Goal: Task Accomplishment & Management: Manage account settings

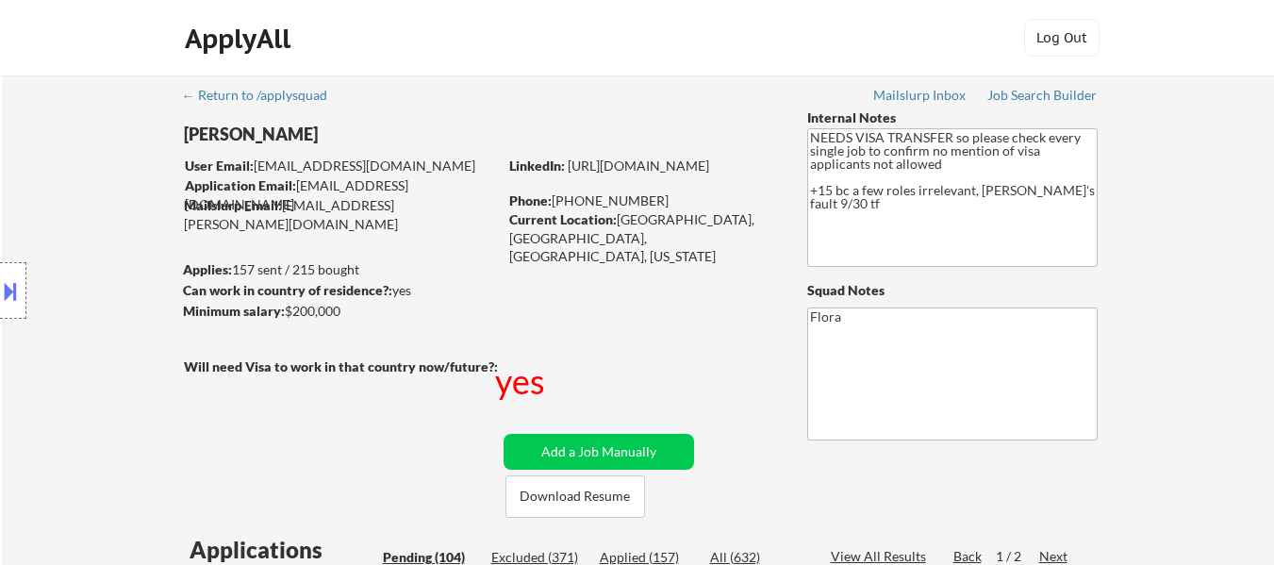
select select ""pending""
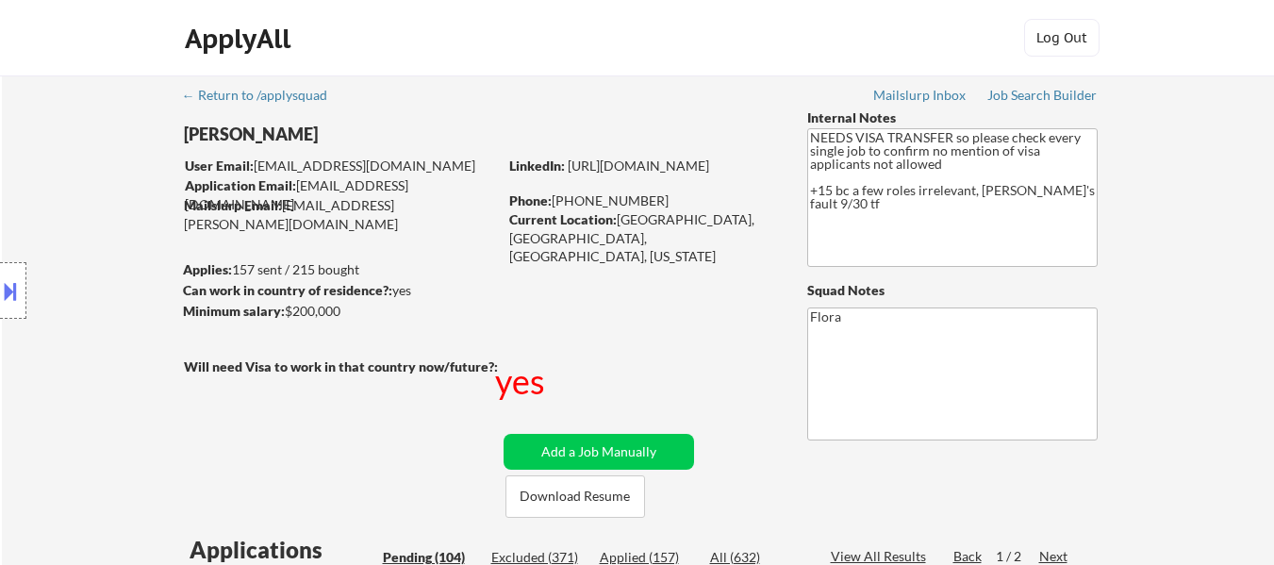
select select ""pending""
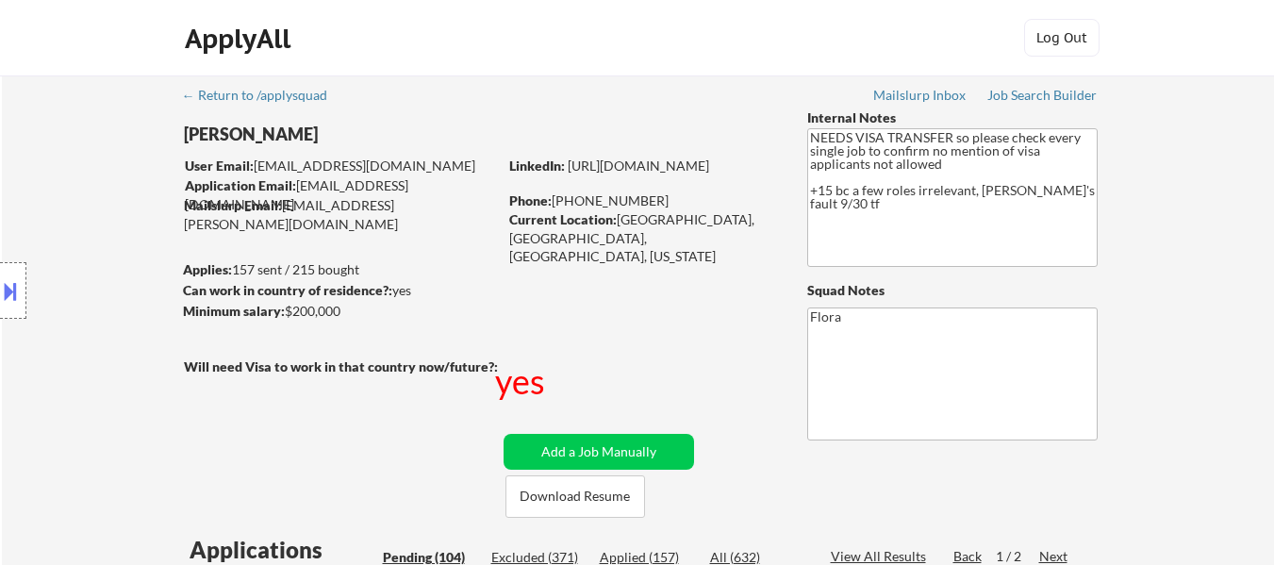
select select ""pending""
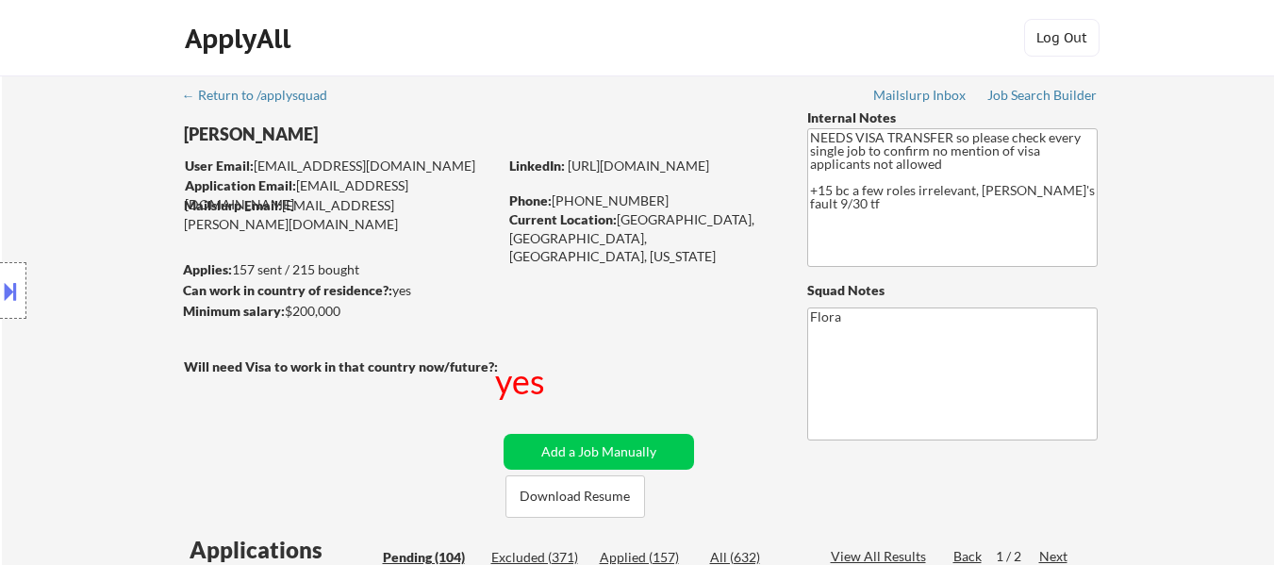
select select ""pending""
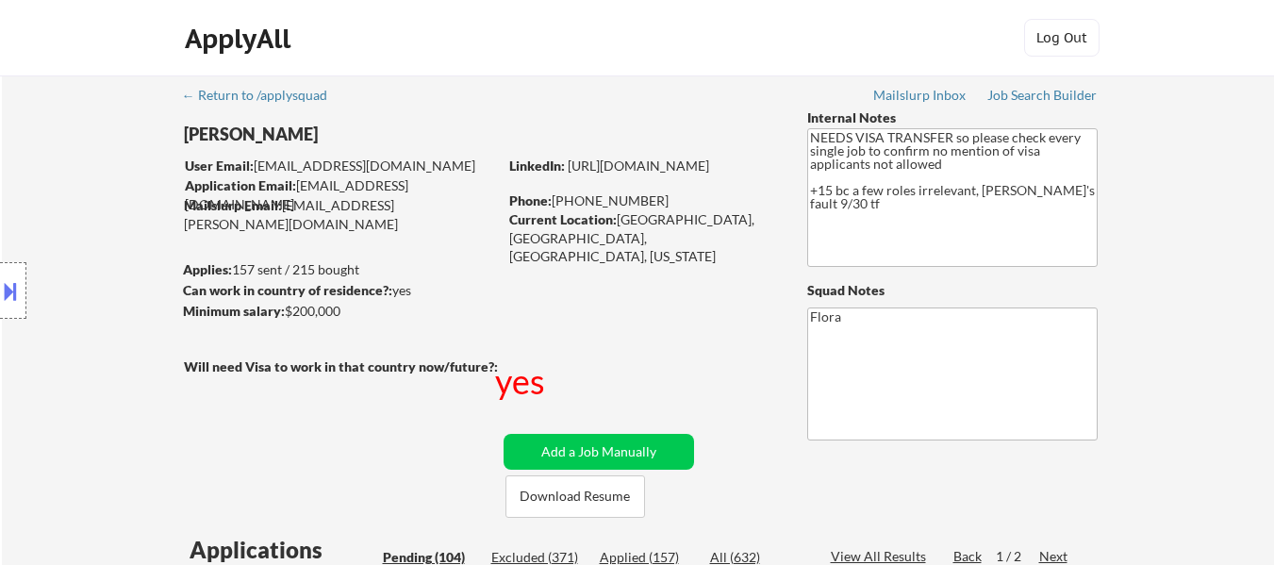
select select ""pending""
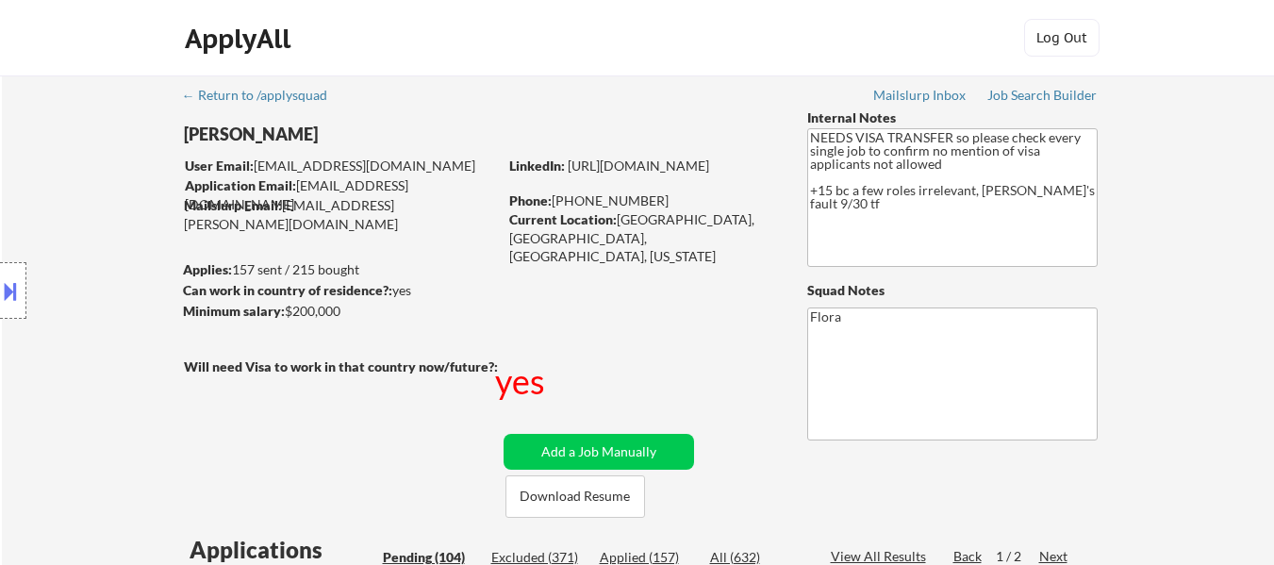
select select ""pending""
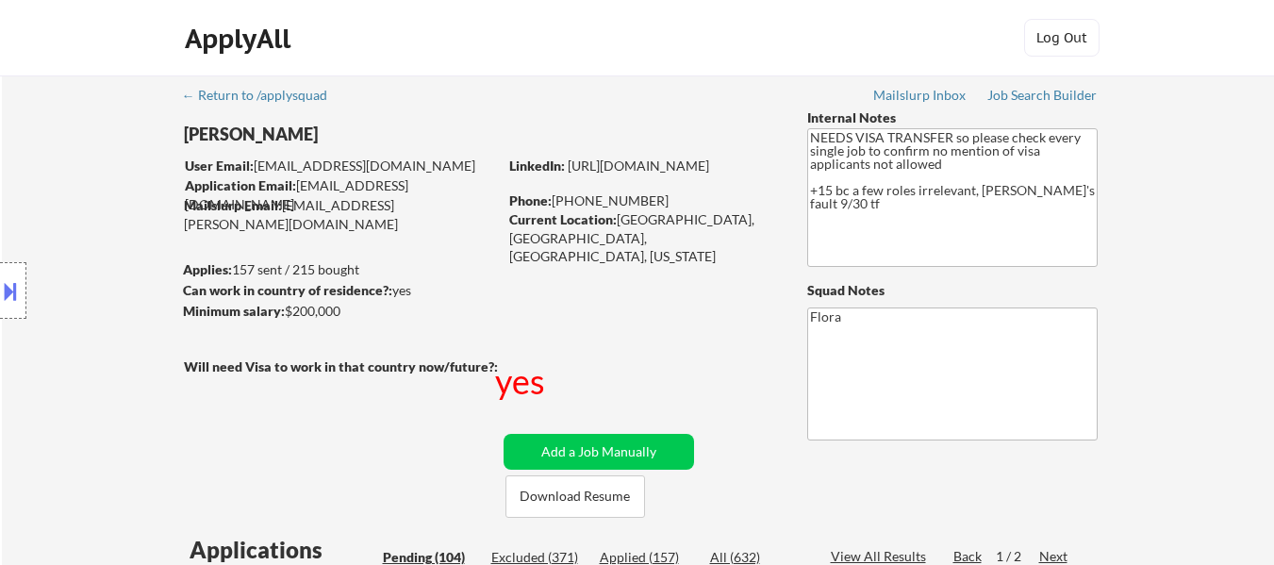
select select ""pending""
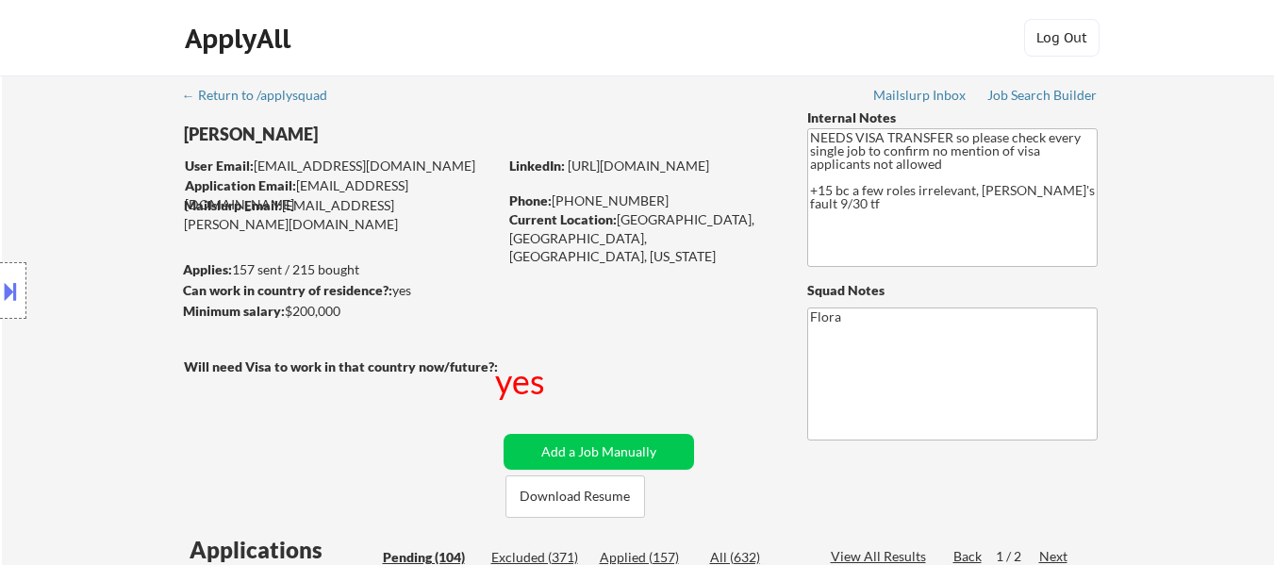
select select ""pending""
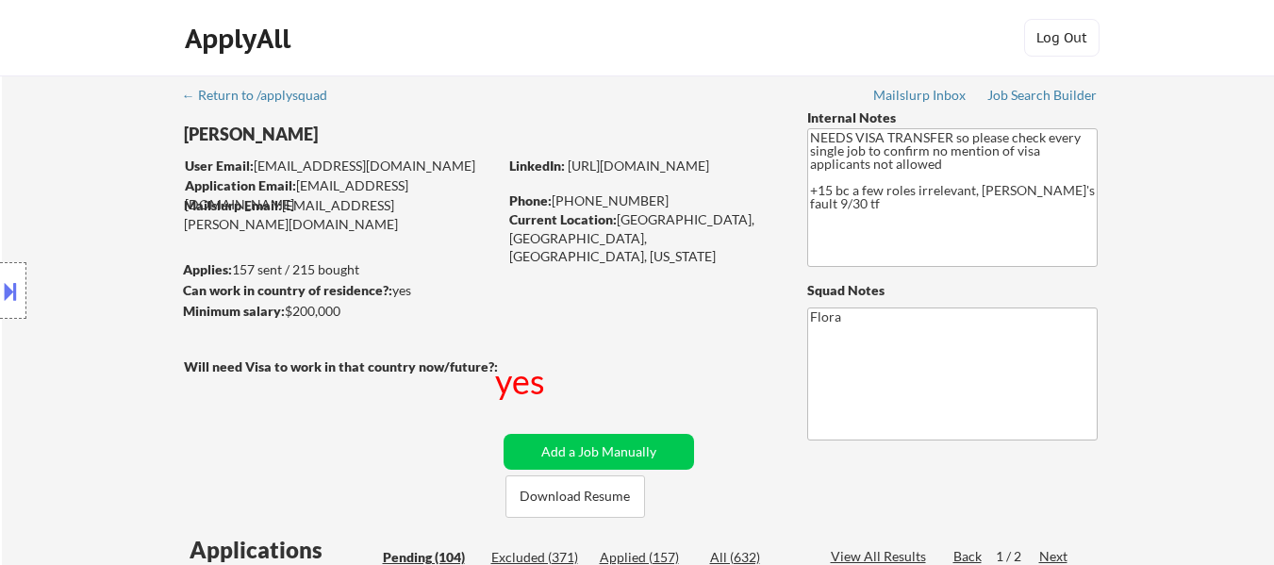
select select ""pending""
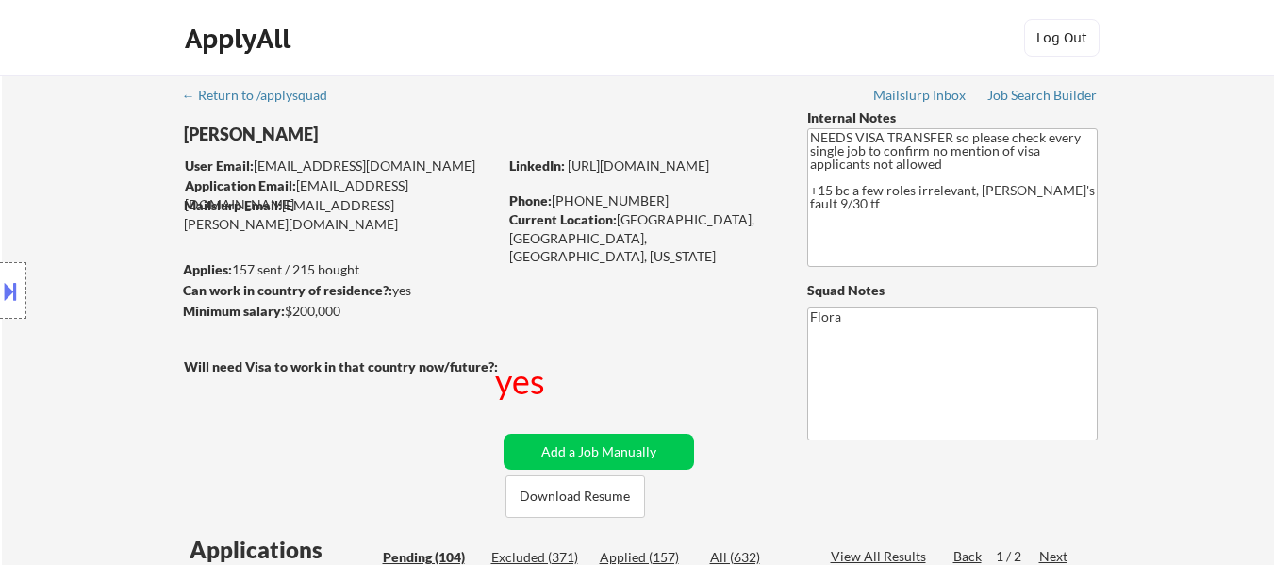
select select ""pending""
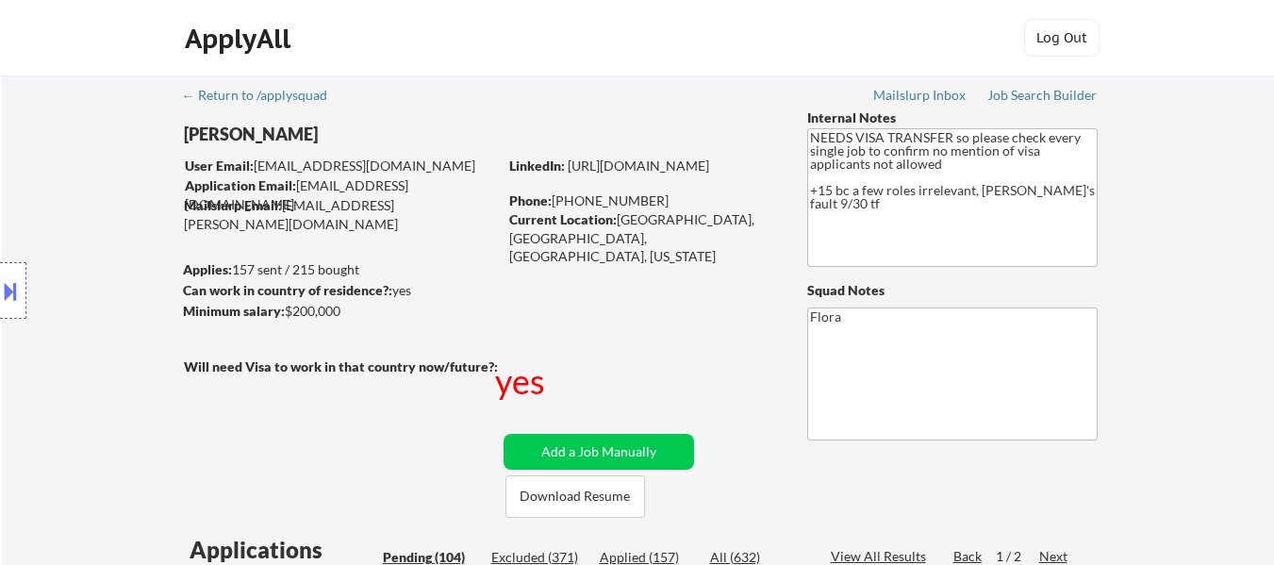
select select ""pending""
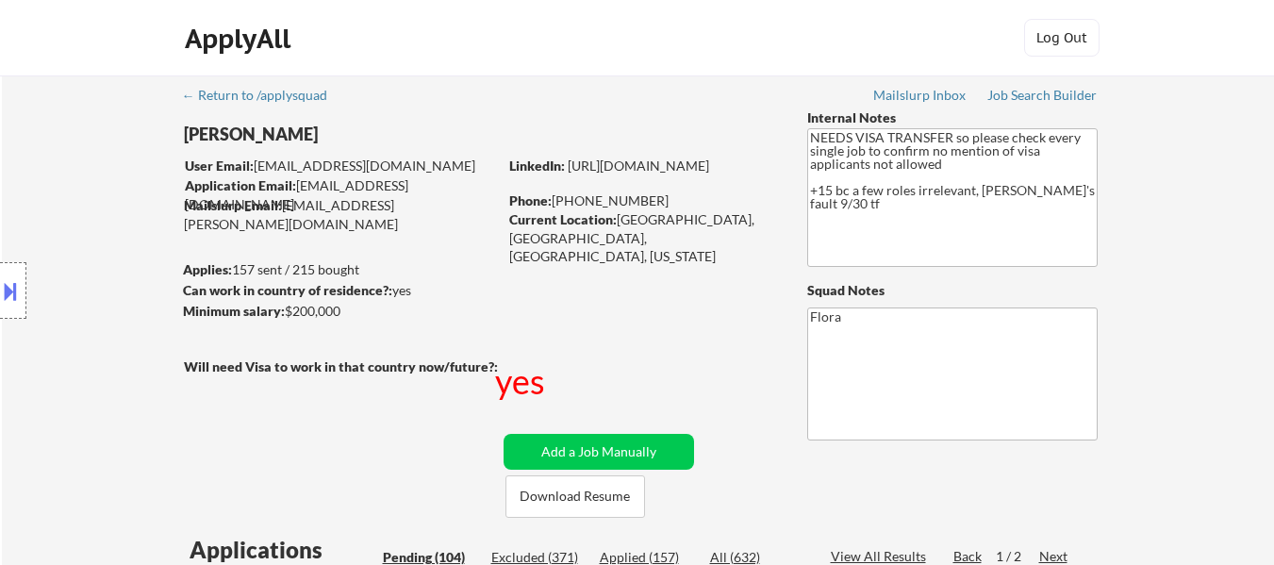
select select ""pending""
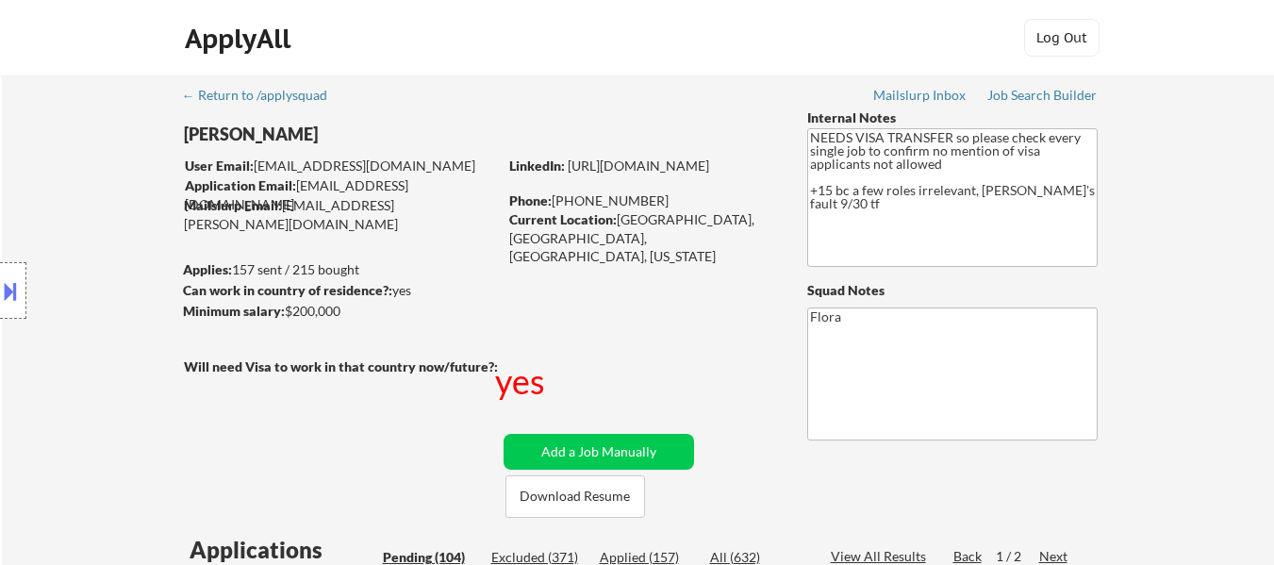
select select ""pending""
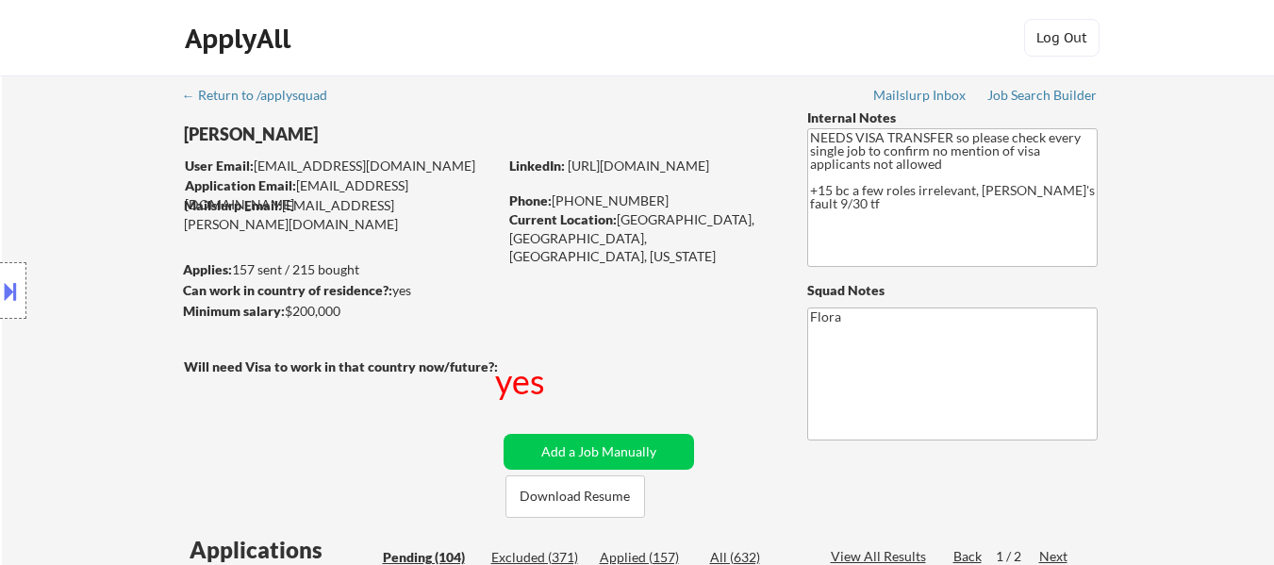
select select ""pending""
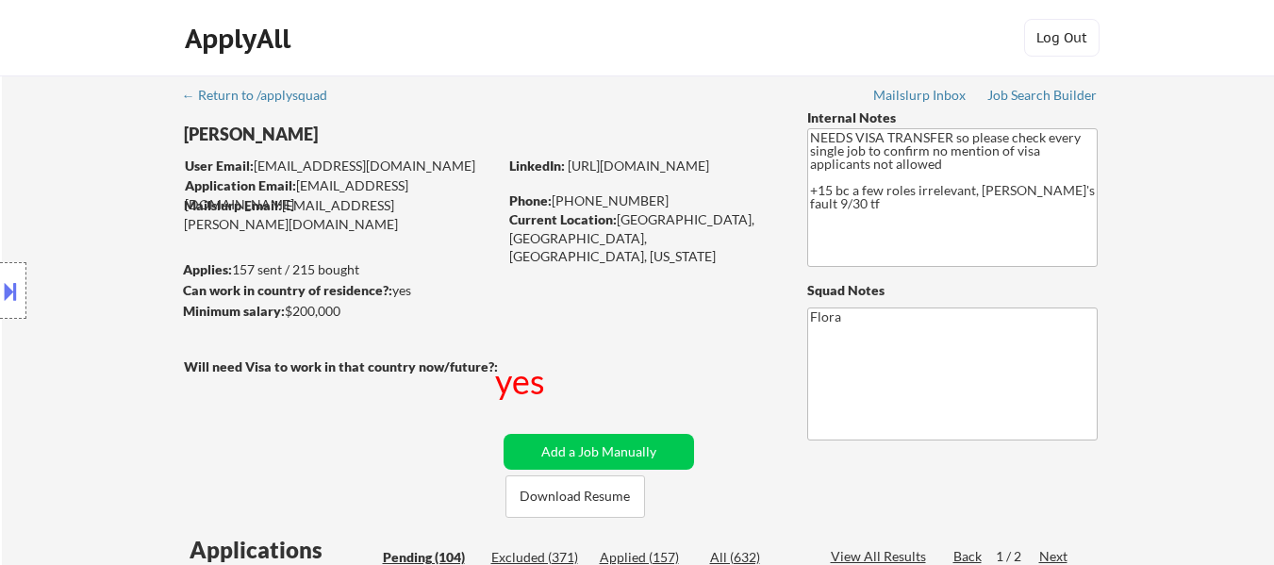
select select ""pending""
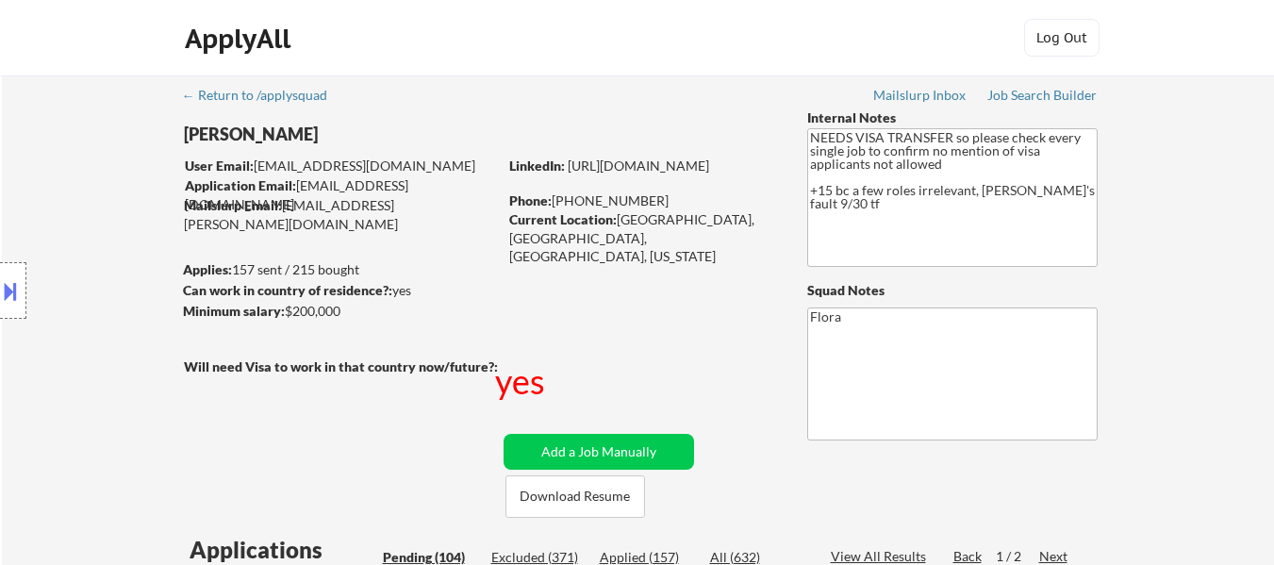
select select ""pending""
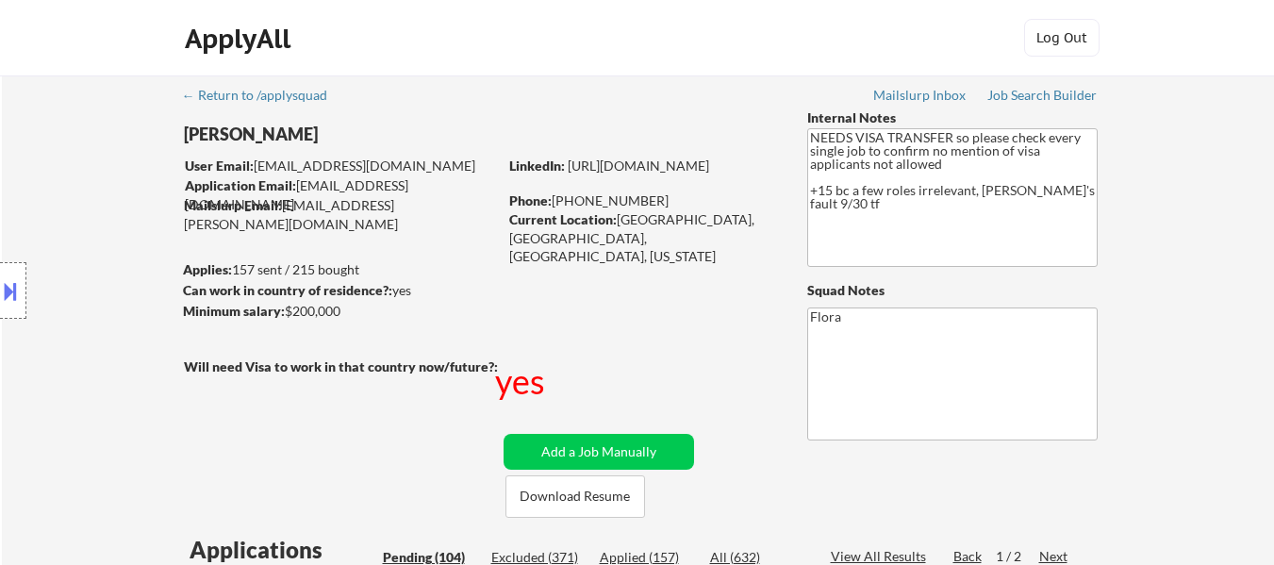
select select ""pending""
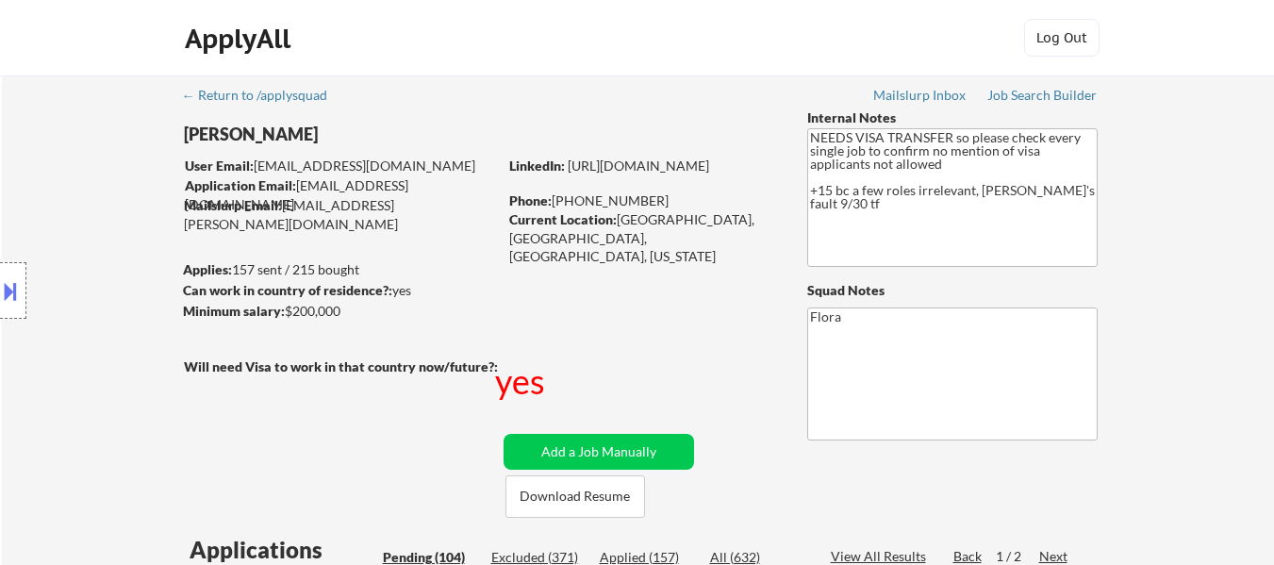
select select ""pending""
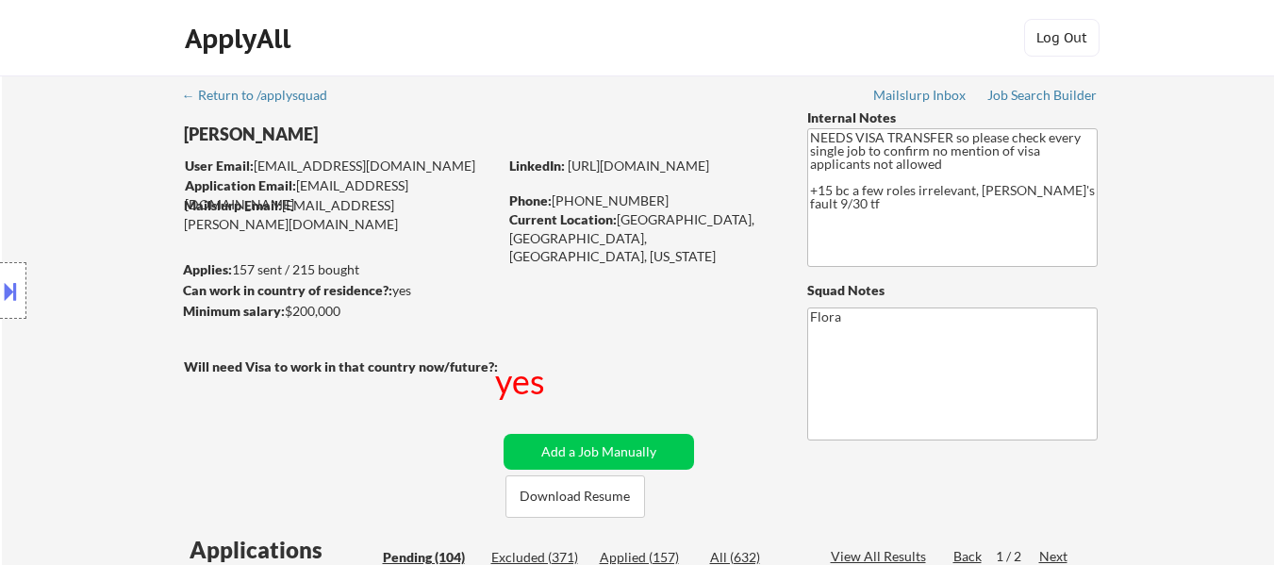
select select ""pending""
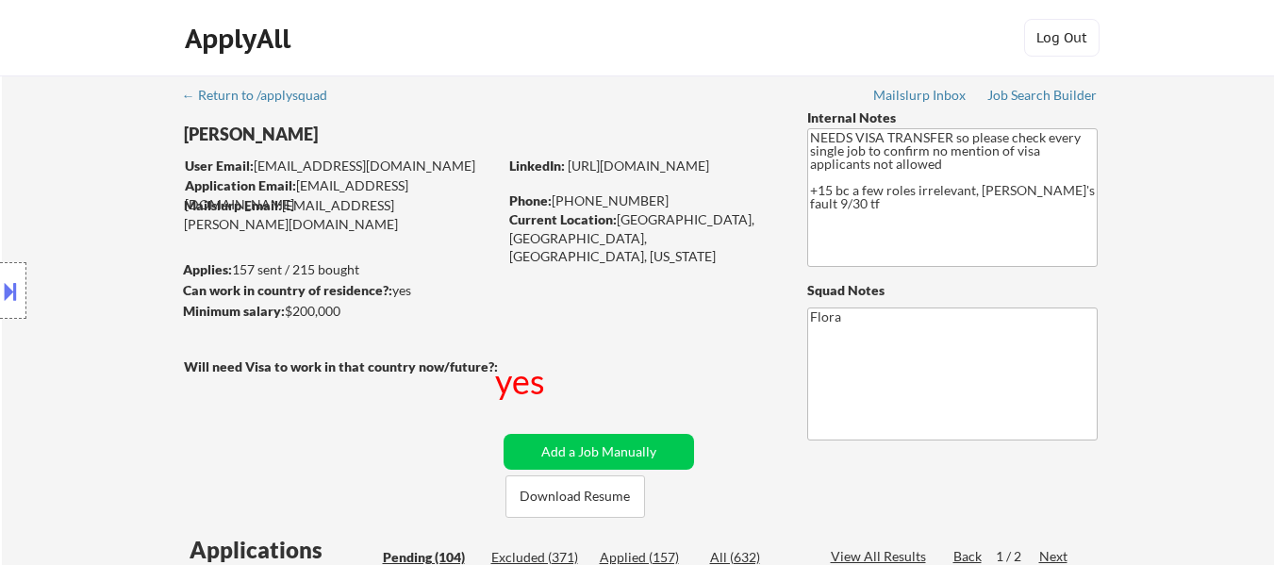
select select ""pending""
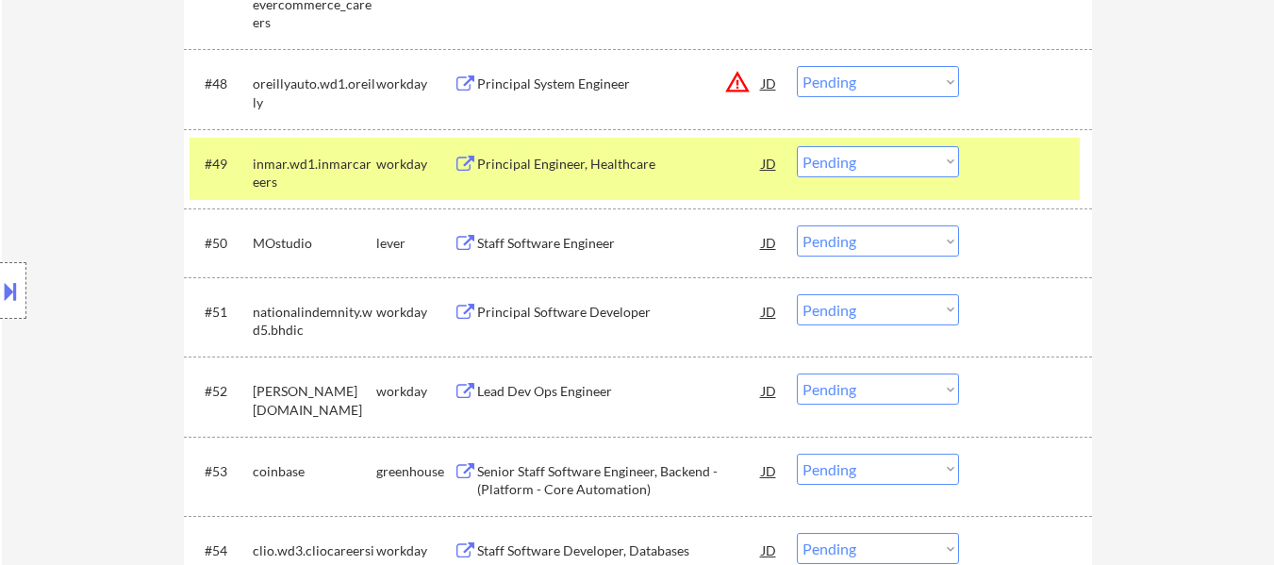
scroll to position [4238, 0]
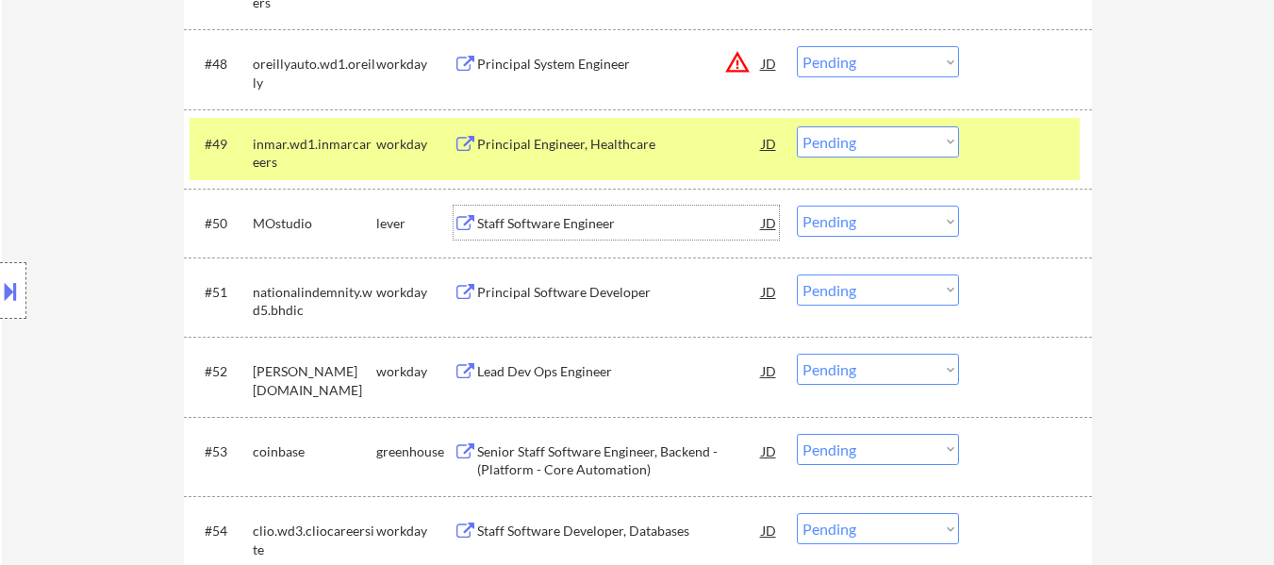
drag, startPoint x: 581, startPoint y: 219, endPoint x: 721, endPoint y: 359, distance: 198.6
click at [581, 222] on div "Staff Software Engineer" at bounding box center [619, 223] width 285 height 19
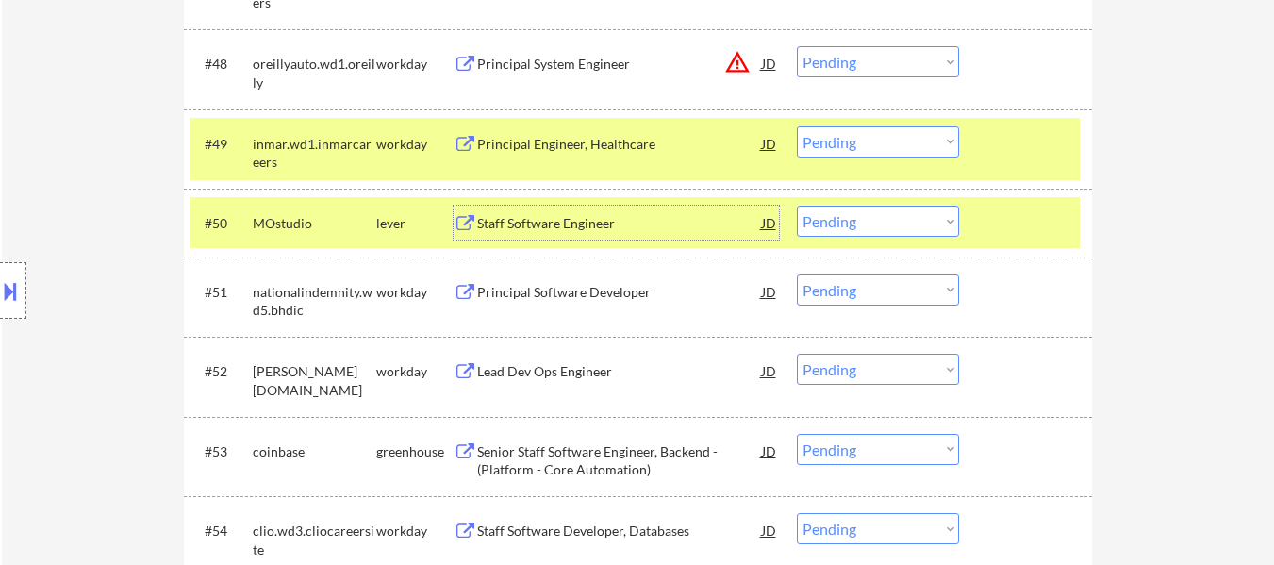
click at [844, 212] on select "Choose an option... Pending Applied Excluded (Questions) Excluded (Expired) Exc…" at bounding box center [878, 221] width 162 height 31
click at [797, 206] on select "Choose an option... Pending Applied Excluded (Questions) Excluded (Expired) Exc…" at bounding box center [878, 221] width 162 height 31
select select ""pending""
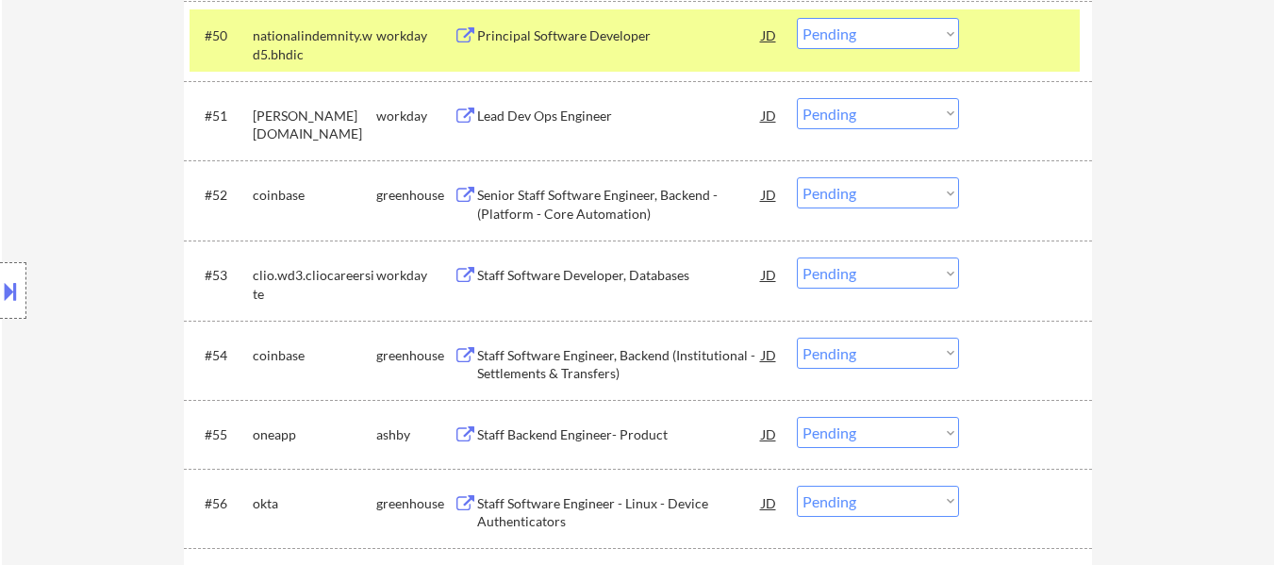
scroll to position [4426, 0]
click at [871, 184] on select "Choose an option... Pending Applied Excluded (Questions) Excluded (Expired) Exc…" at bounding box center [878, 191] width 162 height 31
click at [797, 176] on select "Choose an option... Pending Applied Excluded (Questions) Excluded (Expired) Exc…" at bounding box center [878, 191] width 162 height 31
select select ""pending""
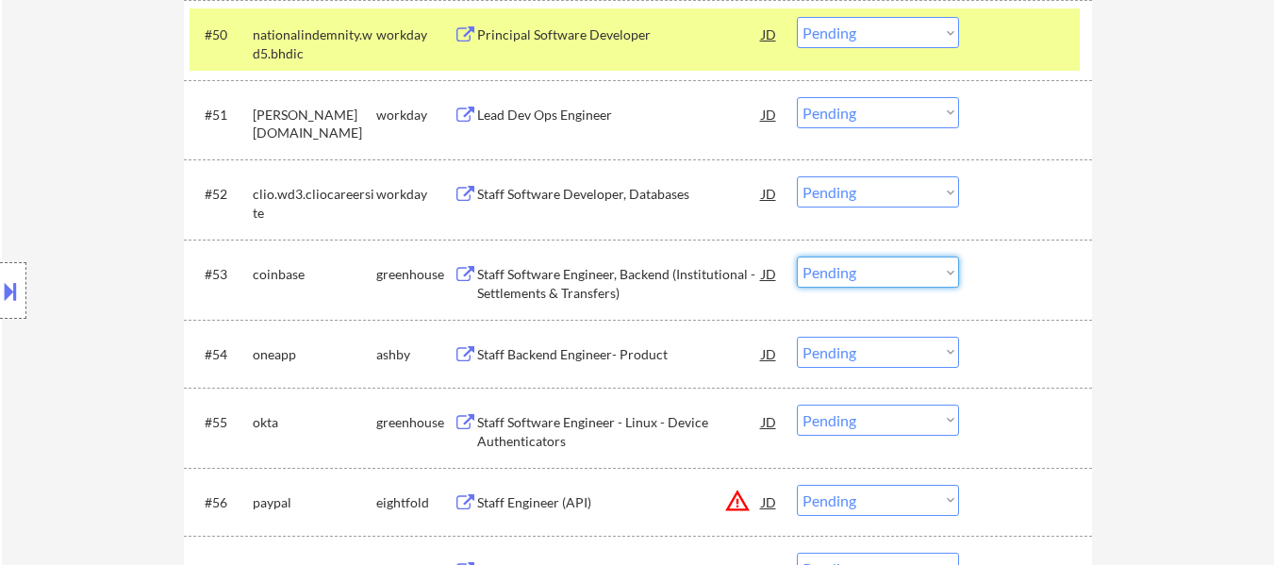
click at [843, 269] on select "Choose an option... Pending Applied Excluded (Questions) Excluded (Expired) Exc…" at bounding box center [878, 271] width 162 height 31
click at [797, 256] on select "Choose an option... Pending Applied Excluded (Questions) Excluded (Expired) Exc…" at bounding box center [878, 271] width 162 height 31
select select ""pending""
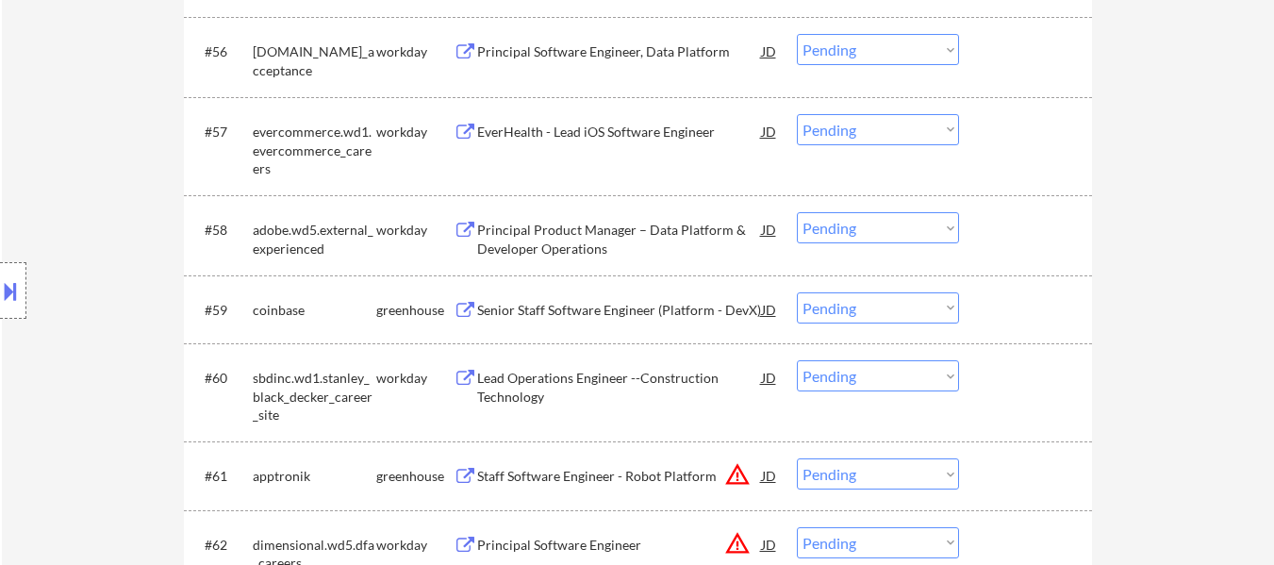
scroll to position [4992, 0]
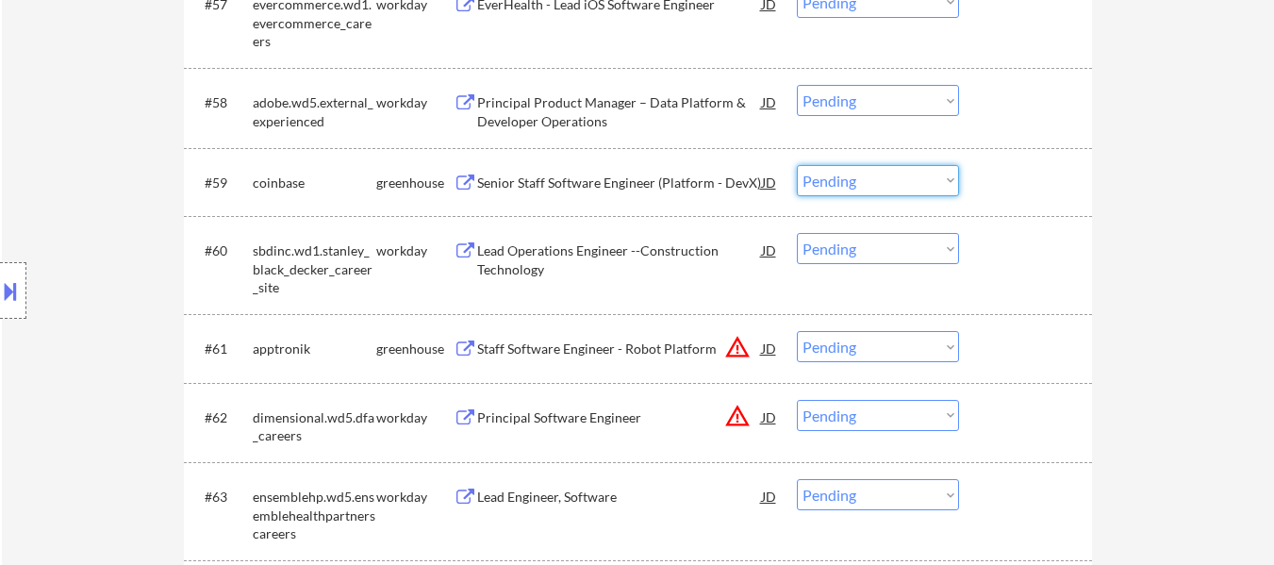
drag, startPoint x: 926, startPoint y: 178, endPoint x: 923, endPoint y: 193, distance: 15.3
click at [926, 178] on select "Choose an option... Pending Applied Excluded (Questions) Excluded (Expired) Exc…" at bounding box center [878, 180] width 162 height 31
click at [797, 165] on select "Choose an option... Pending Applied Excluded (Questions) Excluded (Expired) Exc…" at bounding box center [878, 180] width 162 height 31
click at [644, 346] on div "Staff Software Engineer - Robot Platform" at bounding box center [619, 348] width 285 height 19
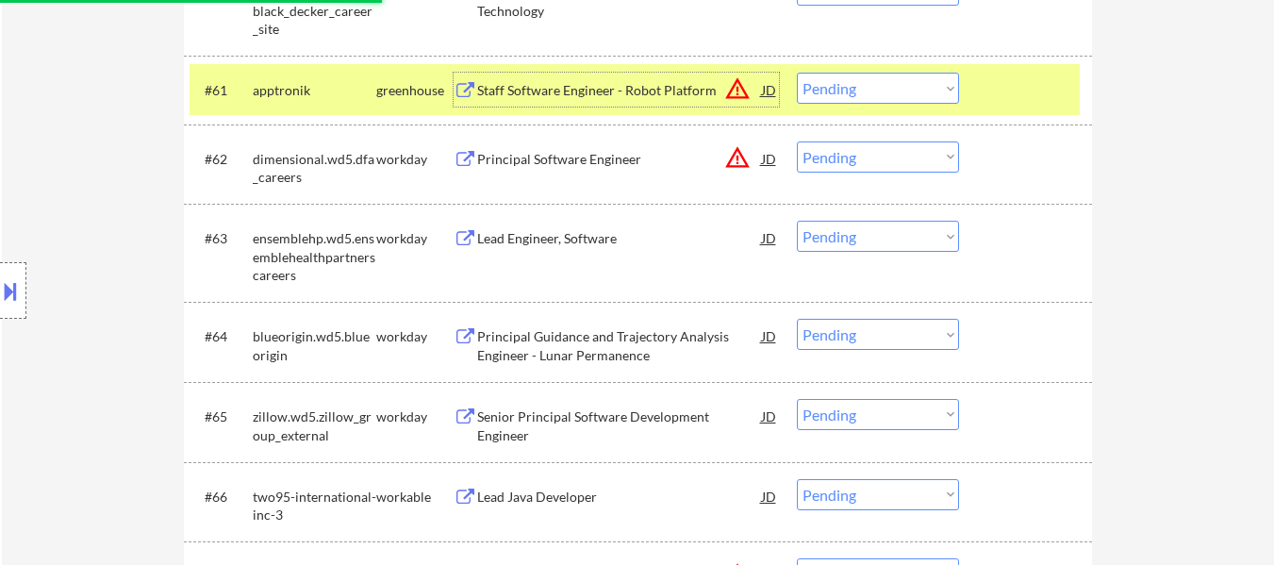
scroll to position [5369, 0]
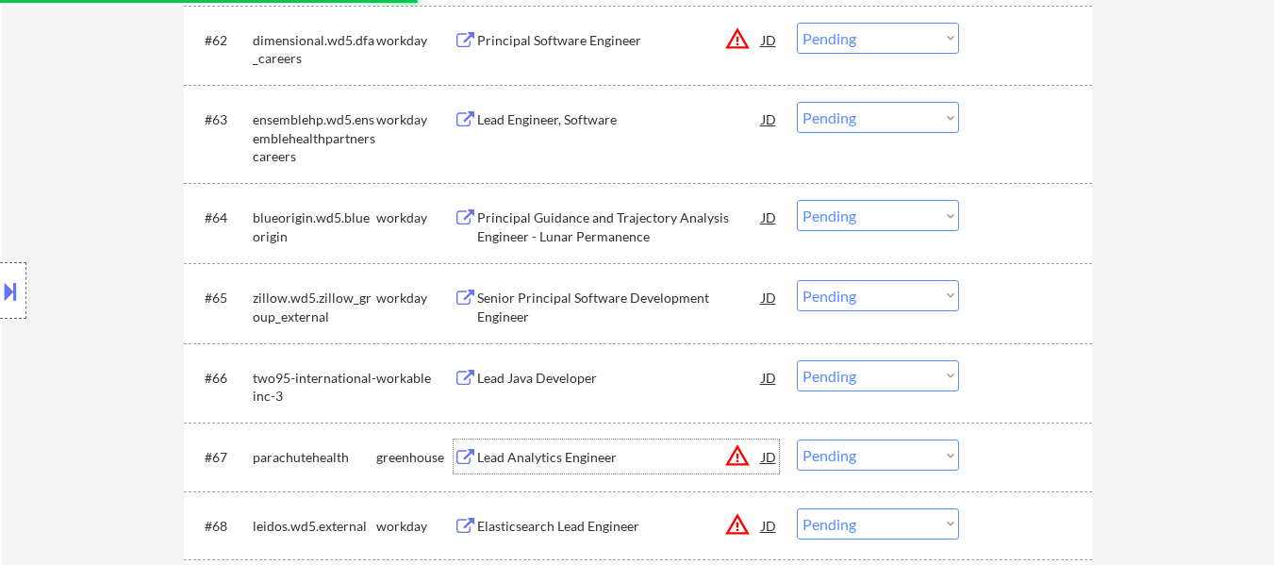
click at [586, 459] on div "Lead Analytics Engineer" at bounding box center [619, 457] width 285 height 19
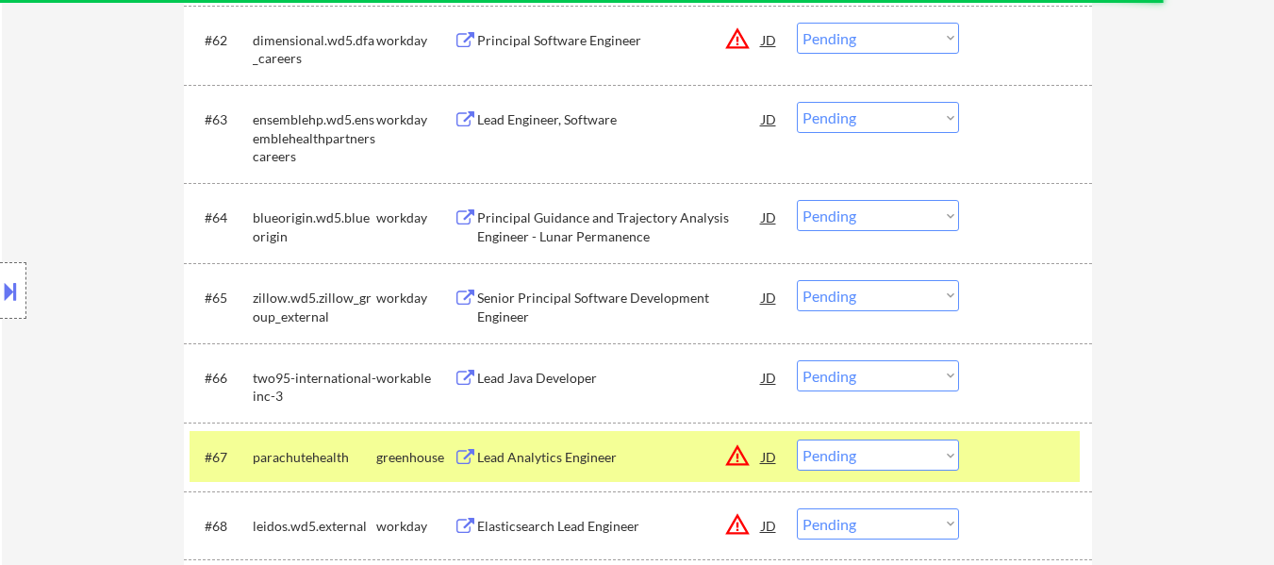
select select ""pending""
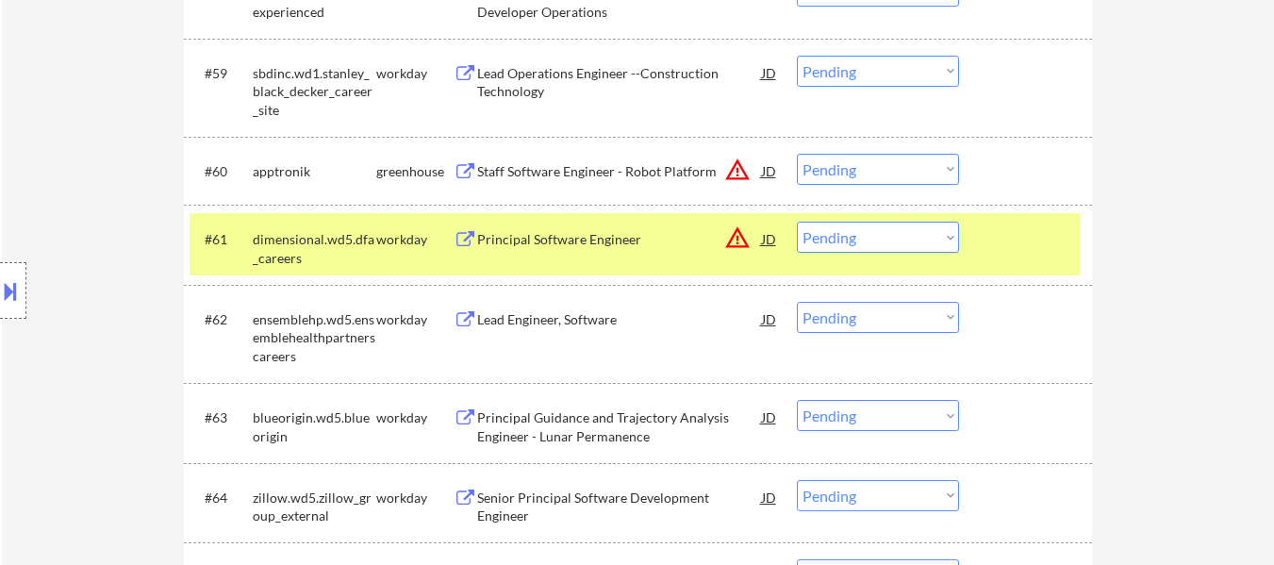
scroll to position [5086, 0]
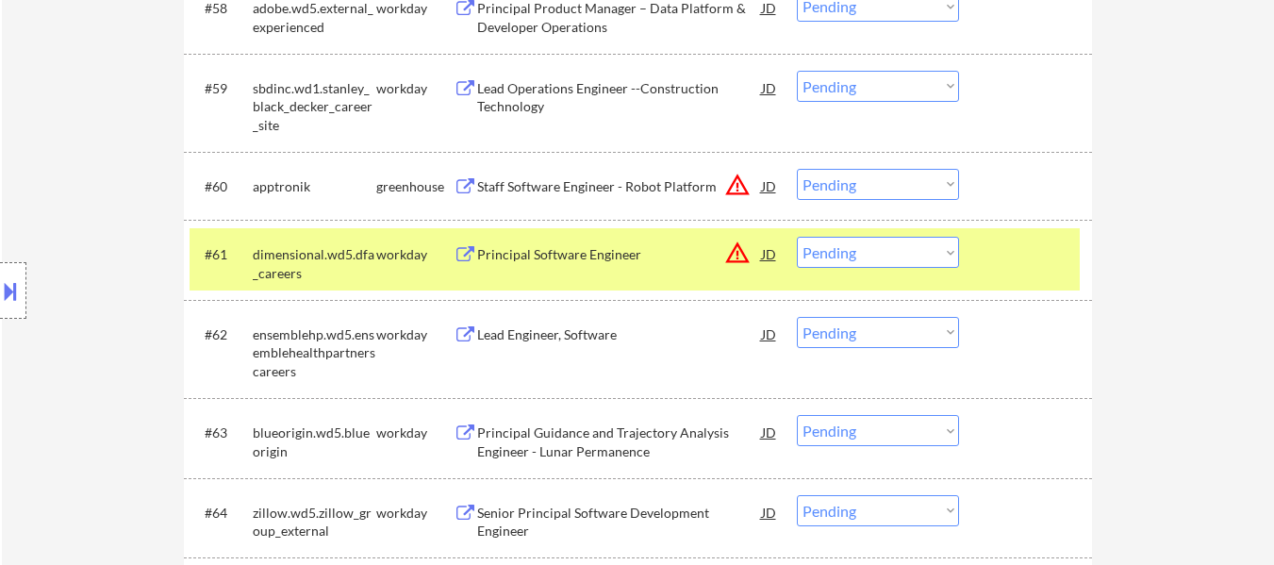
click at [937, 179] on select "Choose an option... Pending Applied Excluded (Questions) Excluded (Expired) Exc…" at bounding box center [878, 184] width 162 height 31
click at [797, 169] on select "Choose an option... Pending Applied Excluded (Questions) Excluded (Expired) Exc…" at bounding box center [878, 184] width 162 height 31
select select ""pending""
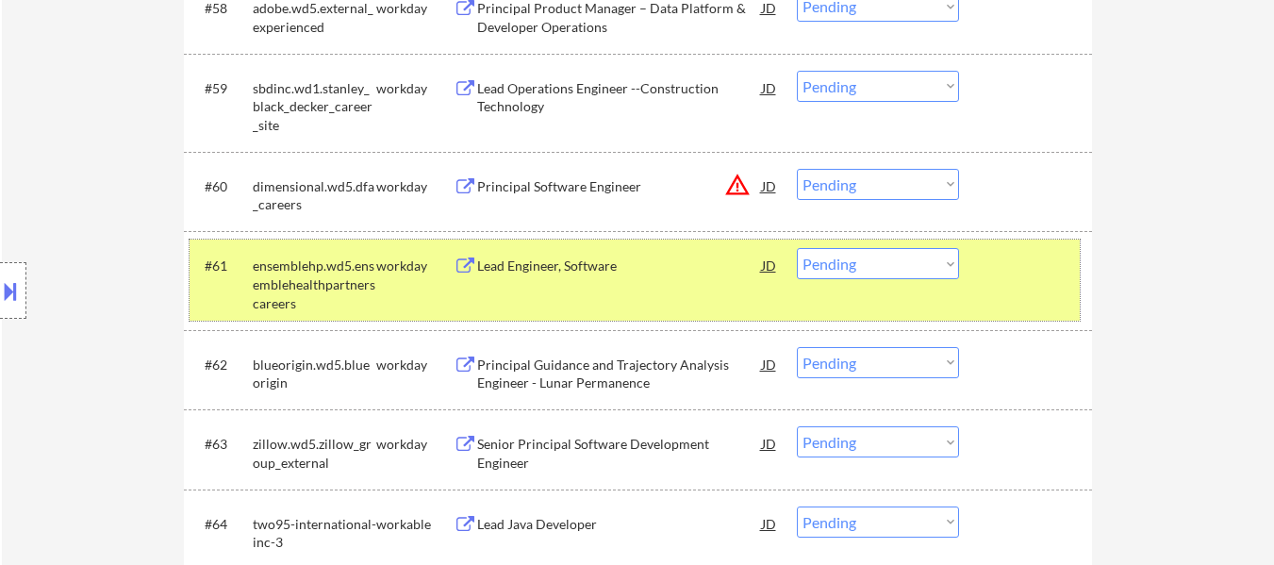
click at [1033, 273] on div at bounding box center [1027, 265] width 83 height 34
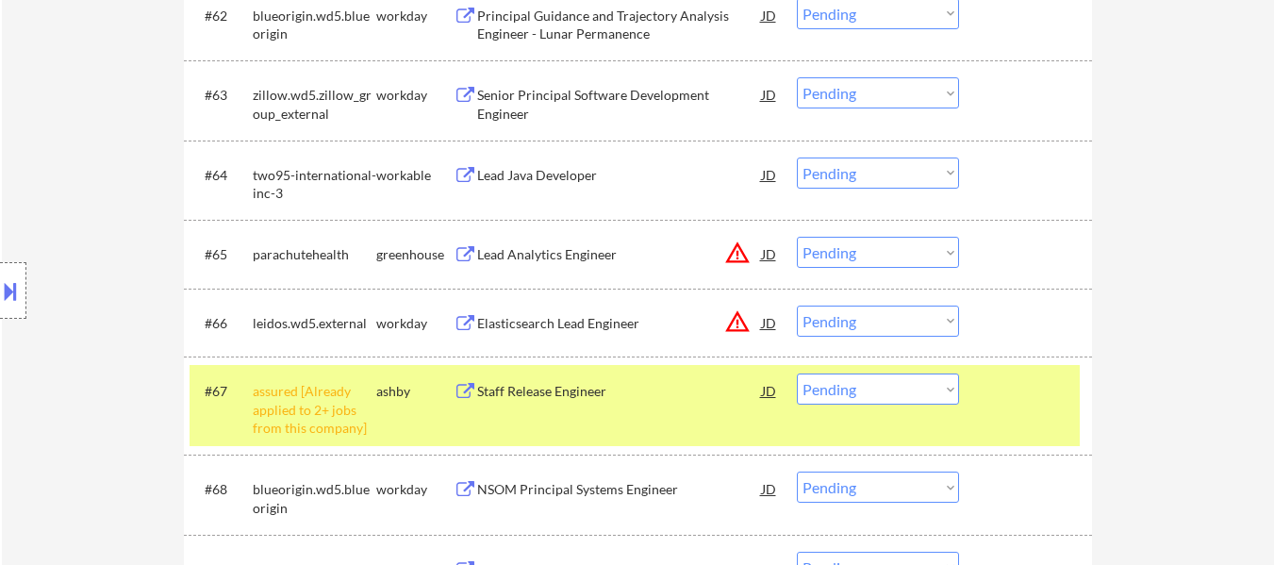
scroll to position [5463, 0]
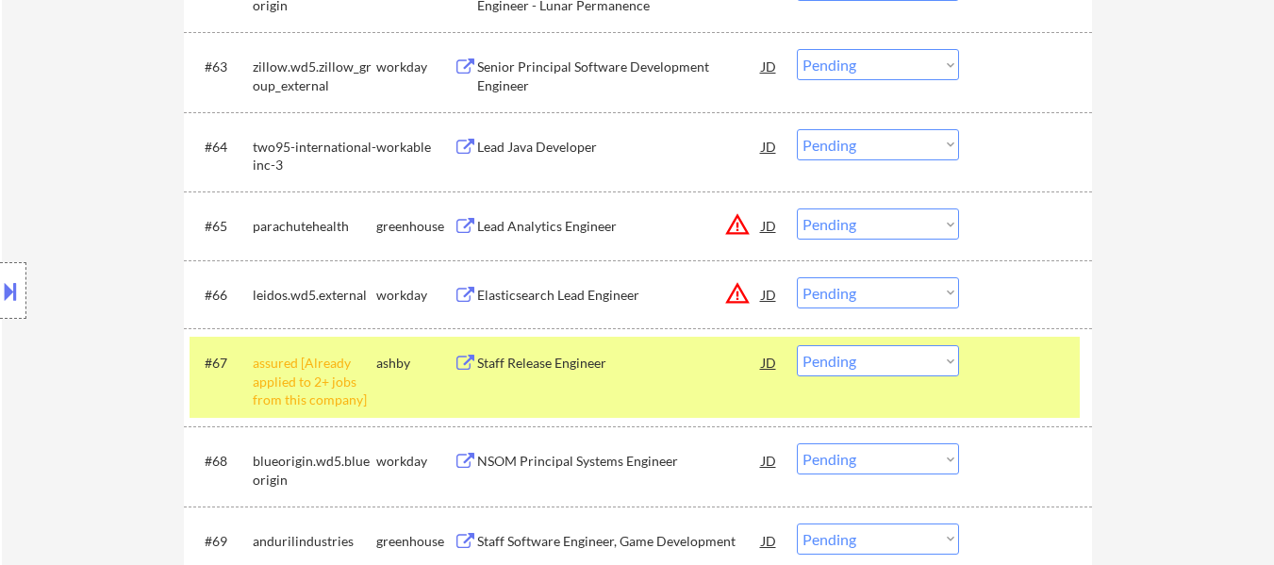
click at [932, 361] on select "Choose an option... Pending Applied Excluded (Questions) Excluded (Expired) Exc…" at bounding box center [878, 360] width 162 height 31
click at [797, 345] on select "Choose an option... Pending Applied Excluded (Questions) Excluded (Expired) Exc…" at bounding box center [878, 360] width 162 height 31
select select ""pending""
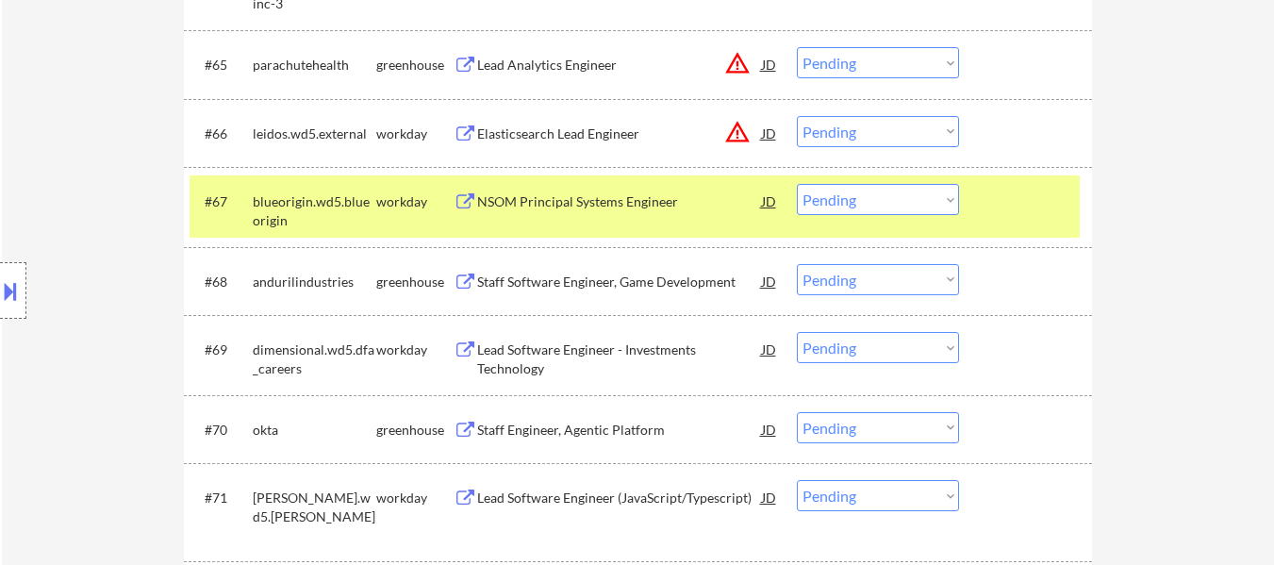
scroll to position [5652, 0]
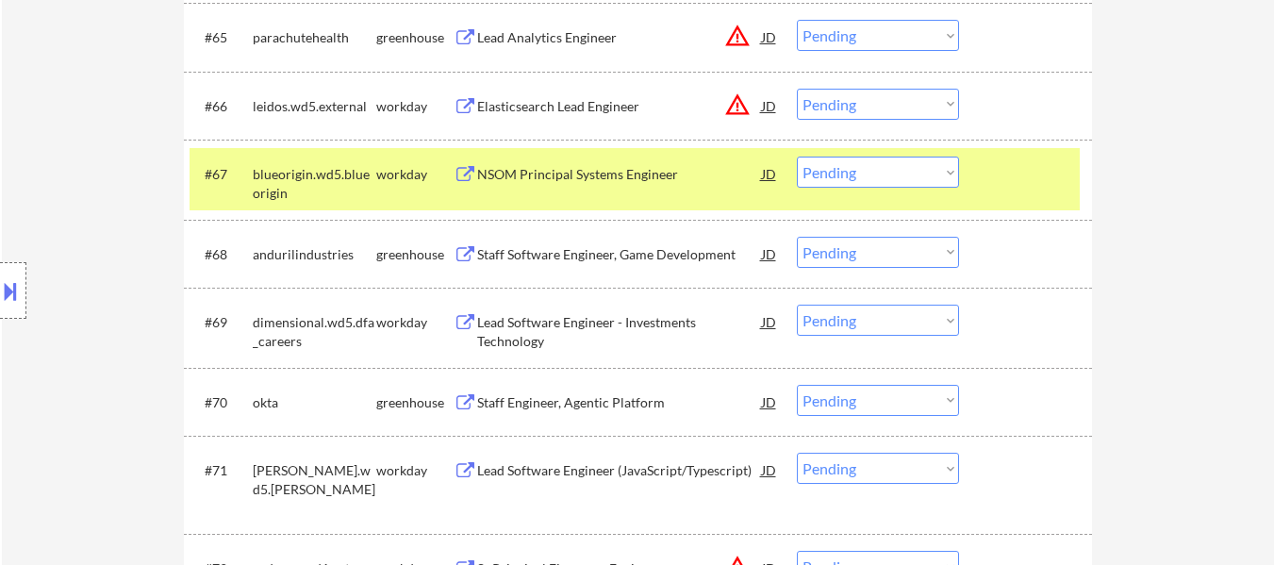
click at [568, 257] on div "Staff Software Engineer, Game Development" at bounding box center [619, 254] width 285 height 19
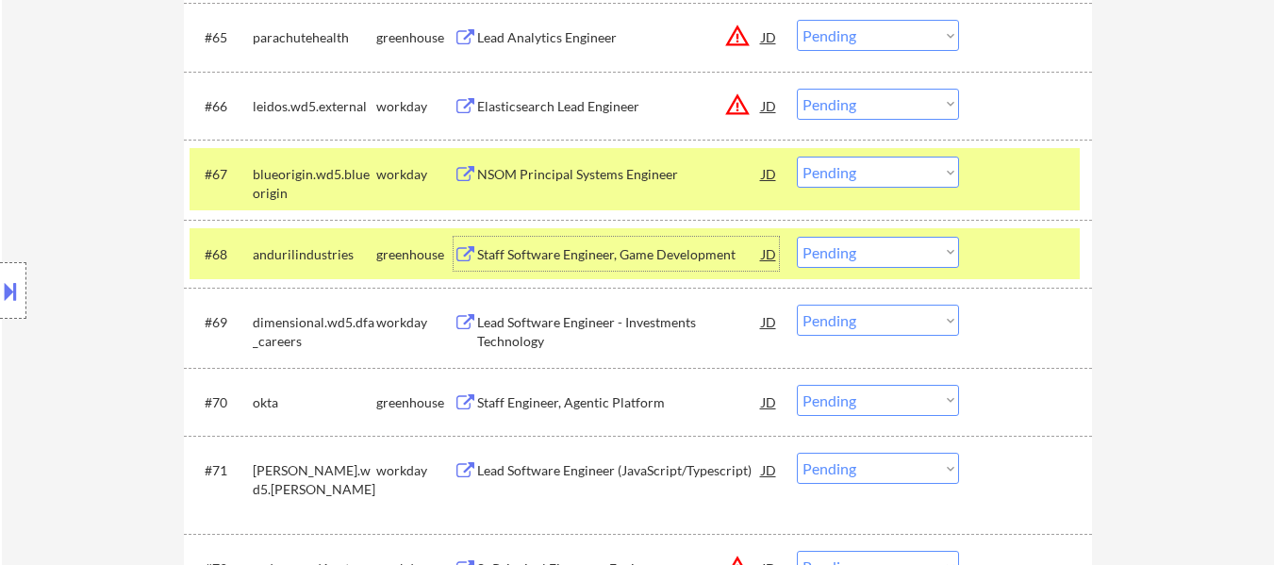
click at [917, 31] on select "Choose an option... Pending Applied Excluded (Questions) Excluded (Expired) Exc…" at bounding box center [878, 35] width 162 height 31
click at [797, 20] on select "Choose an option... Pending Applied Excluded (Questions) Excluded (Expired) Exc…" at bounding box center [878, 35] width 162 height 31
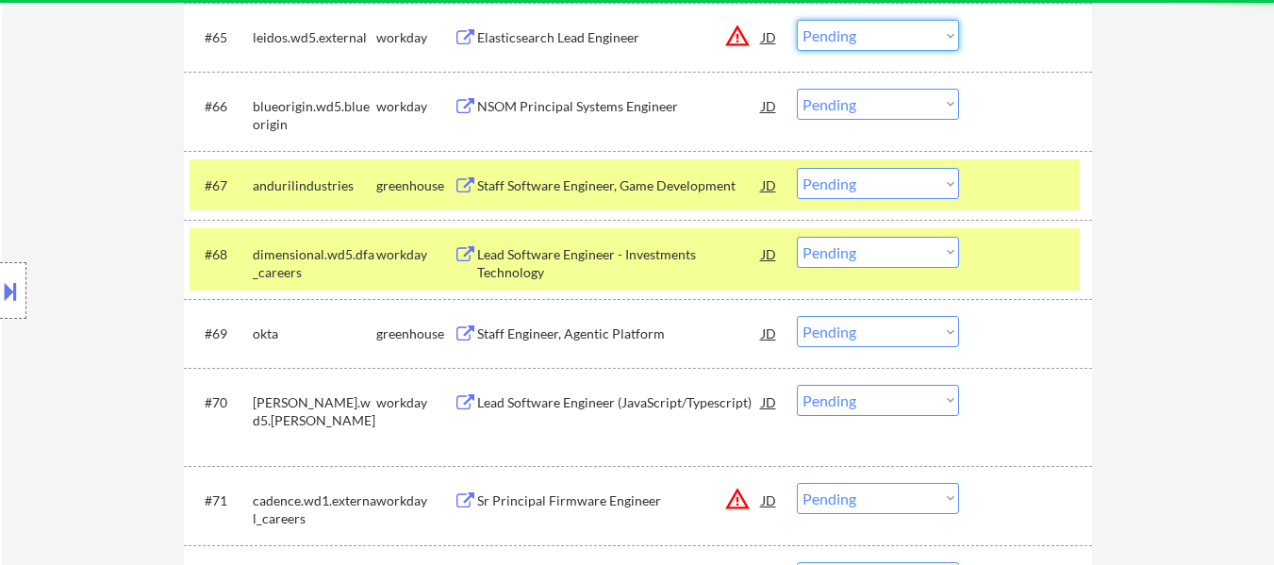
click at [883, 31] on select "Choose an option... Pending Applied Excluded (Questions) Excluded (Expired) Exc…" at bounding box center [878, 35] width 162 height 31
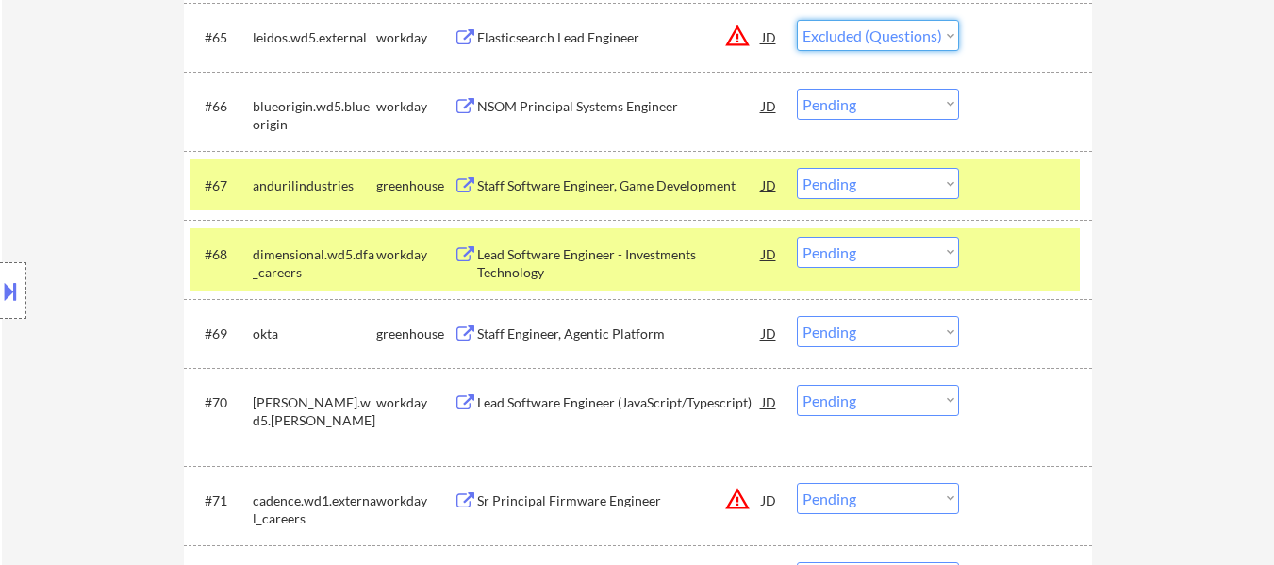
click at [797, 20] on select "Choose an option... Pending Applied Excluded (Questions) Excluded (Expired) Exc…" at bounding box center [878, 35] width 162 height 31
select select ""pending""
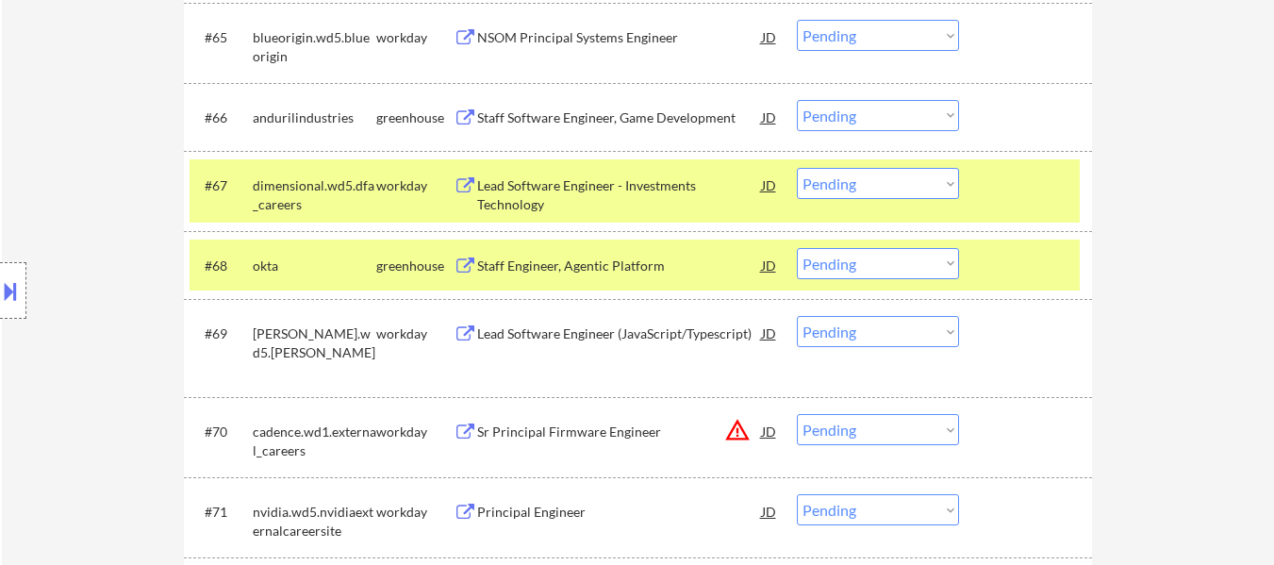
click at [928, 117] on select "Choose an option... Pending Applied Excluded (Questions) Excluded (Expired) Exc…" at bounding box center [878, 115] width 162 height 31
click at [797, 100] on select "Choose an option... Pending Applied Excluded (Questions) Excluded (Expired) Exc…" at bounding box center [878, 115] width 162 height 31
select select ""pending""
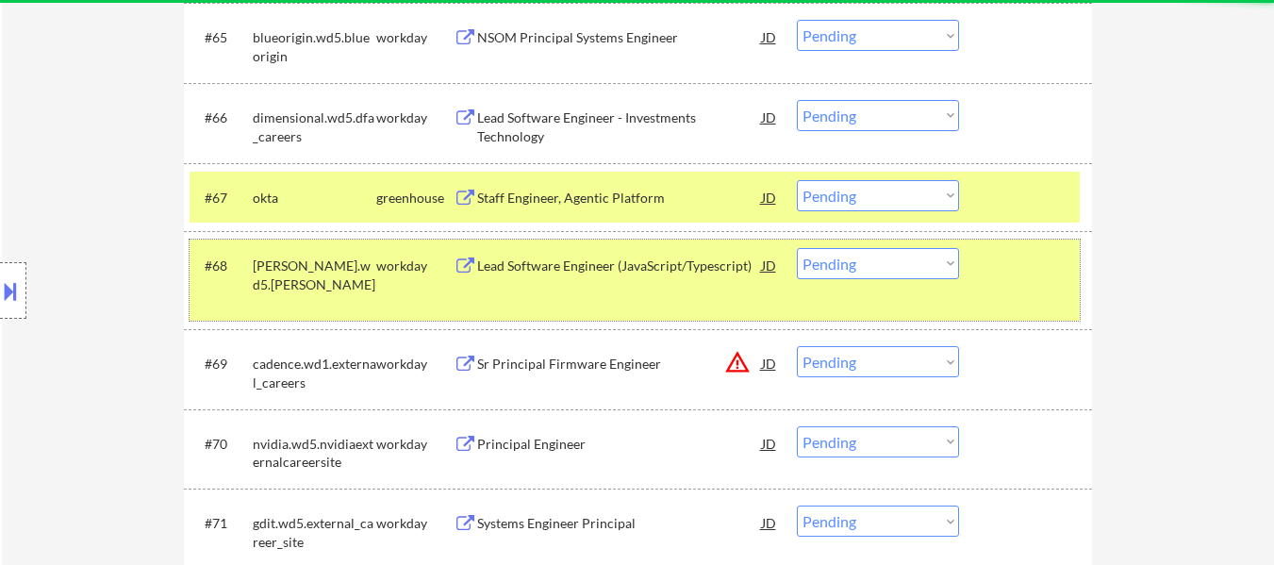
click at [1019, 298] on div "#68 copeland.wd5.copeland_external_careers_page workday Lead Software Engineer …" at bounding box center [634, 279] width 890 height 81
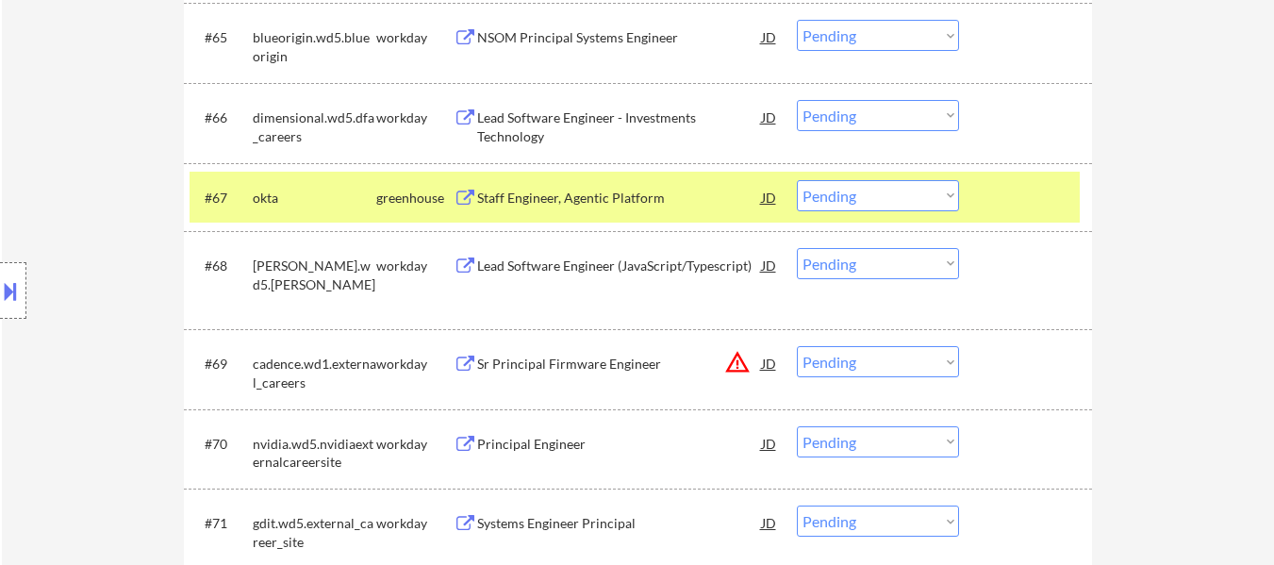
click at [1033, 200] on div at bounding box center [1027, 197] width 83 height 34
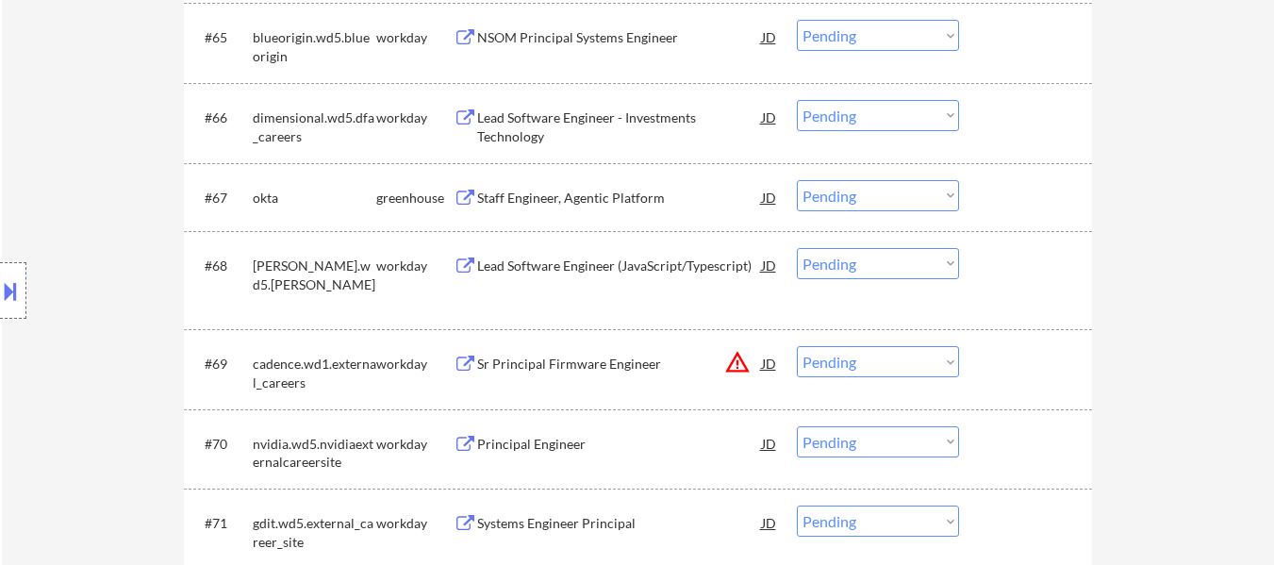
click at [634, 195] on div "Staff Engineer, Agentic Platform" at bounding box center [619, 198] width 285 height 19
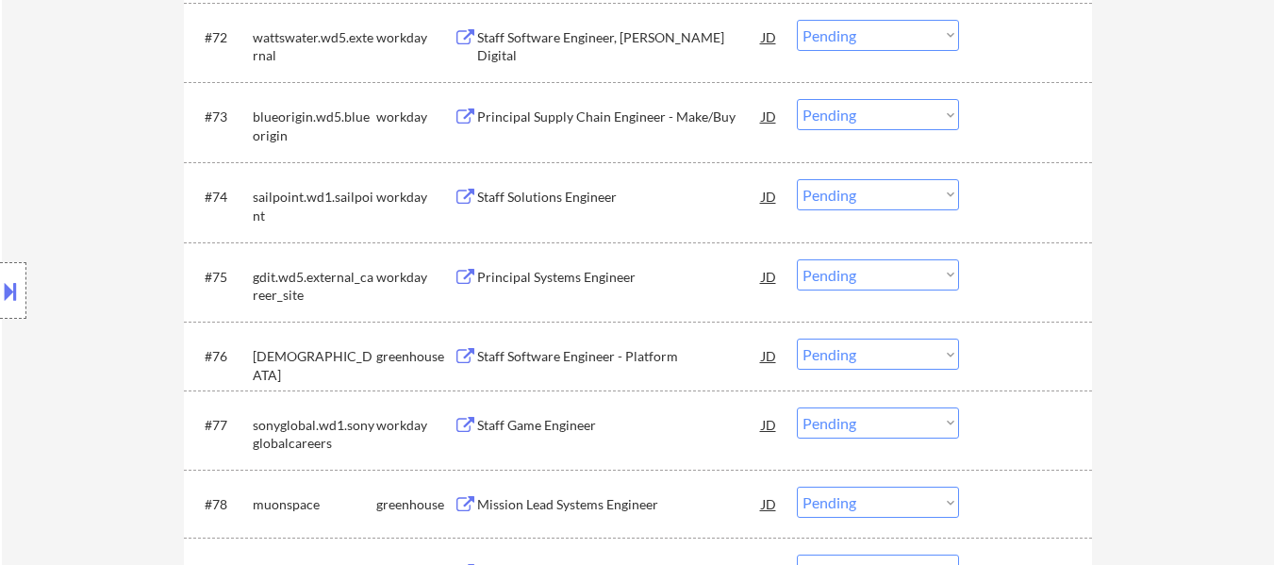
scroll to position [6312, 0]
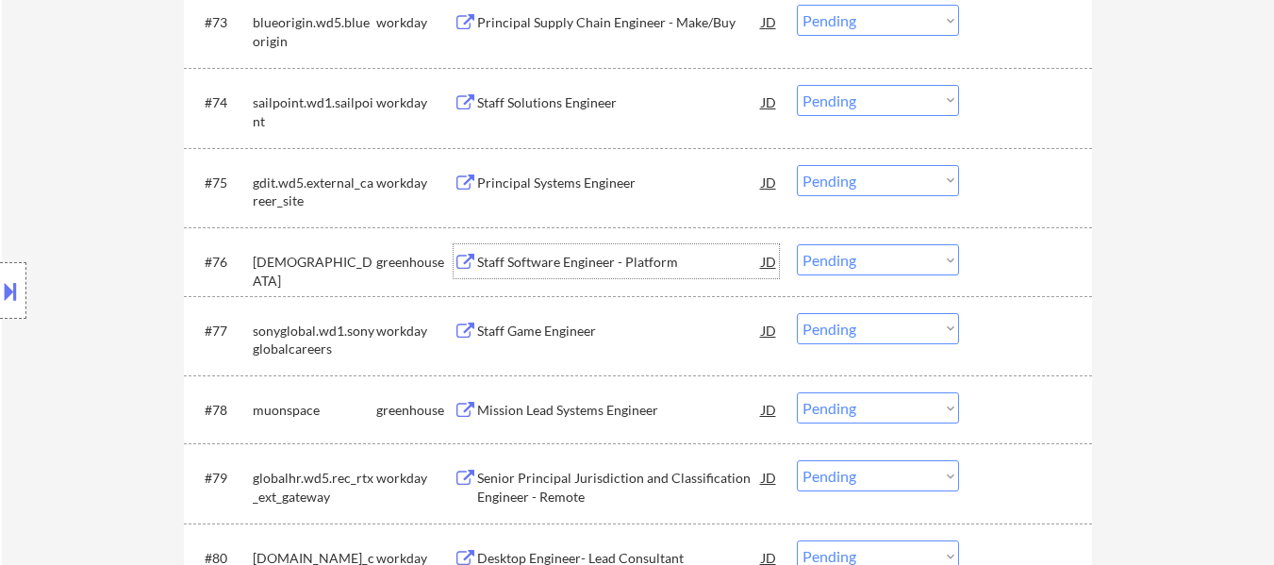
click at [647, 260] on div "Staff Software Engineer - Platform" at bounding box center [619, 262] width 285 height 19
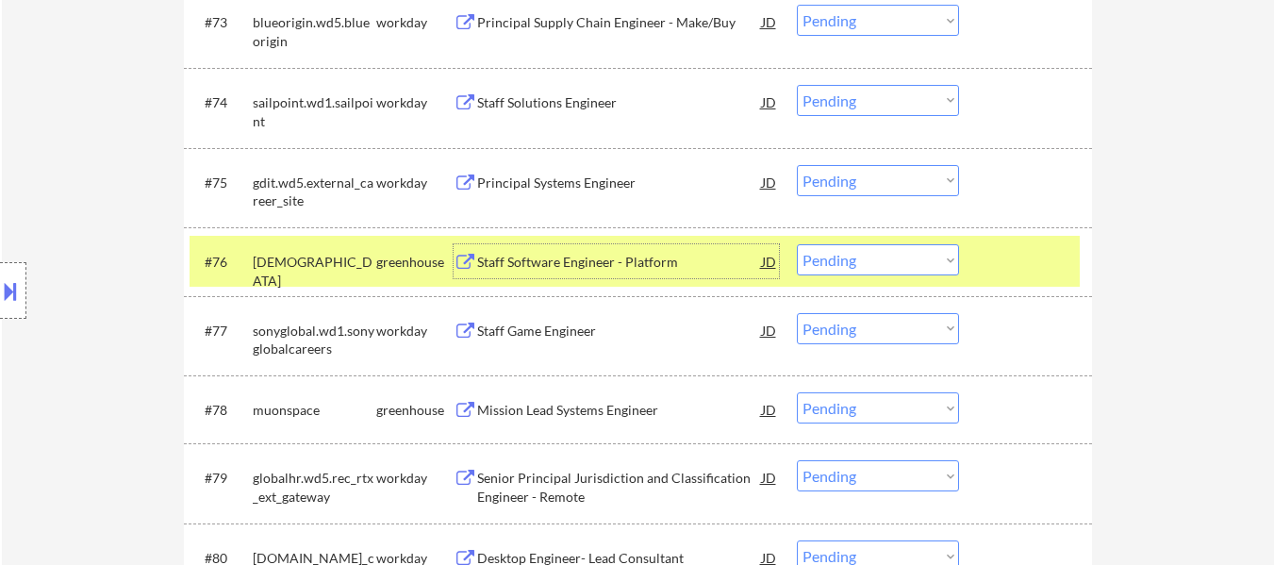
click at [617, 417] on div "Mission Lead Systems Engineer" at bounding box center [619, 410] width 285 height 19
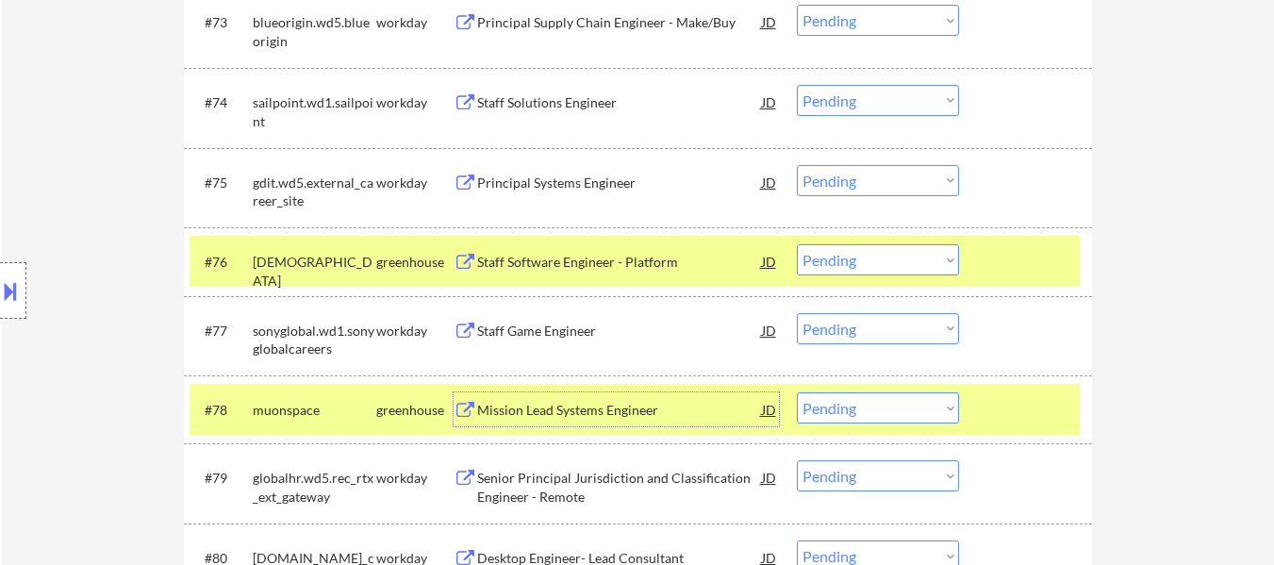
drag, startPoint x: 837, startPoint y: 260, endPoint x: 839, endPoint y: 273, distance: 13.3
click at [837, 260] on select "Choose an option... Pending Applied Excluded (Questions) Excluded (Expired) Exc…" at bounding box center [878, 259] width 162 height 31
click at [797, 244] on select "Choose an option... Pending Applied Excluded (Questions) Excluded (Expired) Exc…" at bounding box center [878, 259] width 162 height 31
select select ""pending""
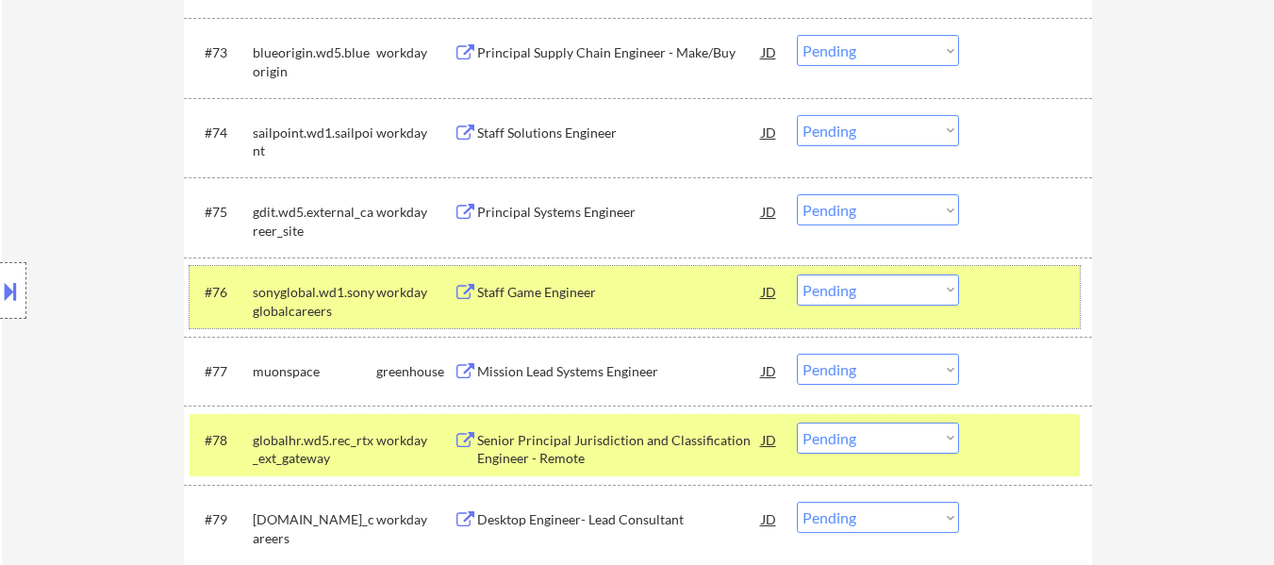
click at [989, 305] on div at bounding box center [1027, 291] width 83 height 34
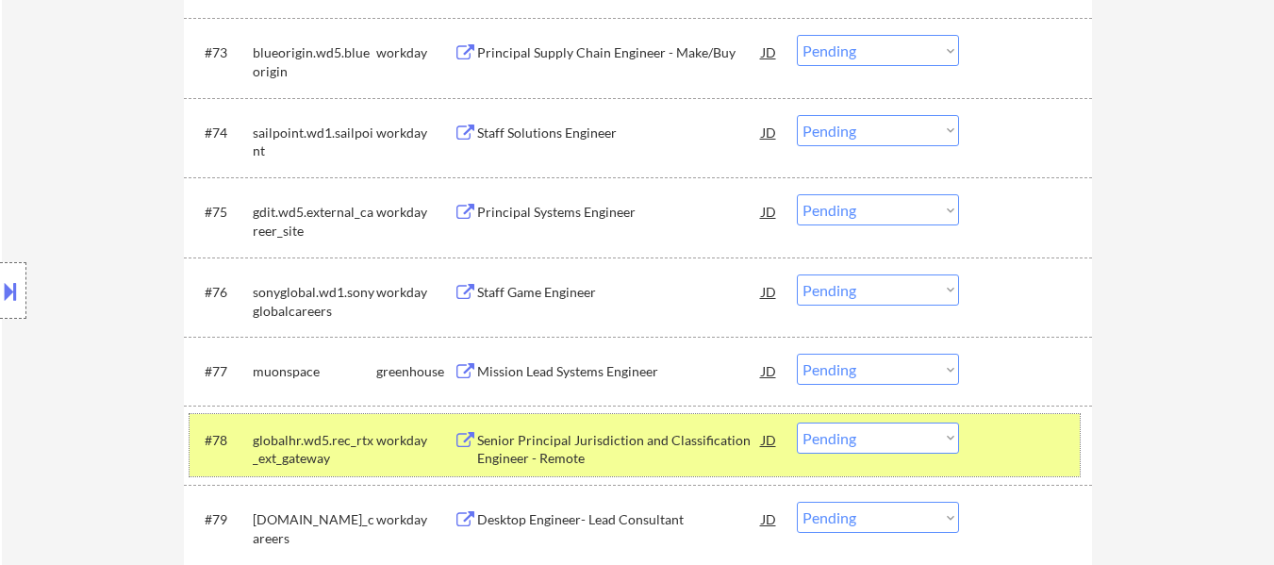
click at [995, 430] on div at bounding box center [1027, 439] width 83 height 34
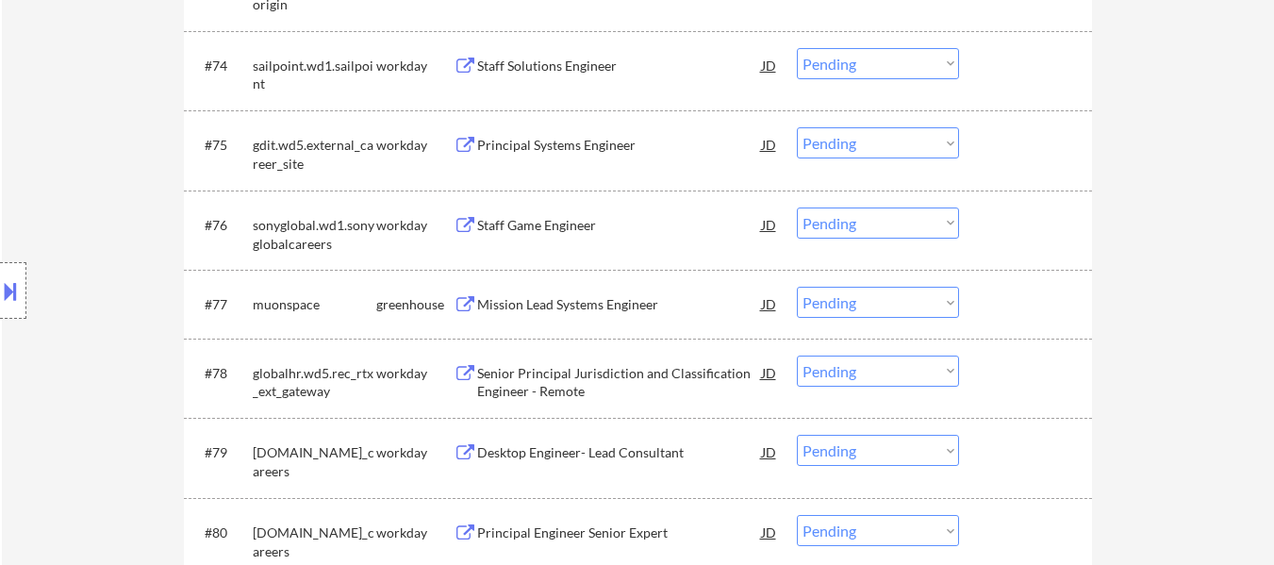
scroll to position [6500, 0]
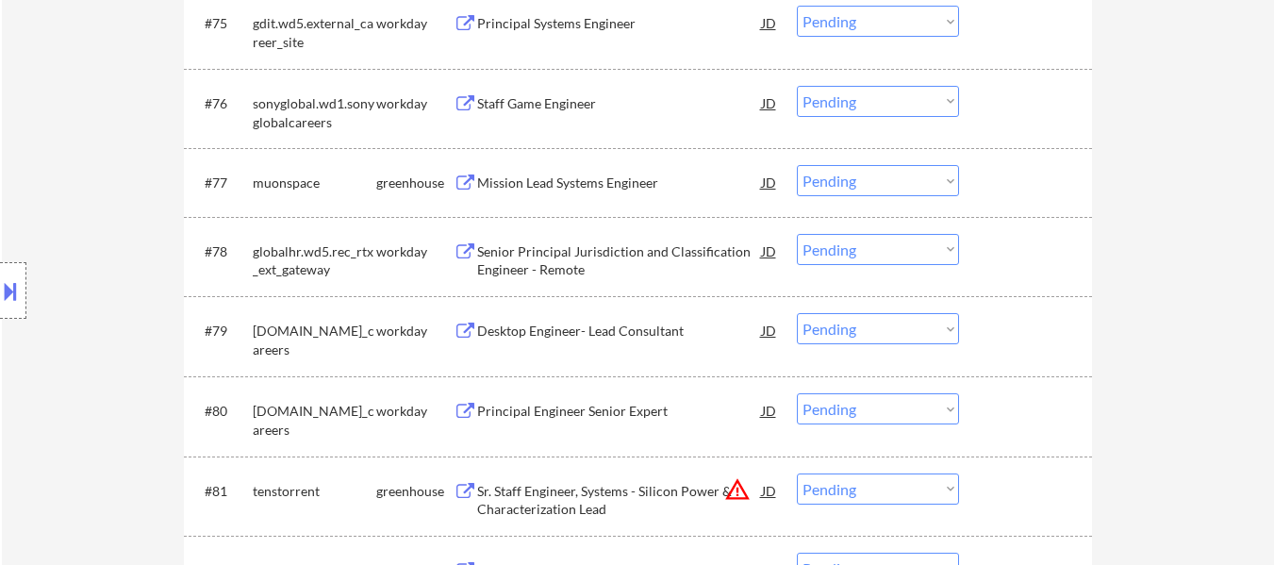
click at [1001, 163] on div "#77 muonspace greenhouse Mission Lead Systems Engineer JD warning_amber Choose …" at bounding box center [634, 181] width 890 height 51
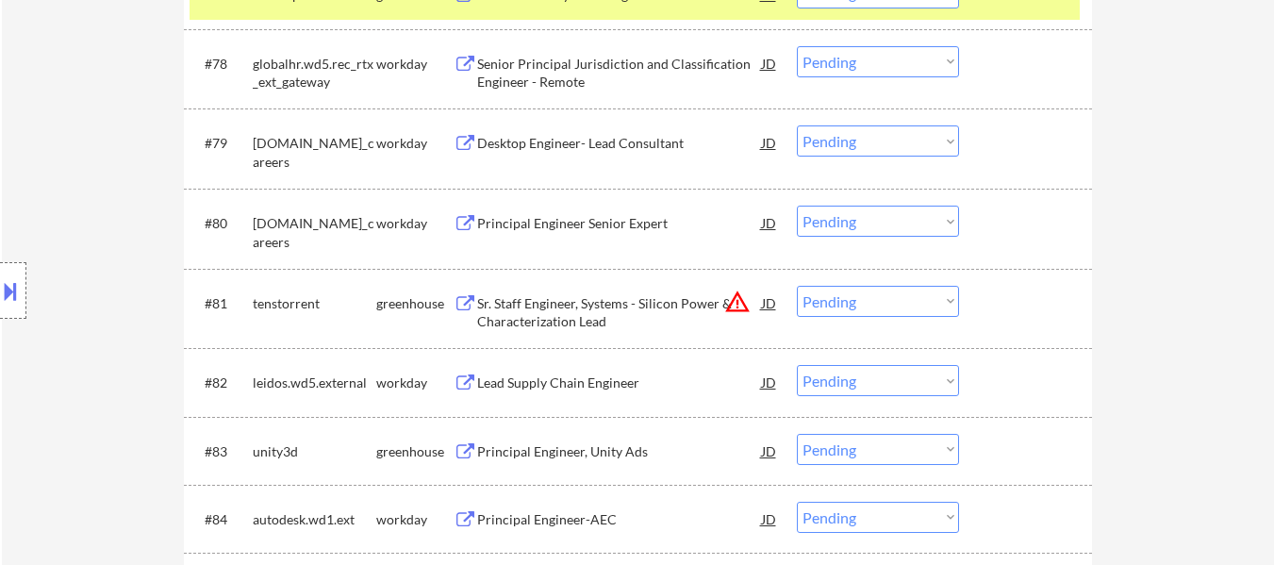
scroll to position [6689, 0]
click at [639, 308] on div "Sr. Staff Engineer, Systems - Silicon Power & Characterization Lead" at bounding box center [619, 311] width 285 height 37
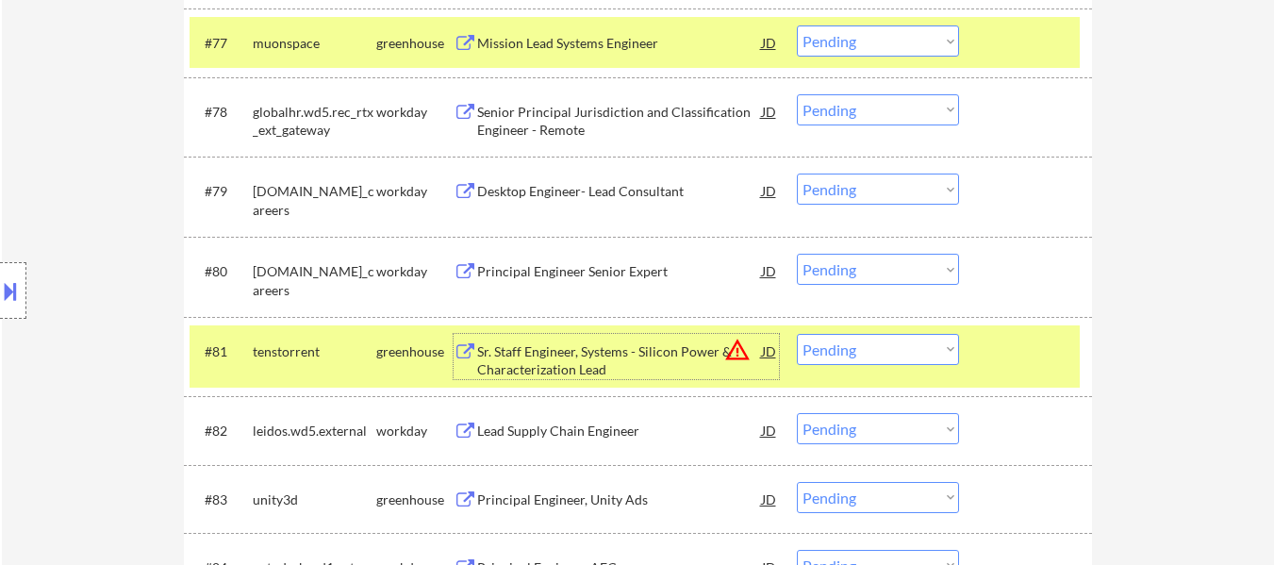
scroll to position [6594, 0]
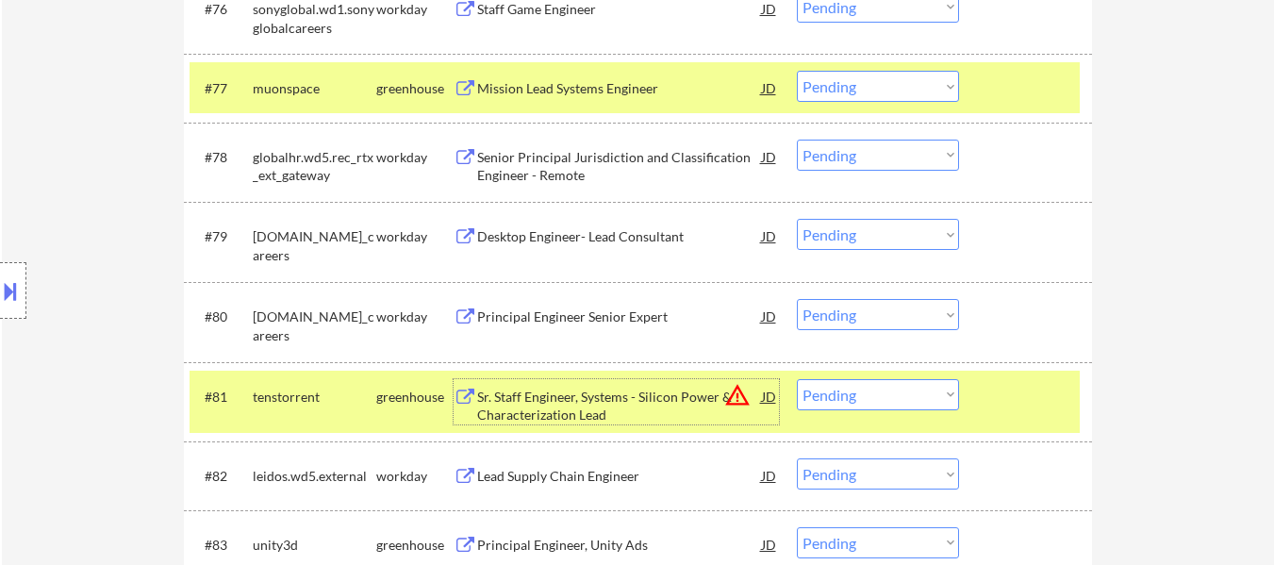
click at [925, 85] on select "Choose an option... Pending Applied Excluded (Questions) Excluded (Expired) Exc…" at bounding box center [878, 86] width 162 height 31
click at [797, 71] on select "Choose an option... Pending Applied Excluded (Questions) Excluded (Expired) Exc…" at bounding box center [878, 86] width 162 height 31
select select ""pending""
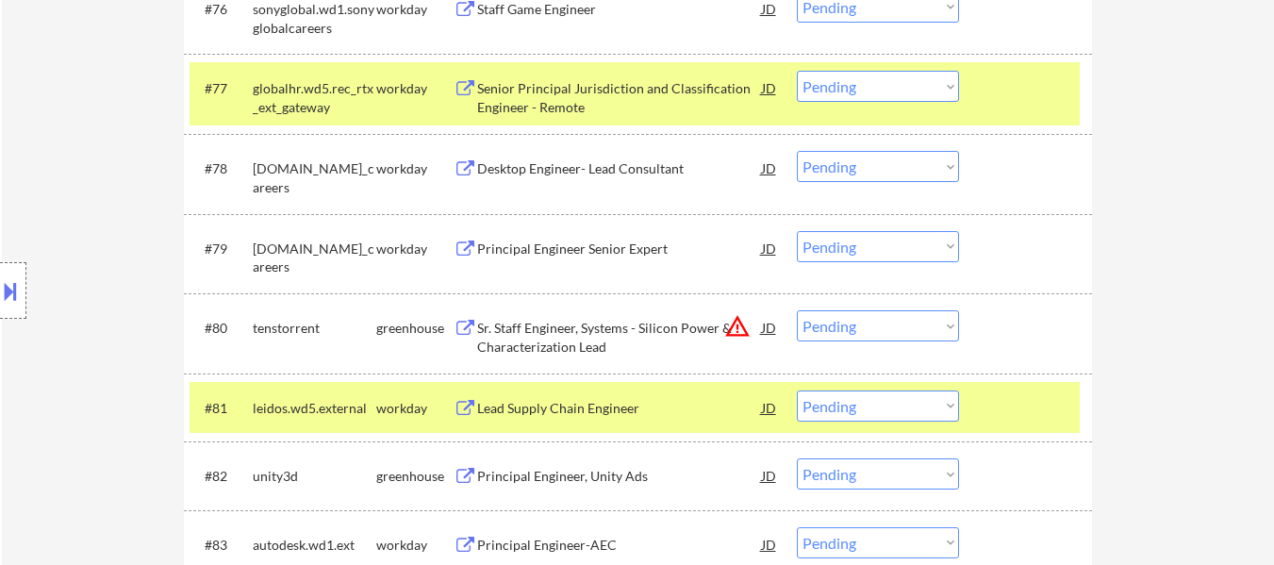
click at [886, 330] on select "Choose an option... Pending Applied Excluded (Questions) Excluded (Expired) Exc…" at bounding box center [878, 325] width 162 height 31
click at [797, 310] on select "Choose an option... Pending Applied Excluded (Questions) Excluded (Expired) Exc…" at bounding box center [878, 325] width 162 height 31
select select ""pending""
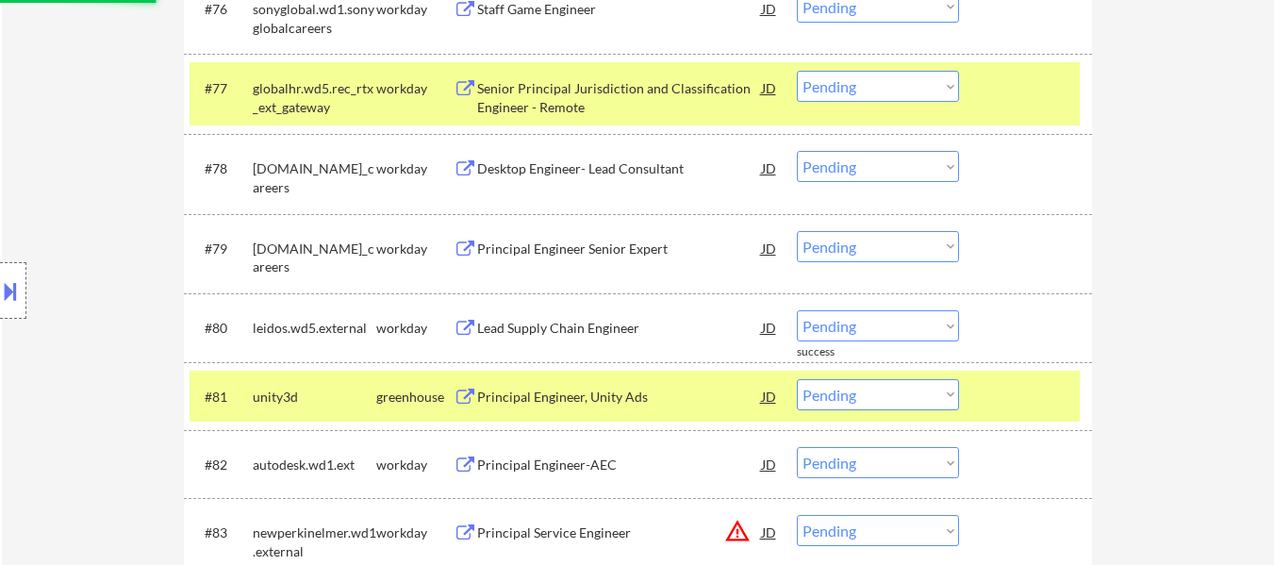
drag, startPoint x: 971, startPoint y: 84, endPoint x: 971, endPoint y: 150, distance: 66.0
click at [971, 85] on div "#77 globalhr.wd5.rec_rtx_ext_gateway workday Senior Principal Jurisdiction and …" at bounding box center [634, 93] width 890 height 62
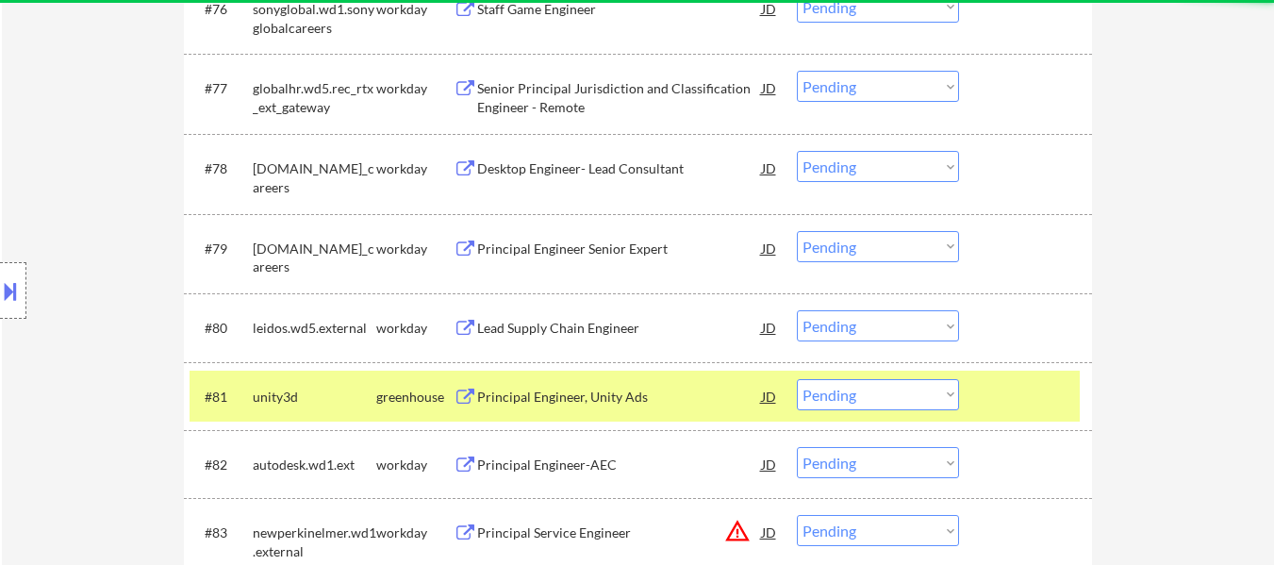
click at [971, 396] on div "#81 unity3d greenhouse Principal Engineer, Unity Ads JD warning_amber Choose an…" at bounding box center [634, 395] width 890 height 51
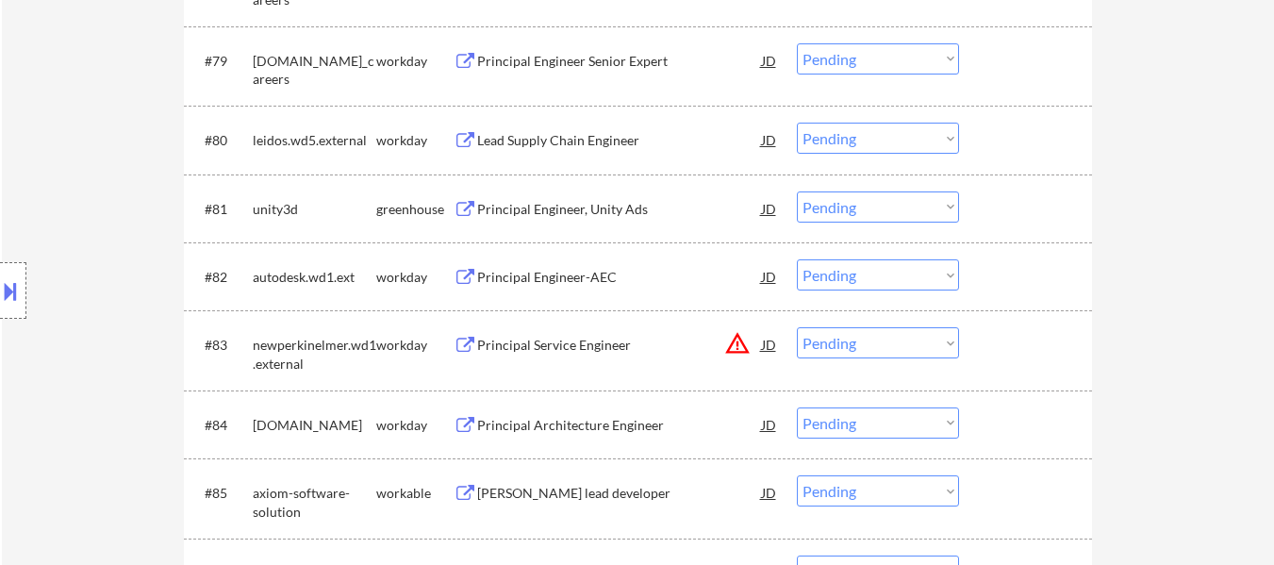
scroll to position [6783, 0]
click at [539, 205] on div "Principal Engineer, Unity Ads" at bounding box center [619, 208] width 285 height 19
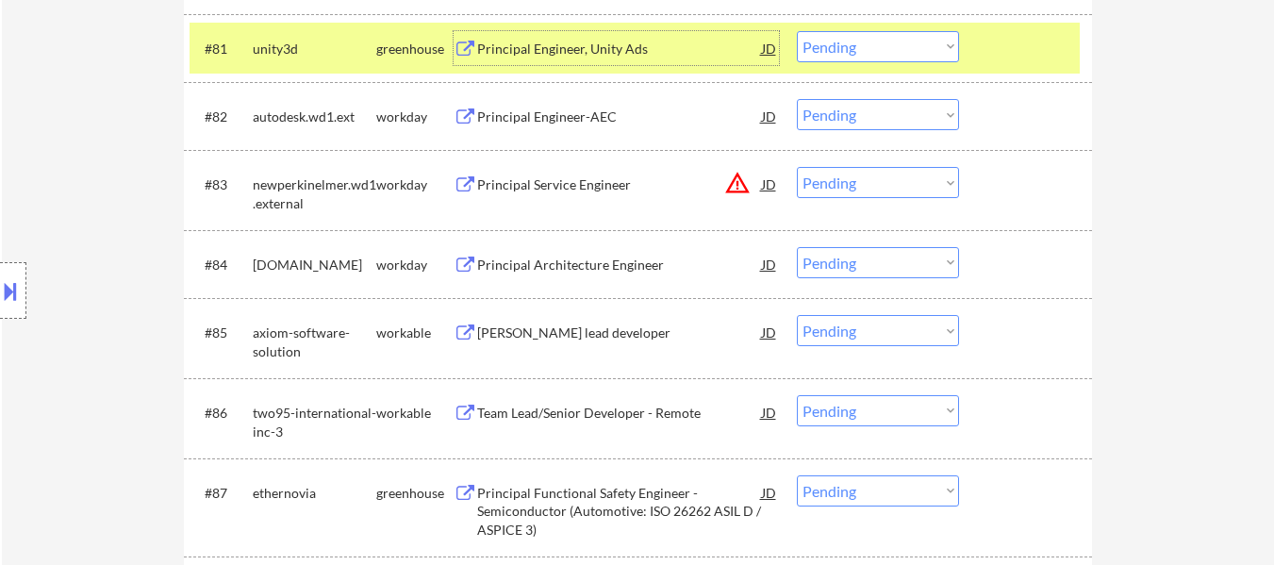
scroll to position [6971, 0]
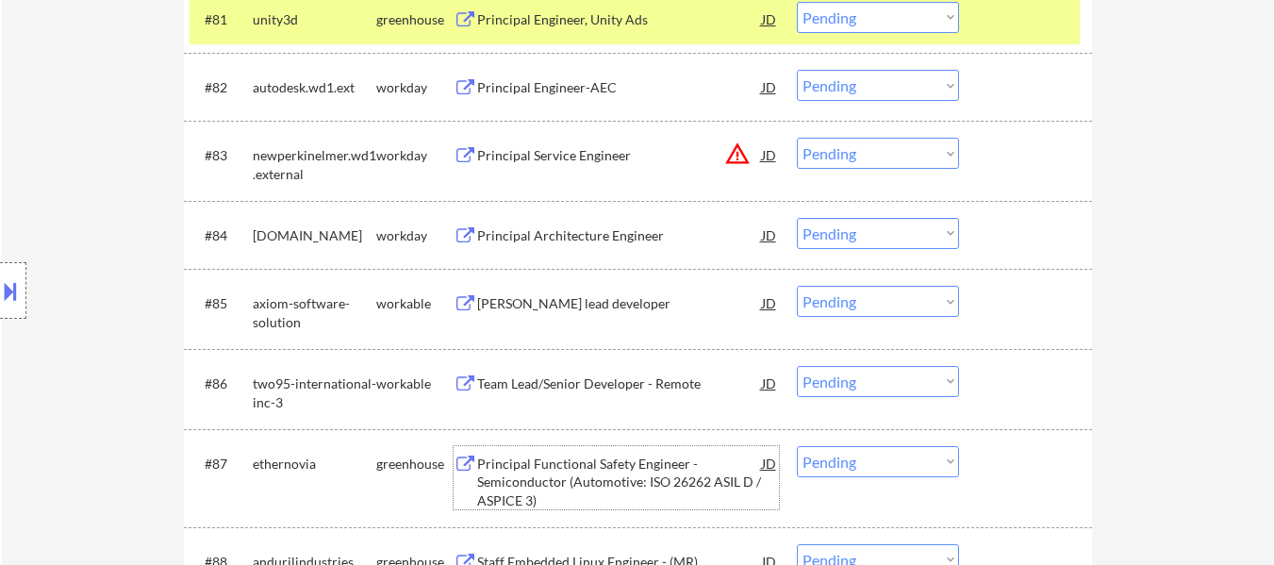
click at [628, 469] on div "Principal Functional Safety Engineer - Semiconductor (Automotive: ISO 26262 ASI…" at bounding box center [619, 482] width 285 height 56
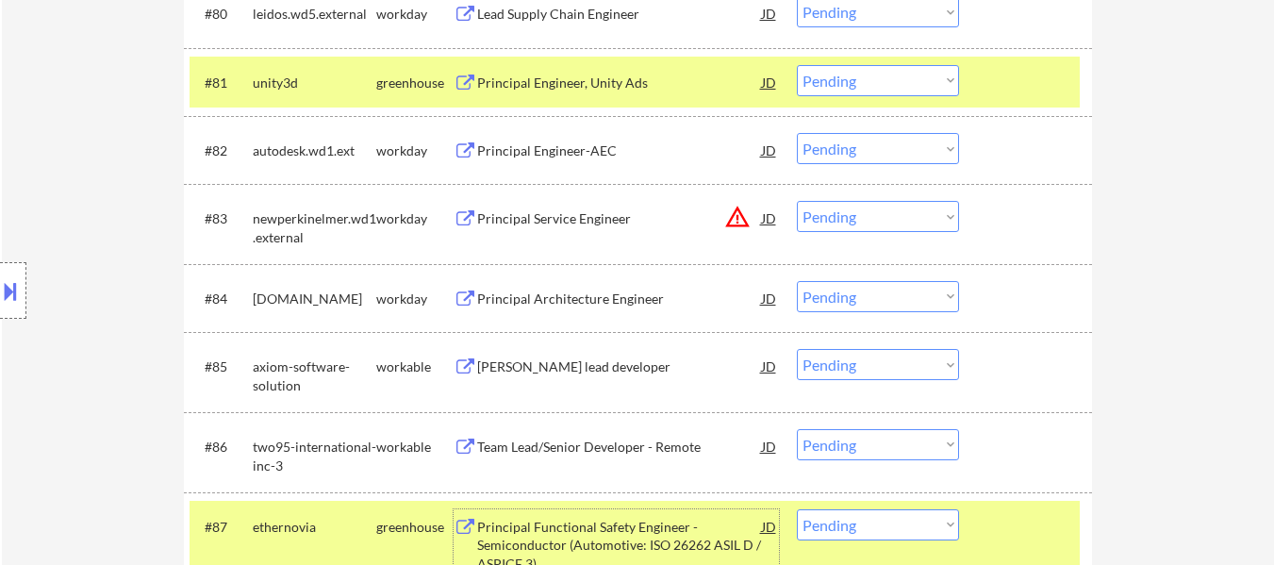
scroll to position [6877, 0]
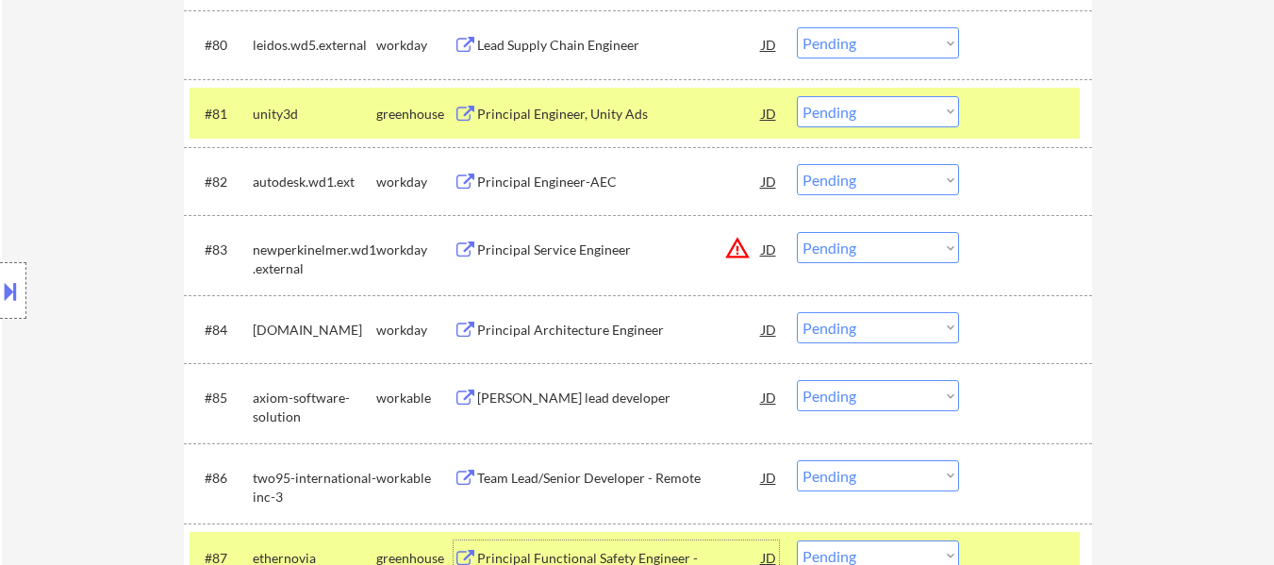
click at [856, 109] on select "Choose an option... Pending Applied Excluded (Questions) Excluded (Expired) Exc…" at bounding box center [878, 111] width 162 height 31
click at [797, 96] on select "Choose an option... Pending Applied Excluded (Questions) Excluded (Expired) Exc…" at bounding box center [878, 111] width 162 height 31
select select ""pending""
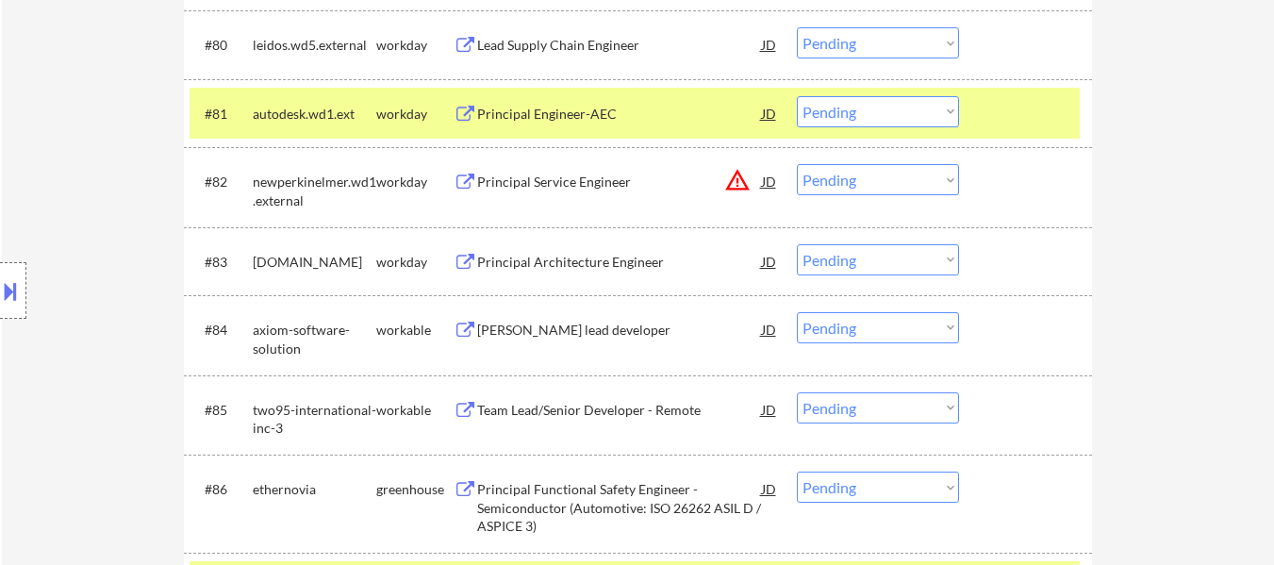
click at [1043, 112] on div at bounding box center [1027, 113] width 83 height 34
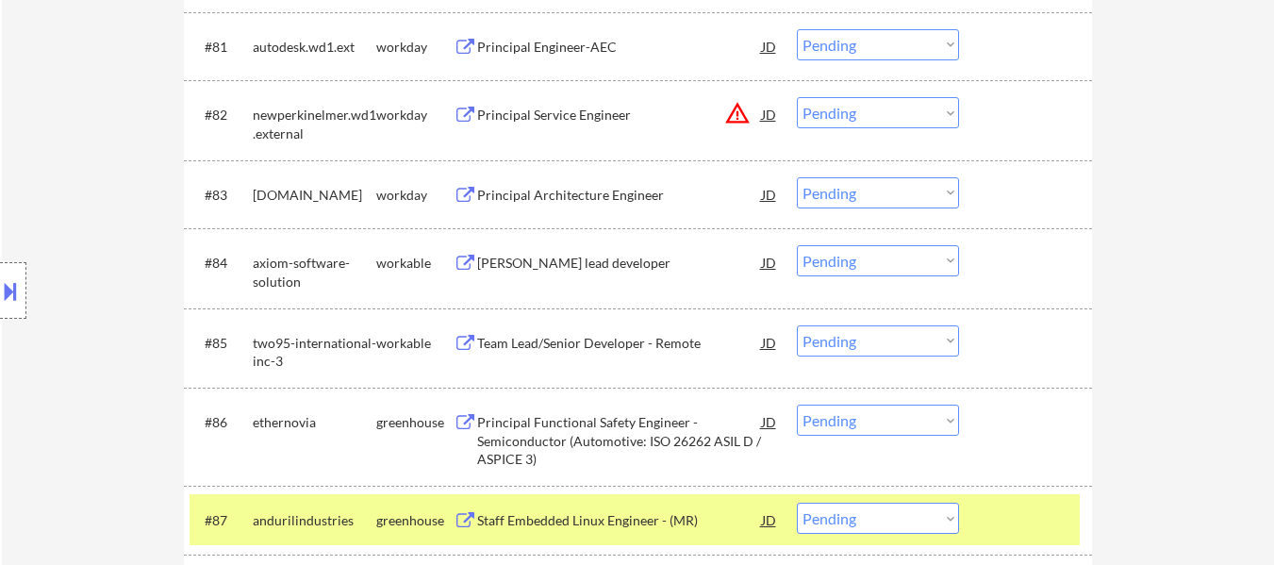
scroll to position [7066, 0]
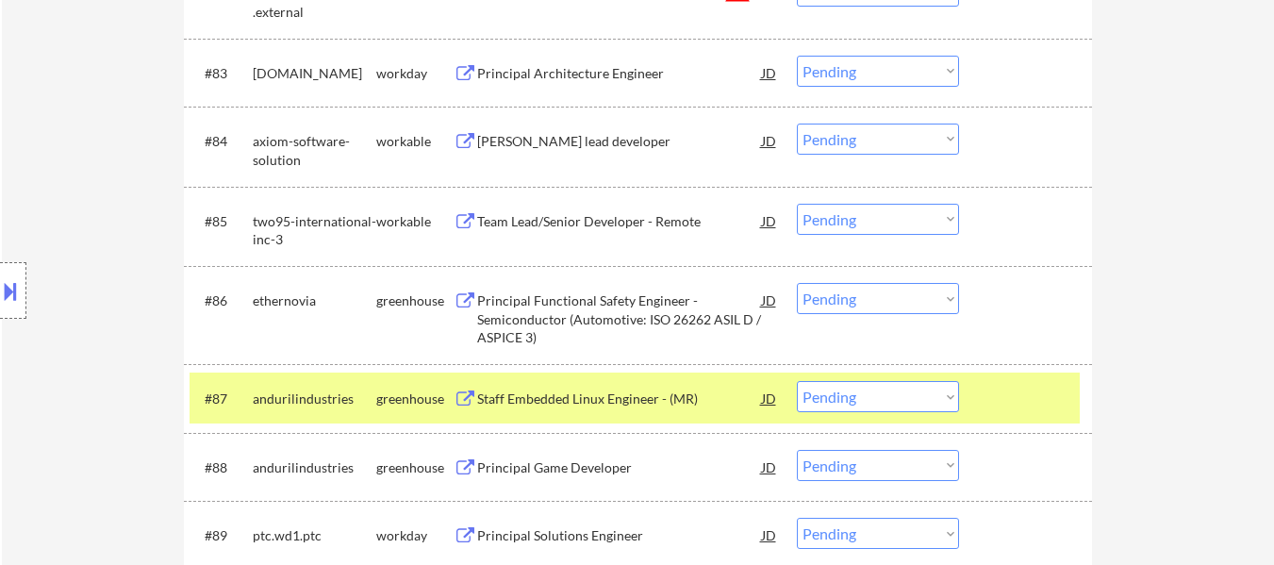
click at [870, 303] on select "Choose an option... Pending Applied Excluded (Questions) Excluded (Expired) Exc…" at bounding box center [878, 298] width 162 height 31
click at [797, 283] on select "Choose an option... Pending Applied Excluded (Questions) Excluded (Expired) Exc…" at bounding box center [878, 298] width 162 height 31
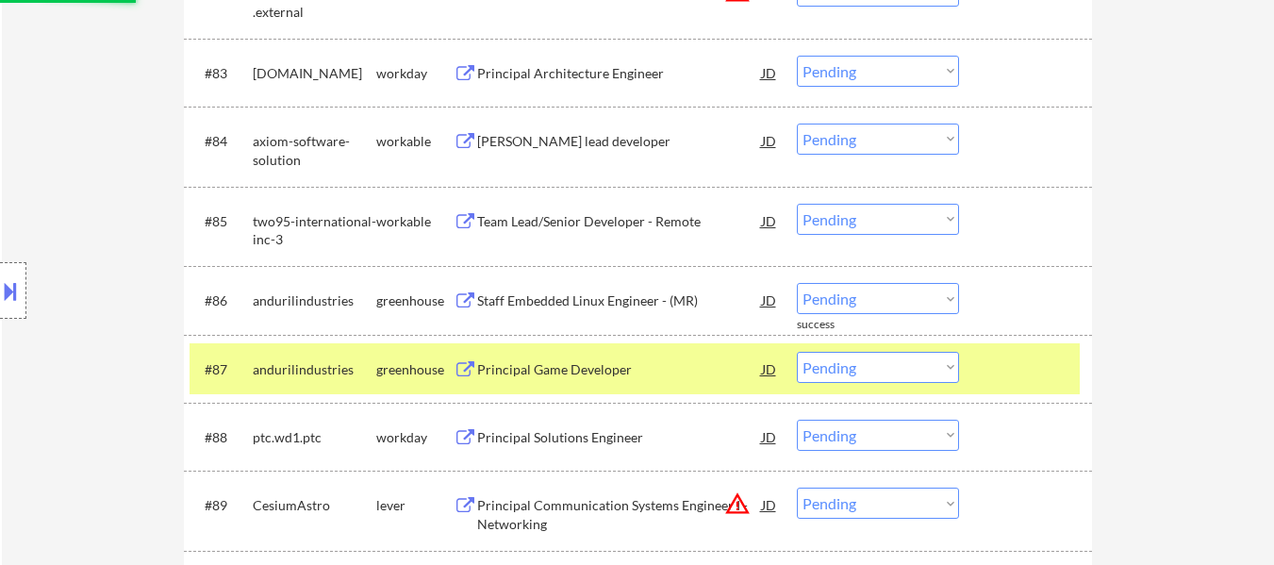
click at [1007, 380] on div at bounding box center [1027, 369] width 83 height 34
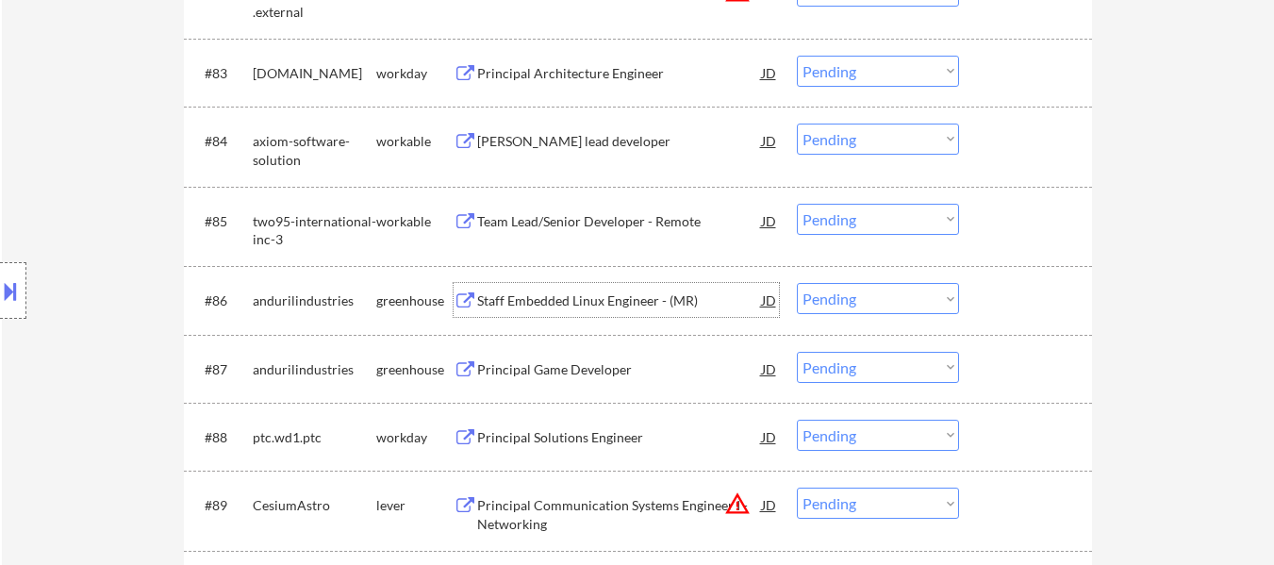
click at [632, 304] on div "Staff Embedded Linux Engineer - (MR)" at bounding box center [619, 300] width 285 height 19
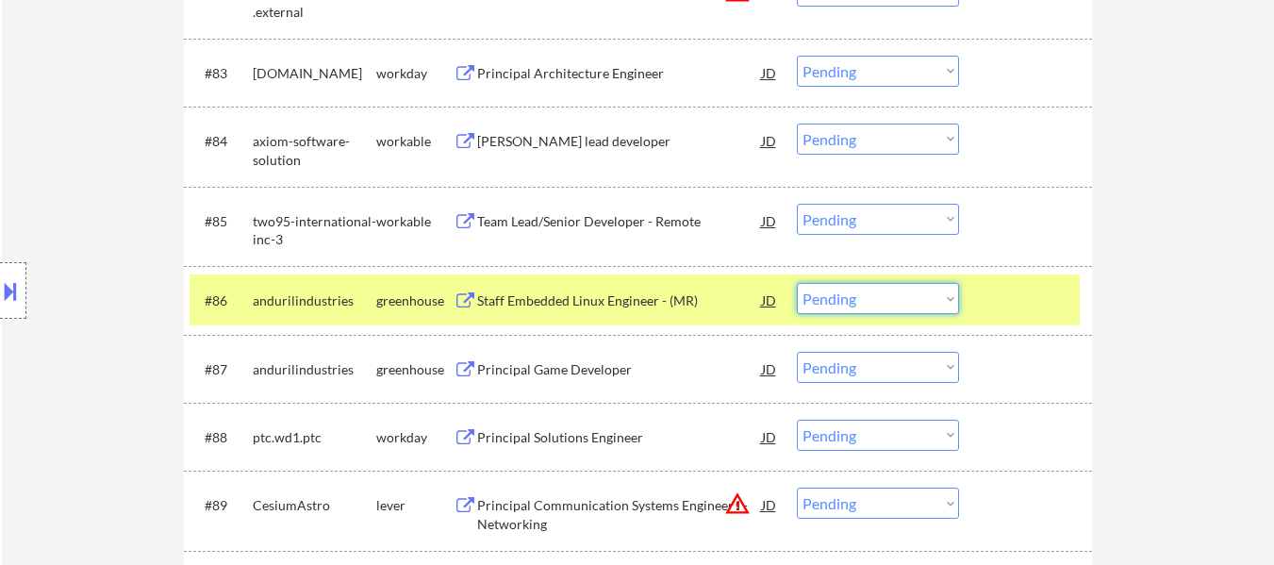
click at [926, 310] on select "Choose an option... Pending Applied Excluded (Questions) Excluded (Expired) Exc…" at bounding box center [878, 298] width 162 height 31
click at [797, 283] on select "Choose an option... Pending Applied Excluded (Questions) Excluded (Expired) Exc…" at bounding box center [878, 298] width 162 height 31
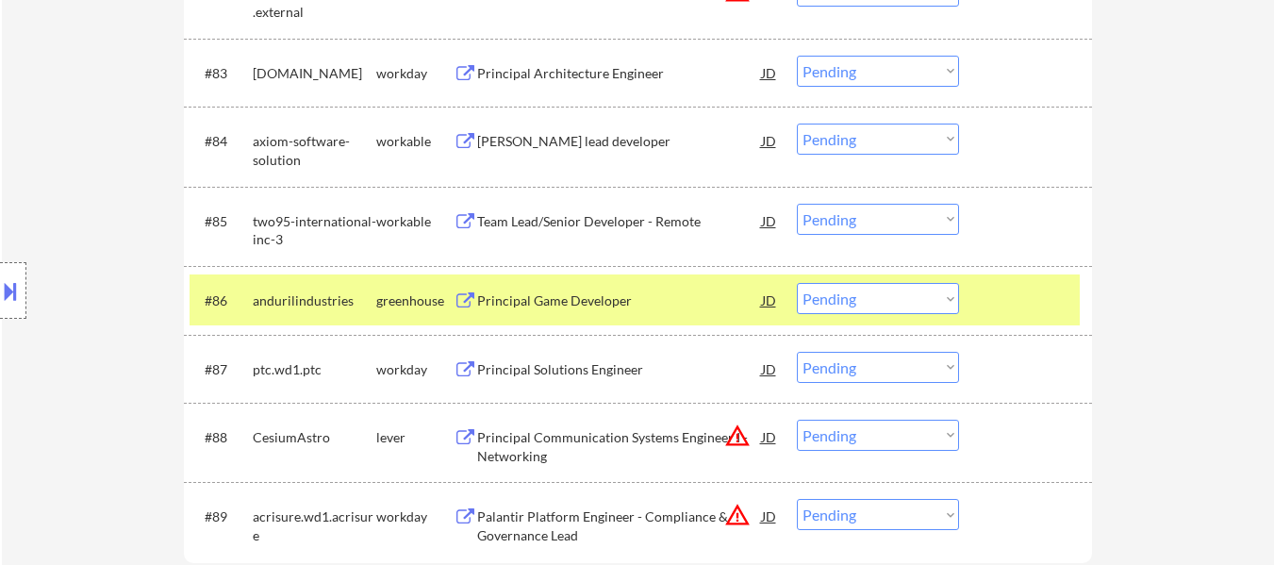
click at [848, 296] on select "Choose an option... Pending Applied Excluded (Questions) Excluded (Expired) Exc…" at bounding box center [878, 298] width 162 height 31
click at [797, 283] on select "Choose an option... Pending Applied Excluded (Questions) Excluded (Expired) Exc…" at bounding box center [878, 298] width 162 height 31
select select ""pending""
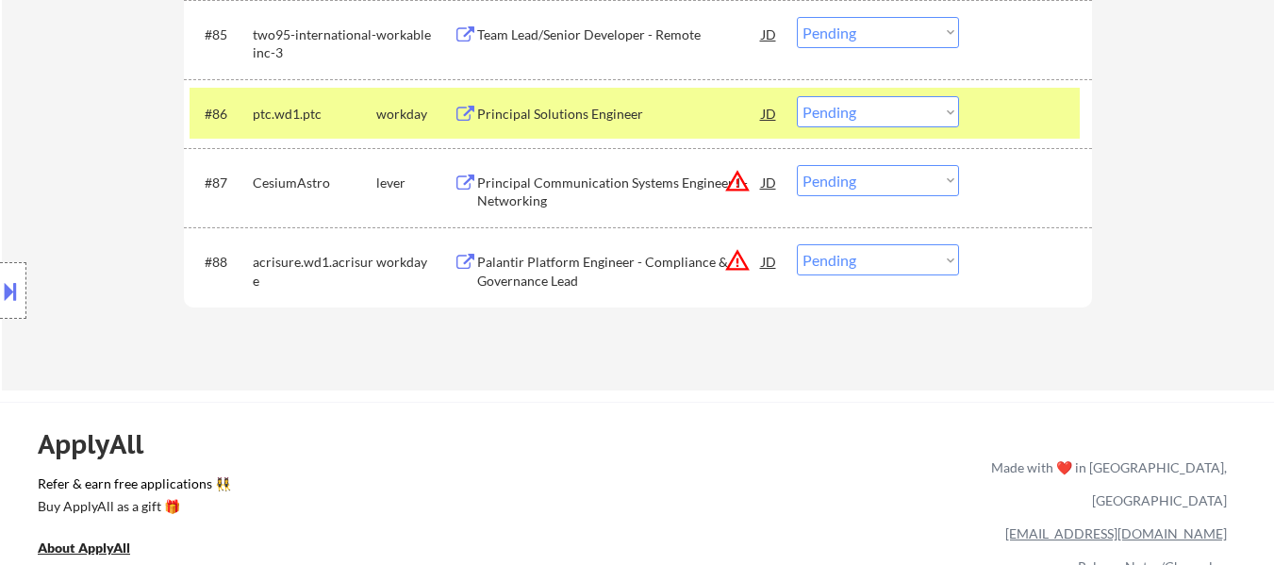
scroll to position [7254, 0]
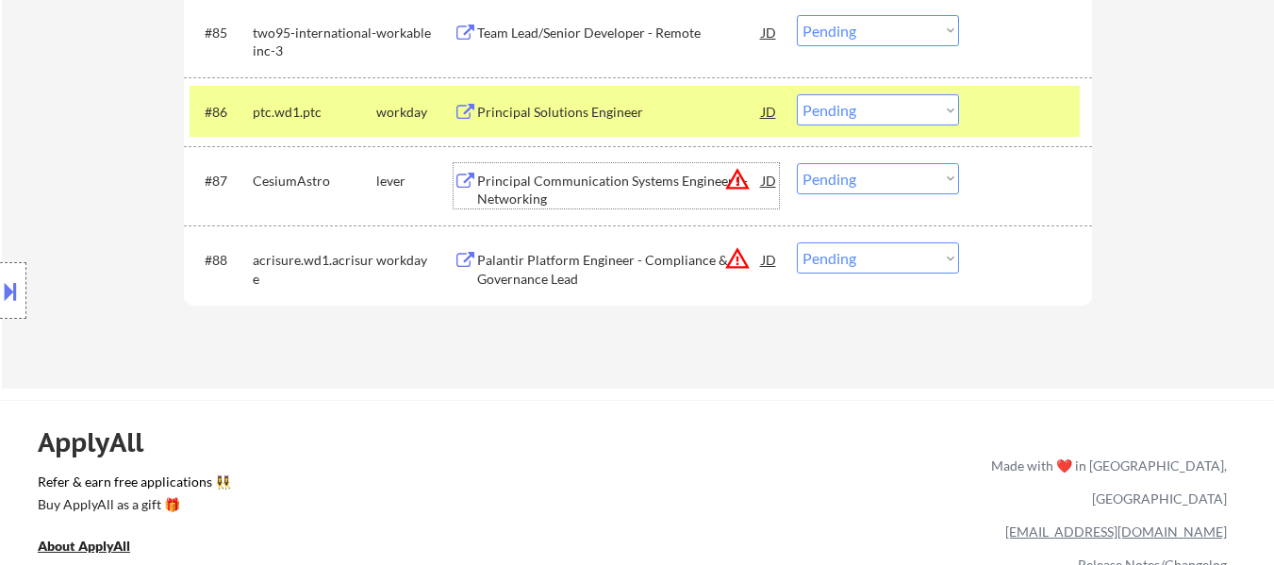
click at [650, 176] on div "Principal Communication Systems Engineer I - Networking" at bounding box center [619, 190] width 285 height 37
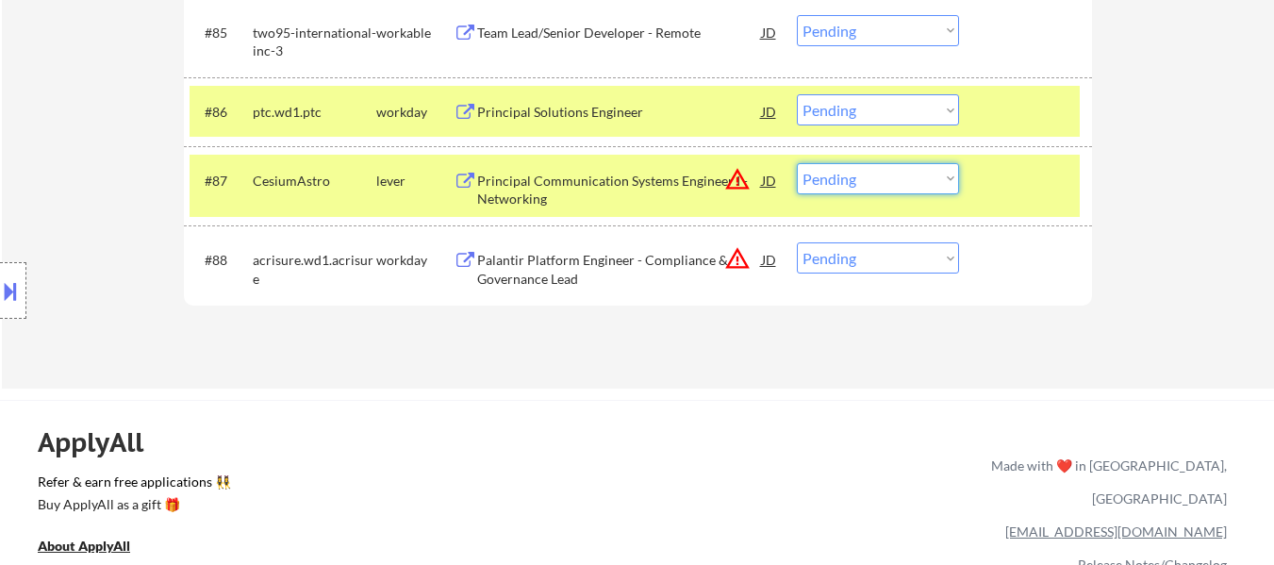
click at [909, 171] on select "Choose an option... Pending Applied Excluded (Questions) Excluded (Expired) Exc…" at bounding box center [878, 178] width 162 height 31
click at [797, 163] on select "Choose an option... Pending Applied Excluded (Questions) Excluded (Expired) Exc…" at bounding box center [878, 178] width 162 height 31
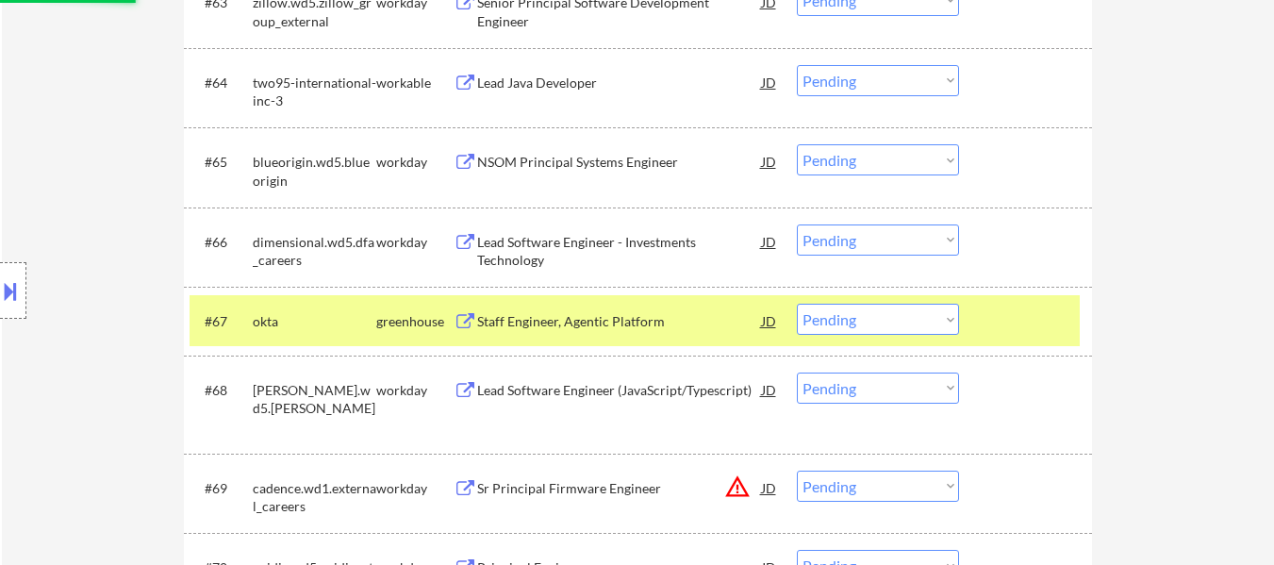
select select ""pending""
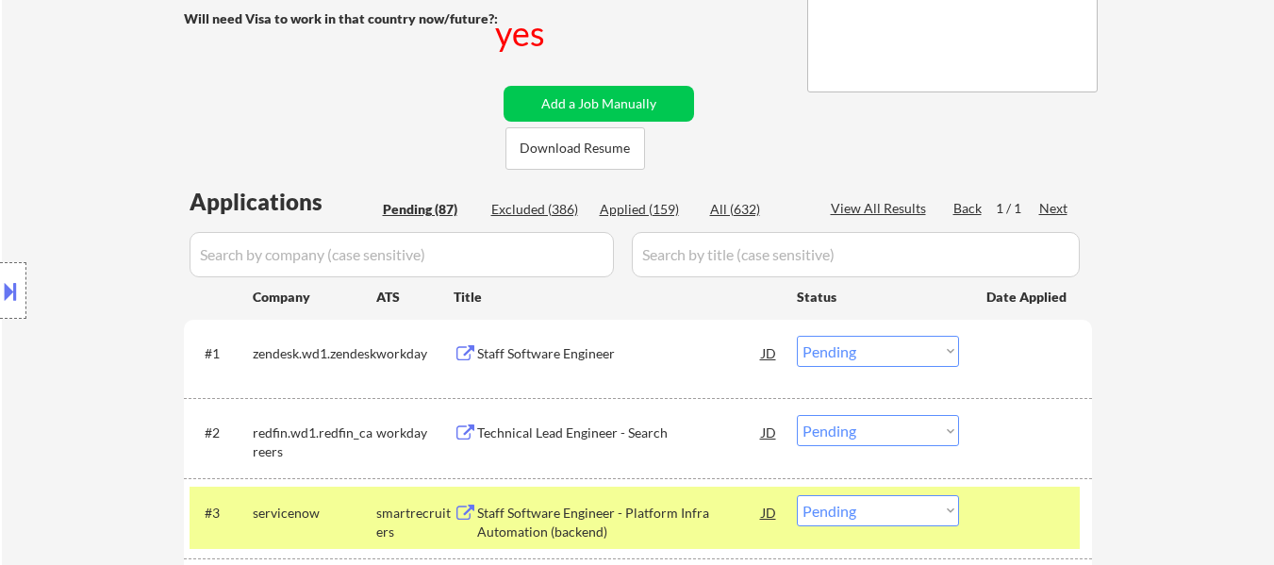
scroll to position [377, 0]
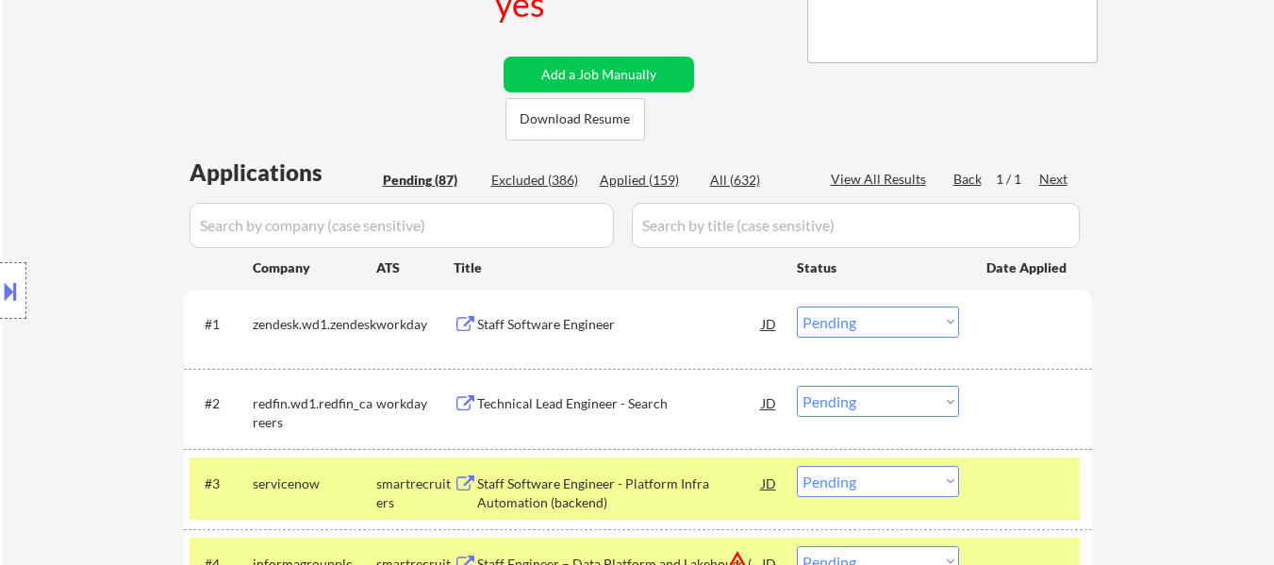
click at [527, 313] on div "Staff Software Engineer" at bounding box center [619, 323] width 285 height 34
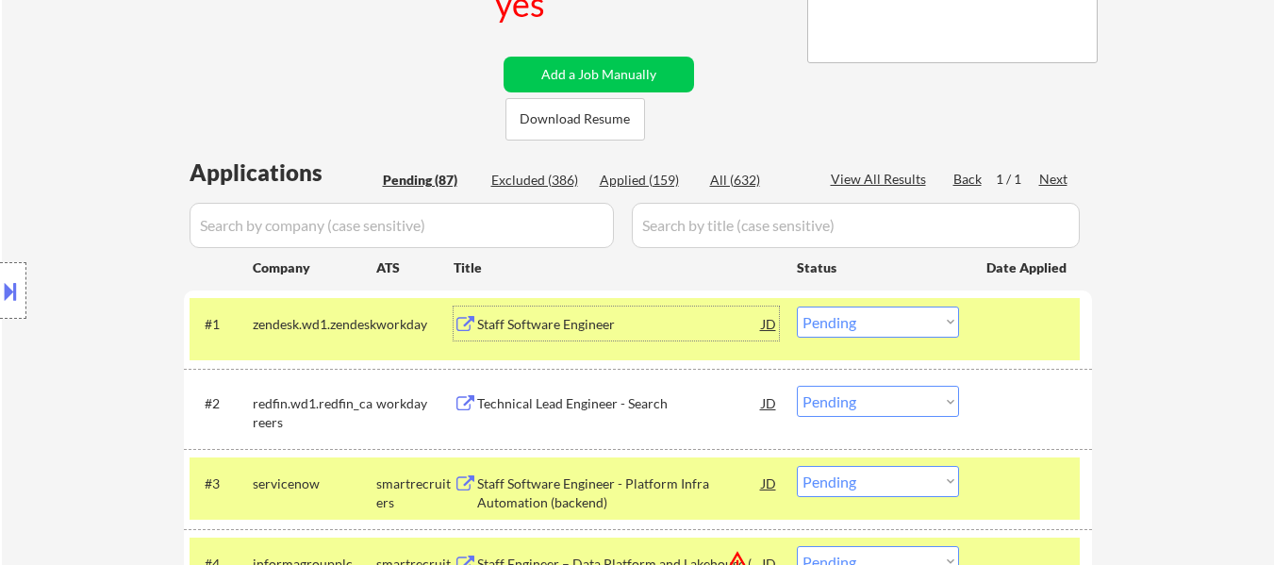
click at [905, 329] on select "Choose an option... Pending Applied Excluded (Questions) Excluded (Expired) Exc…" at bounding box center [878, 321] width 162 height 31
click at [797, 306] on select "Choose an option... Pending Applied Excluded (Questions) Excluded (Expired) Exc…" at bounding box center [878, 321] width 162 height 31
select select ""pending""
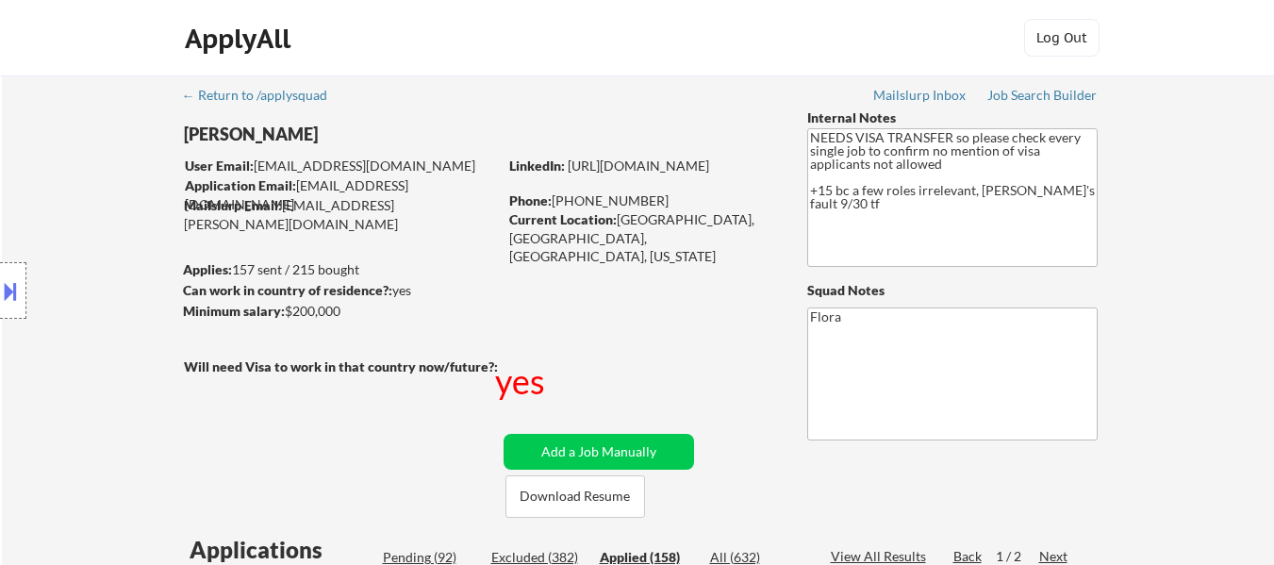
select select ""applied""
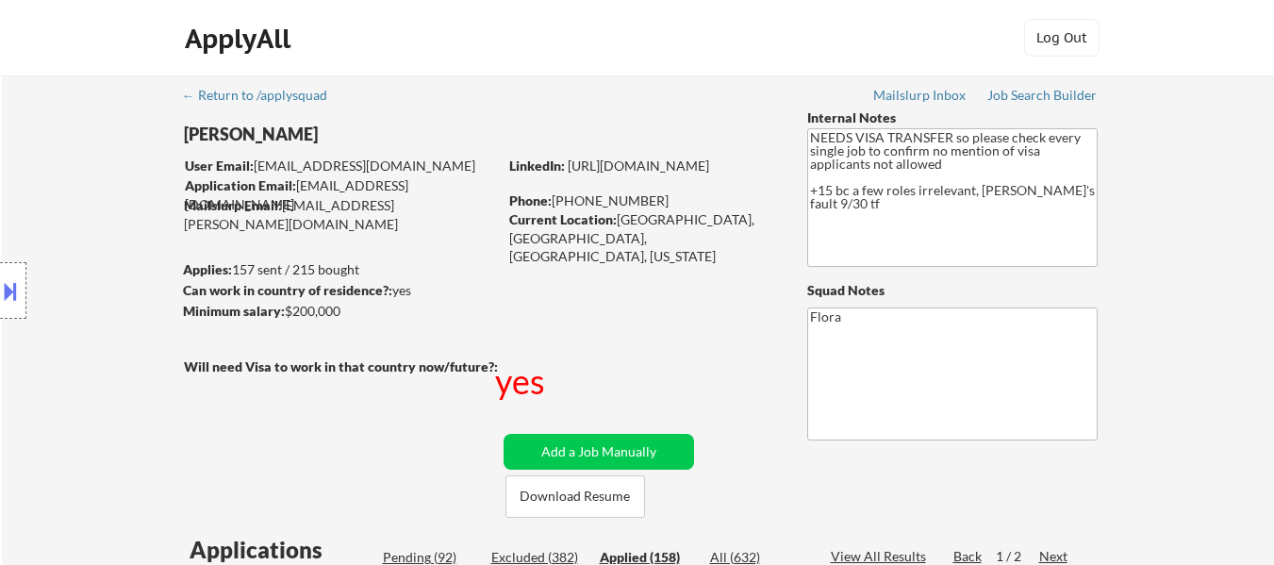
select select ""applied""
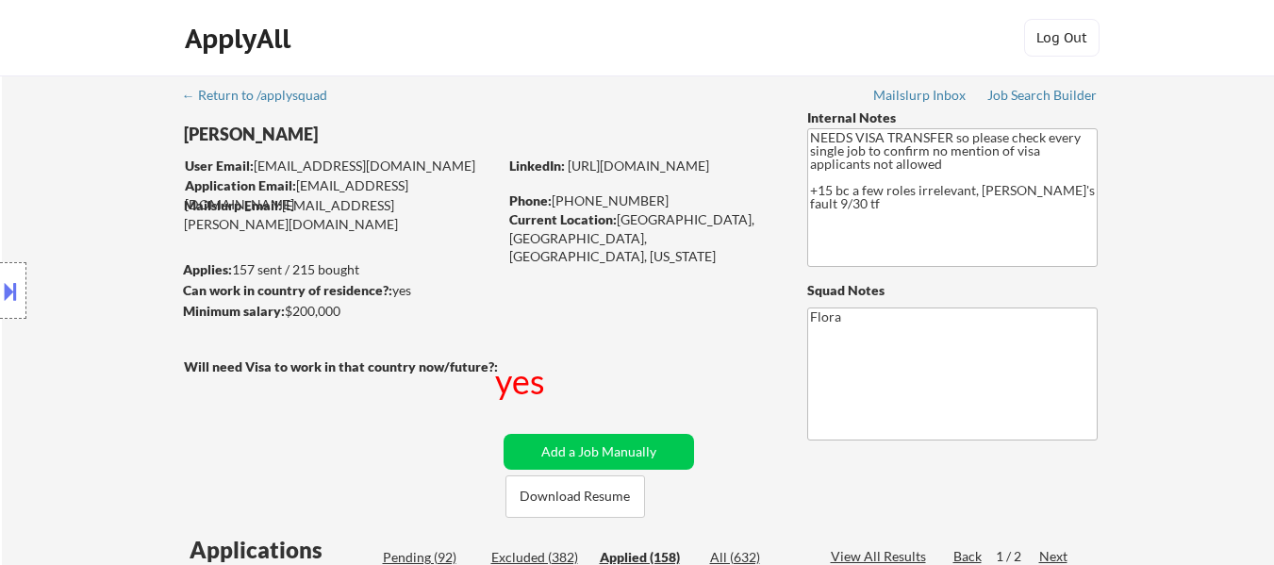
select select ""applied""
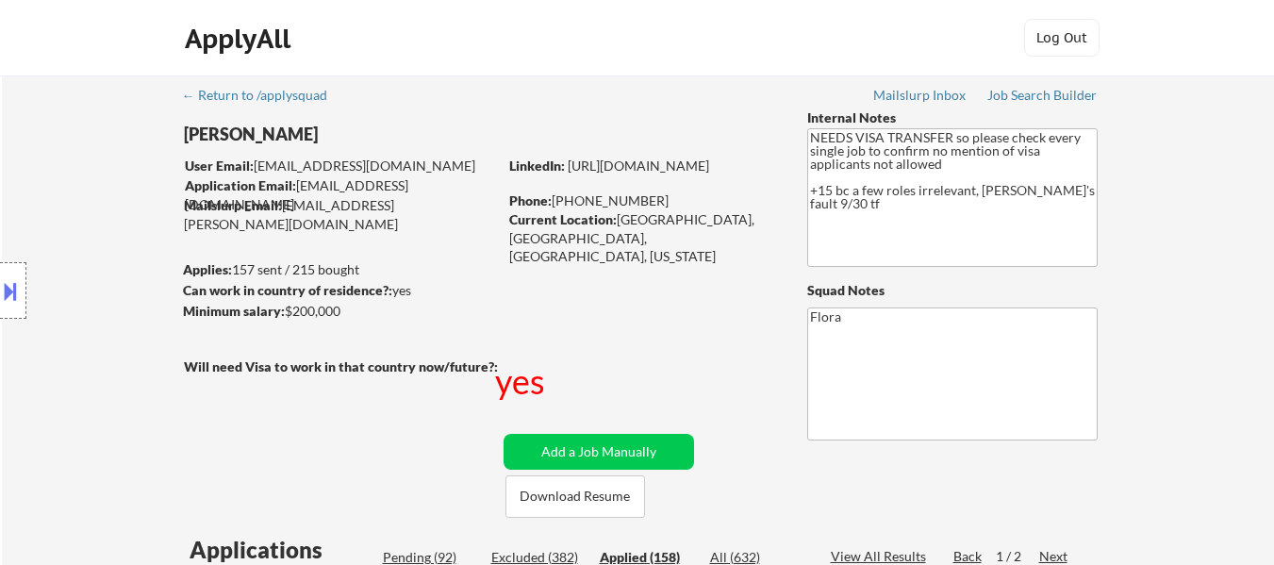
select select ""applied""
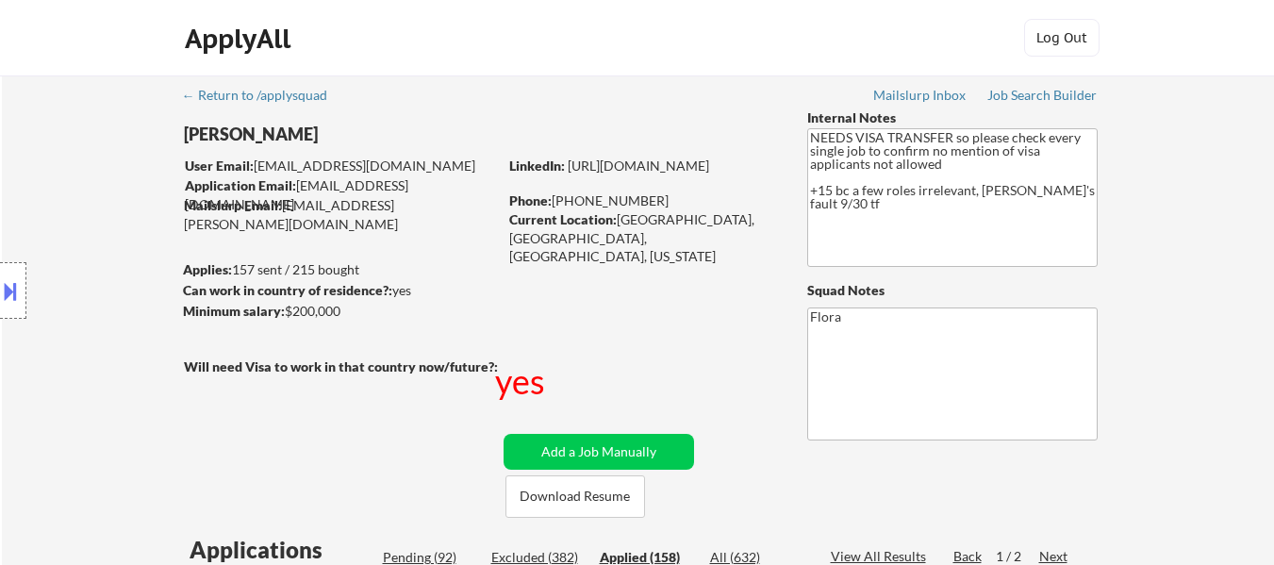
select select ""applied""
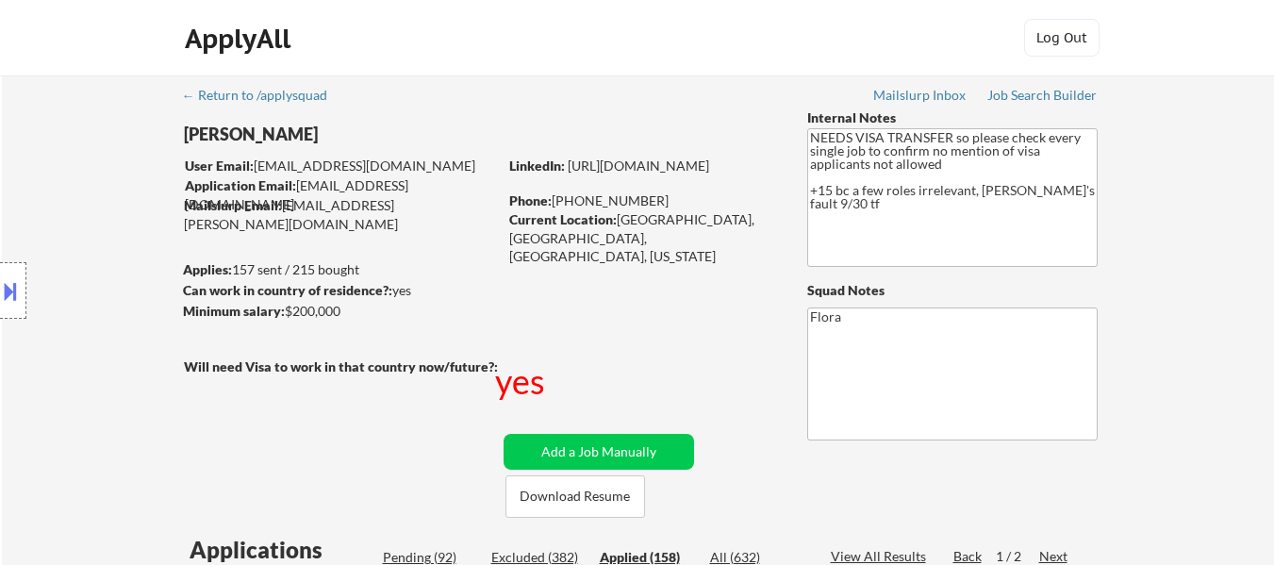
select select ""applied""
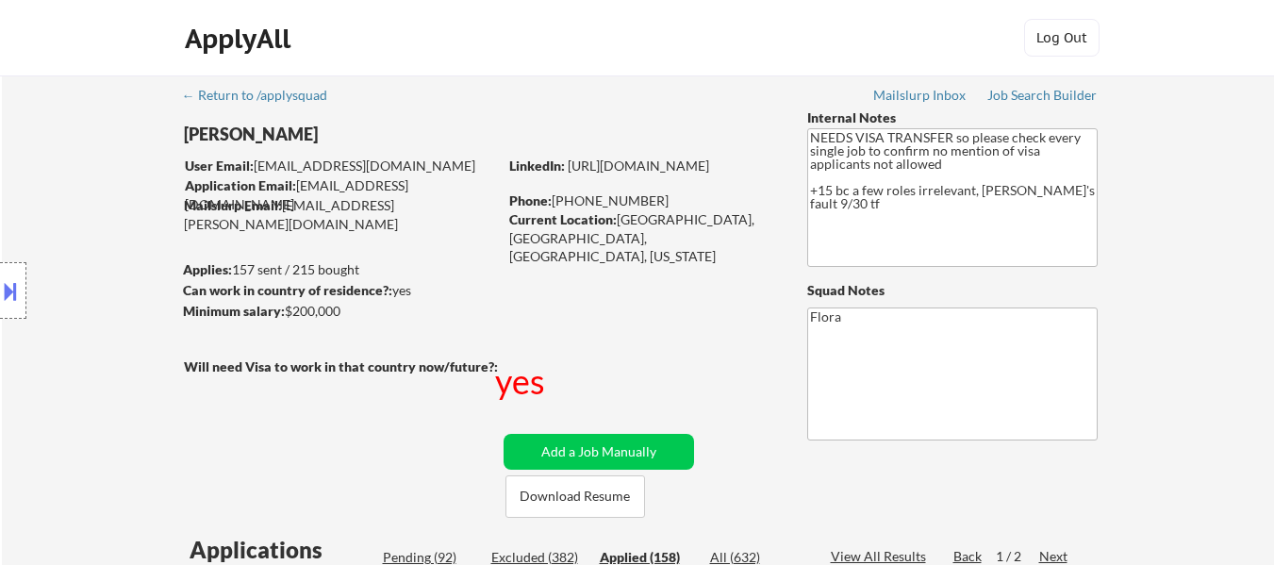
select select ""applied""
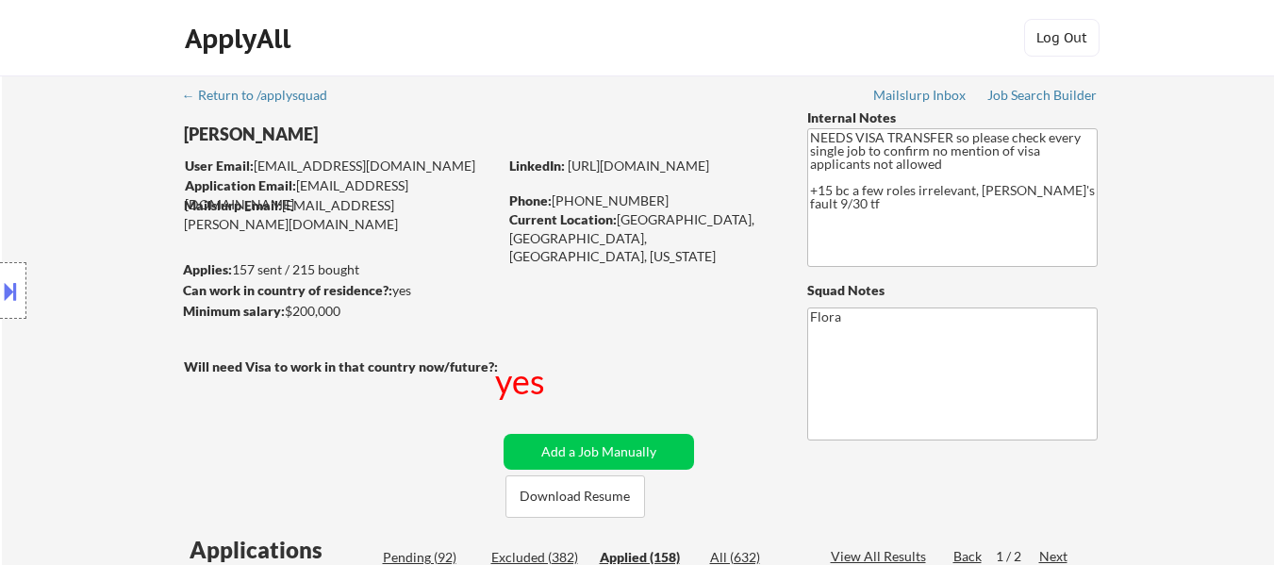
select select ""applied""
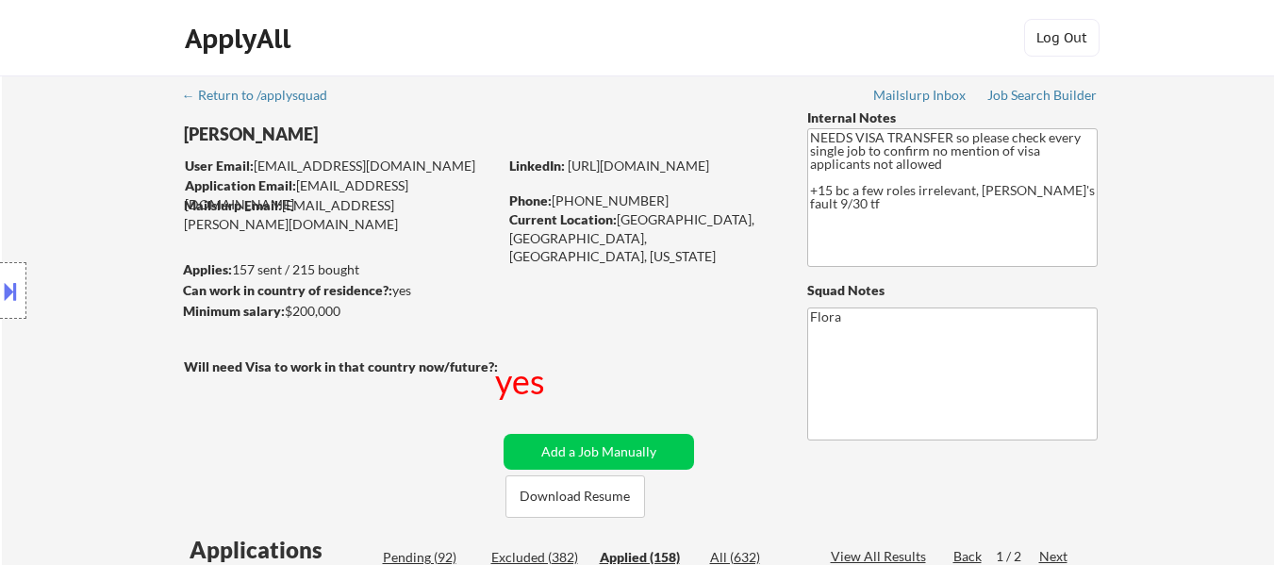
select select ""applied""
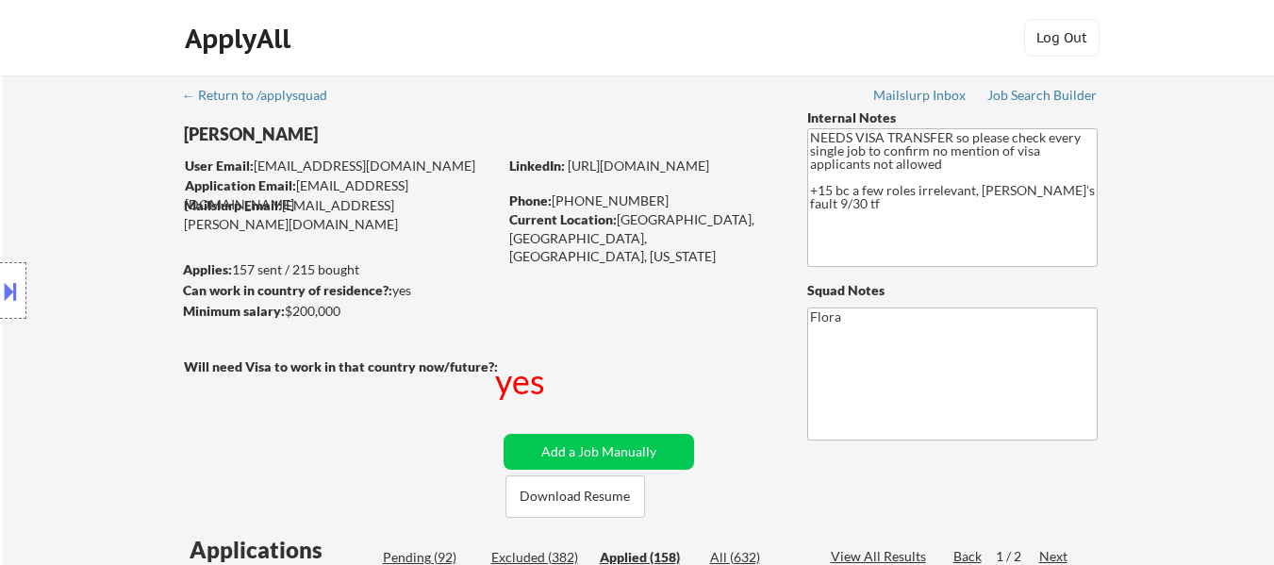
select select ""applied""
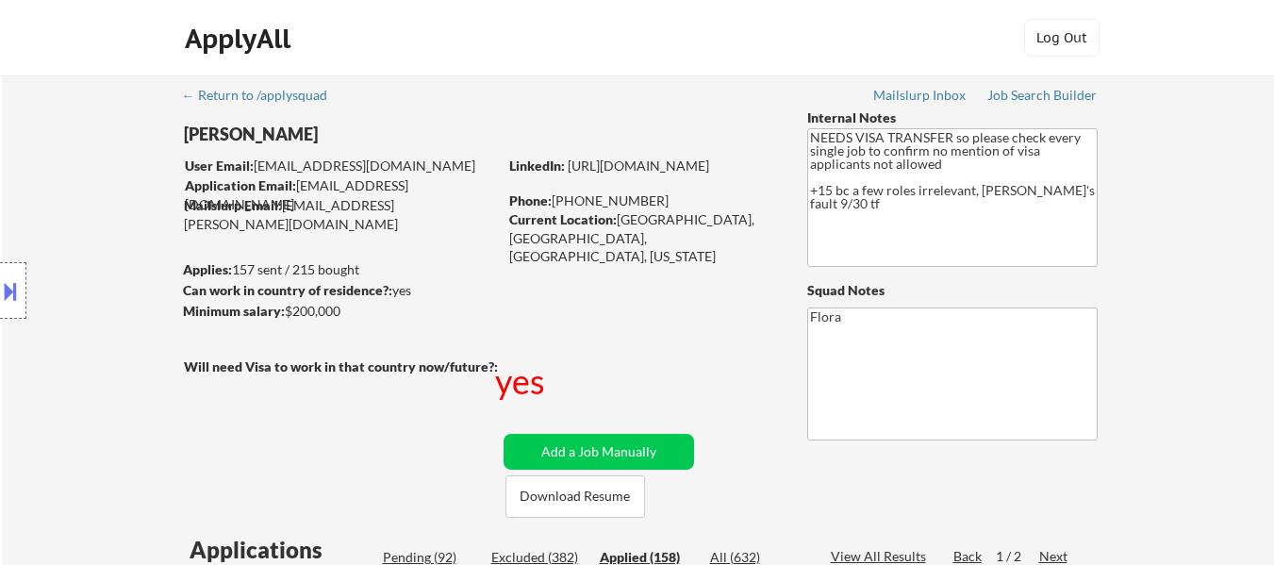
select select ""applied""
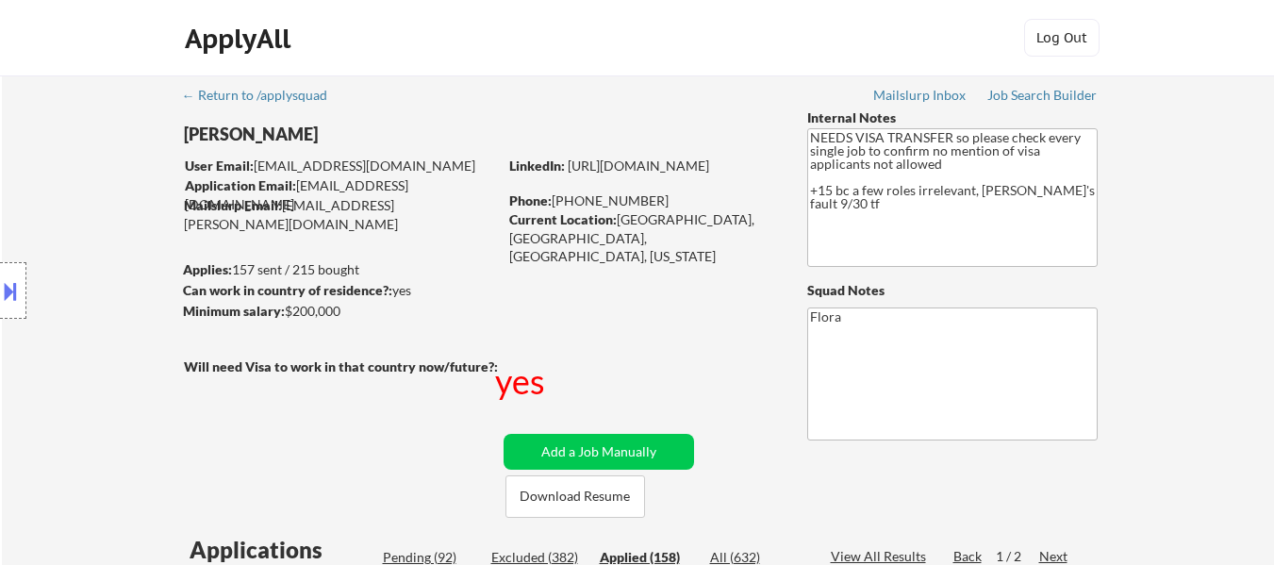
select select ""applied""
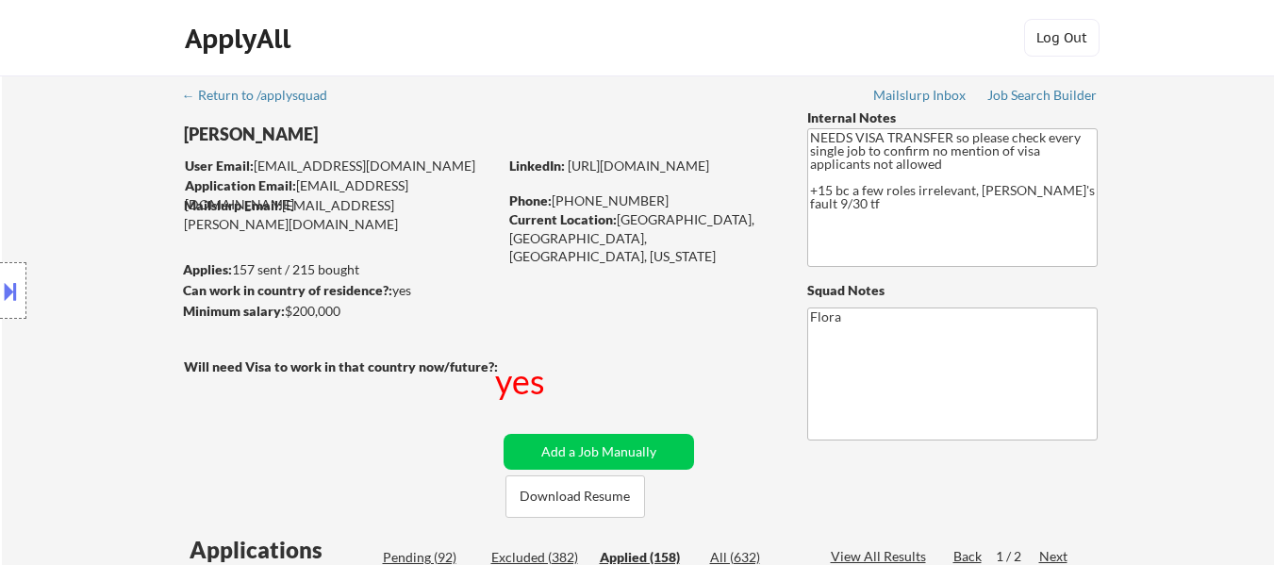
select select ""applied""
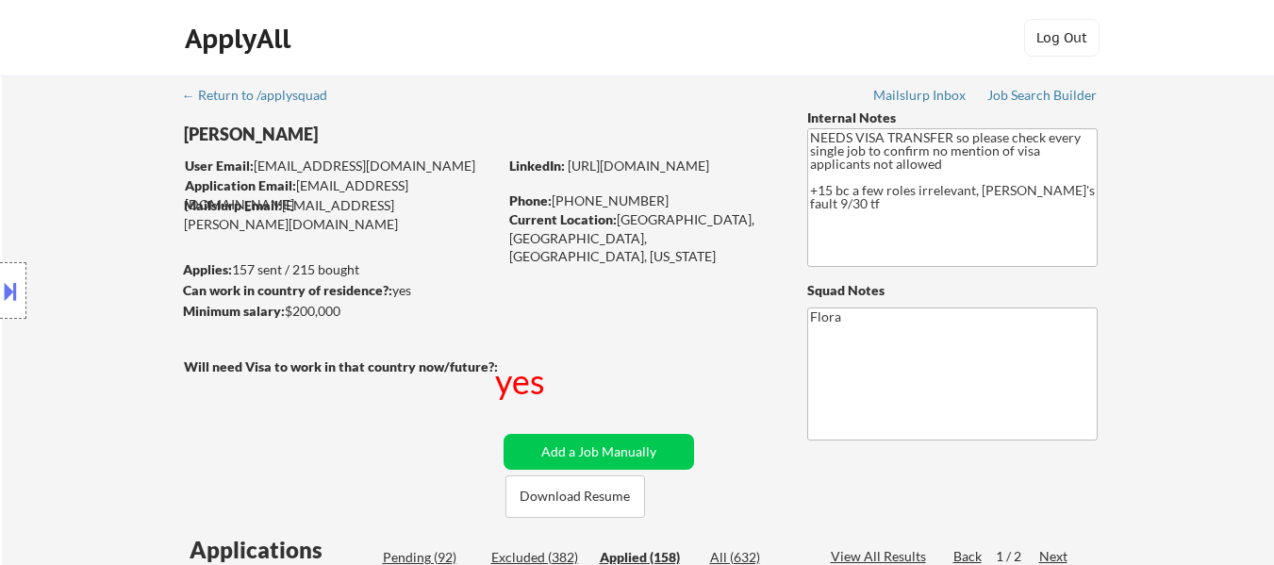
select select ""applied""
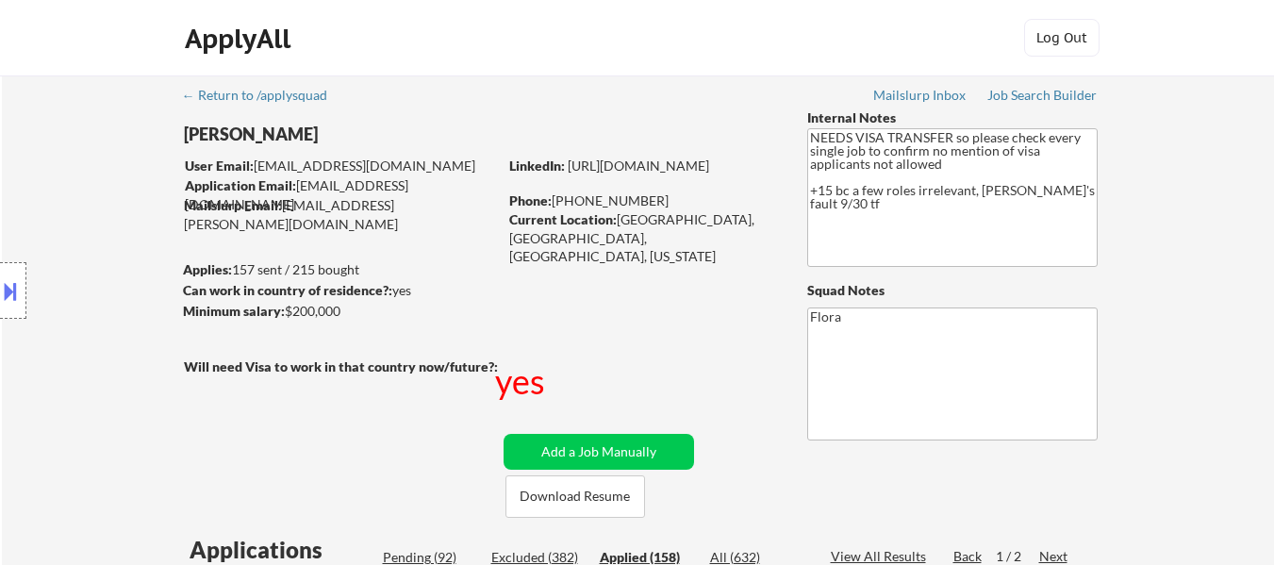
select select ""applied""
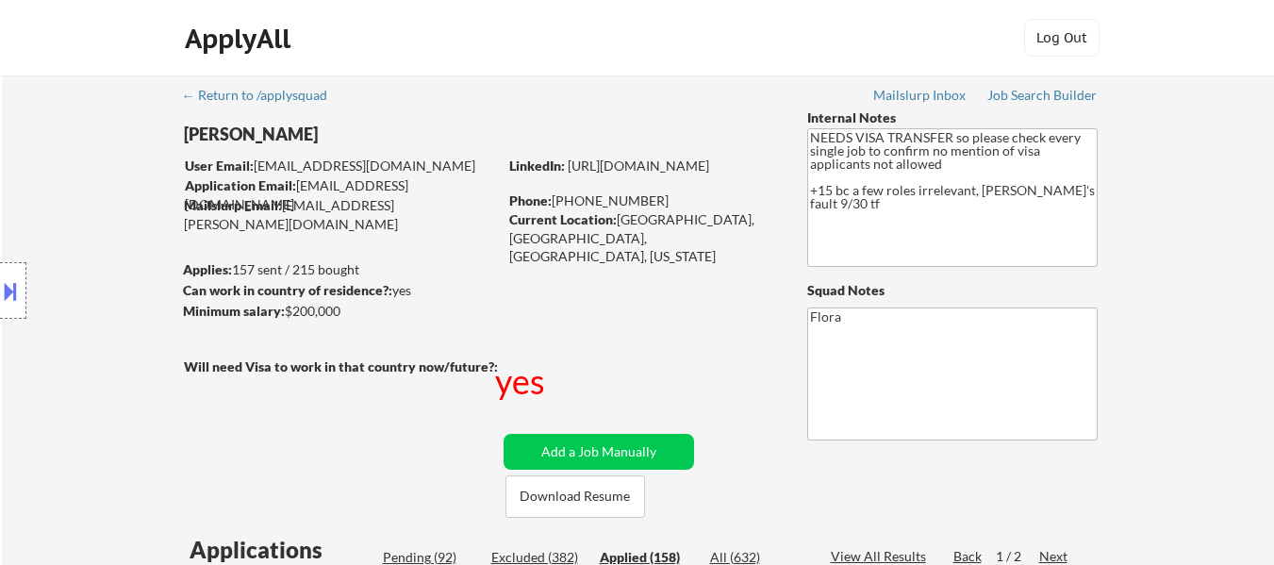
select select ""applied""
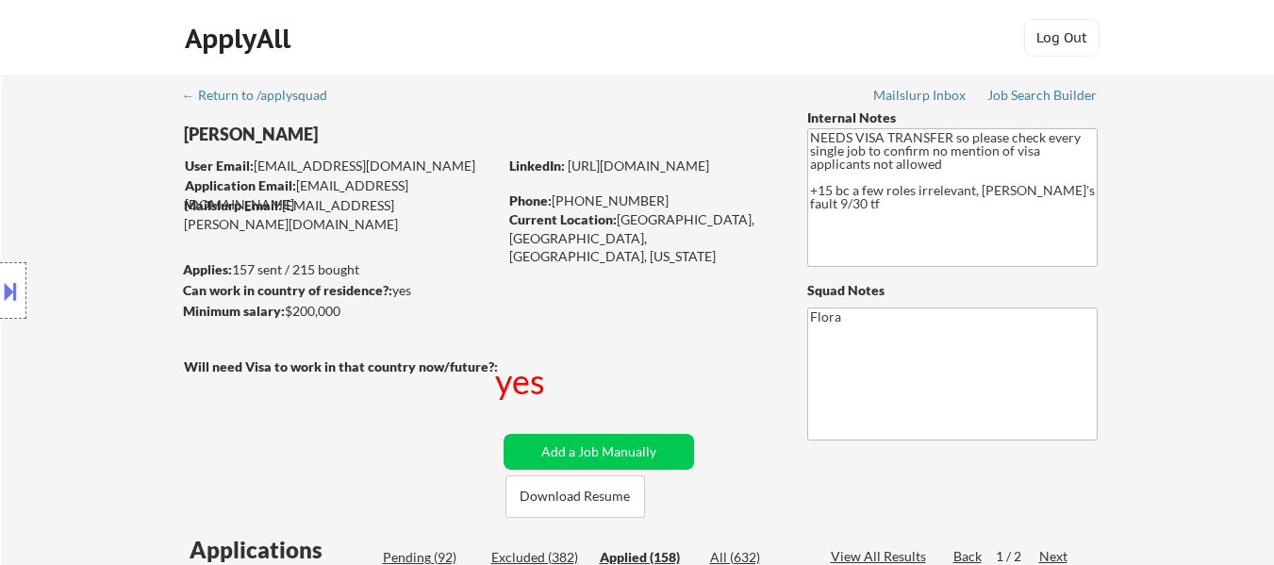
select select ""applied""
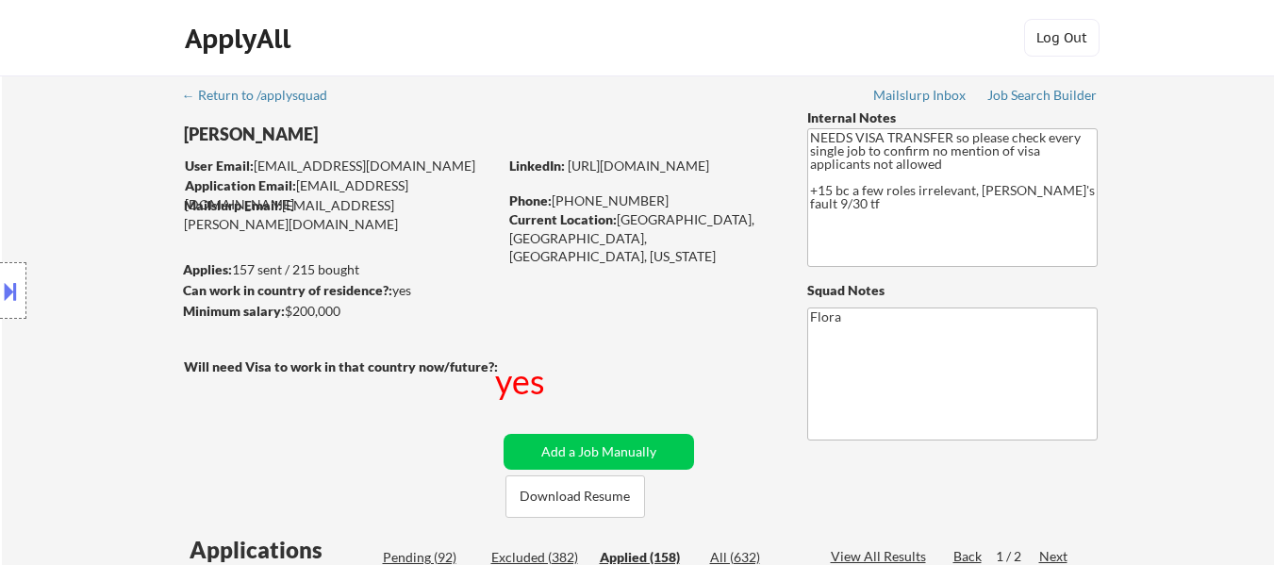
select select ""applied""
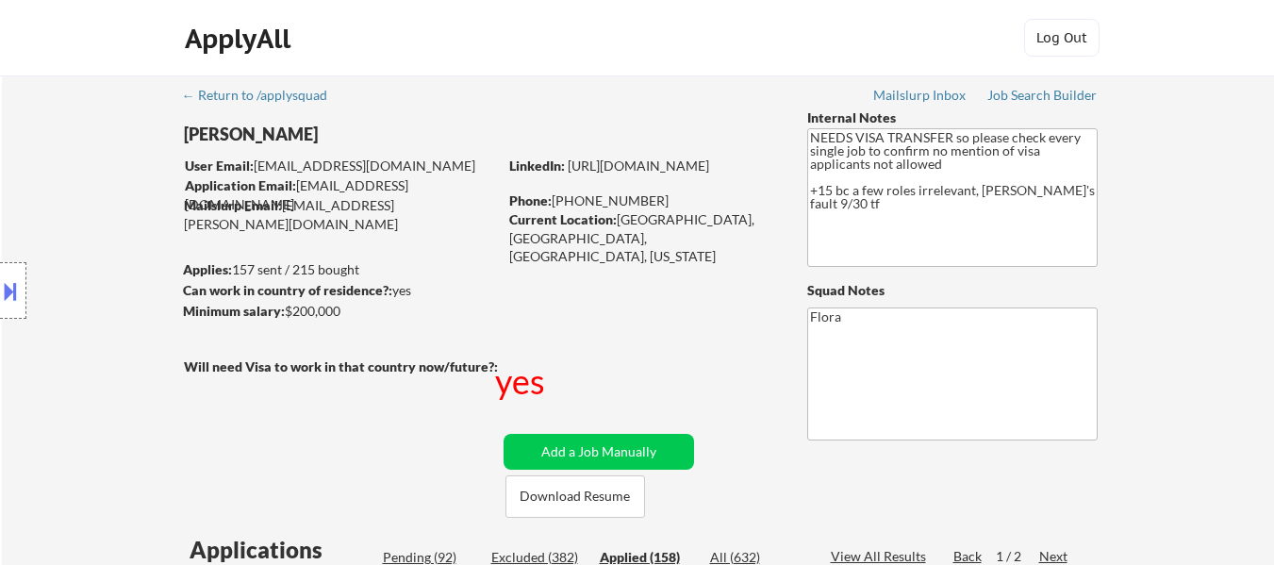
select select ""applied""
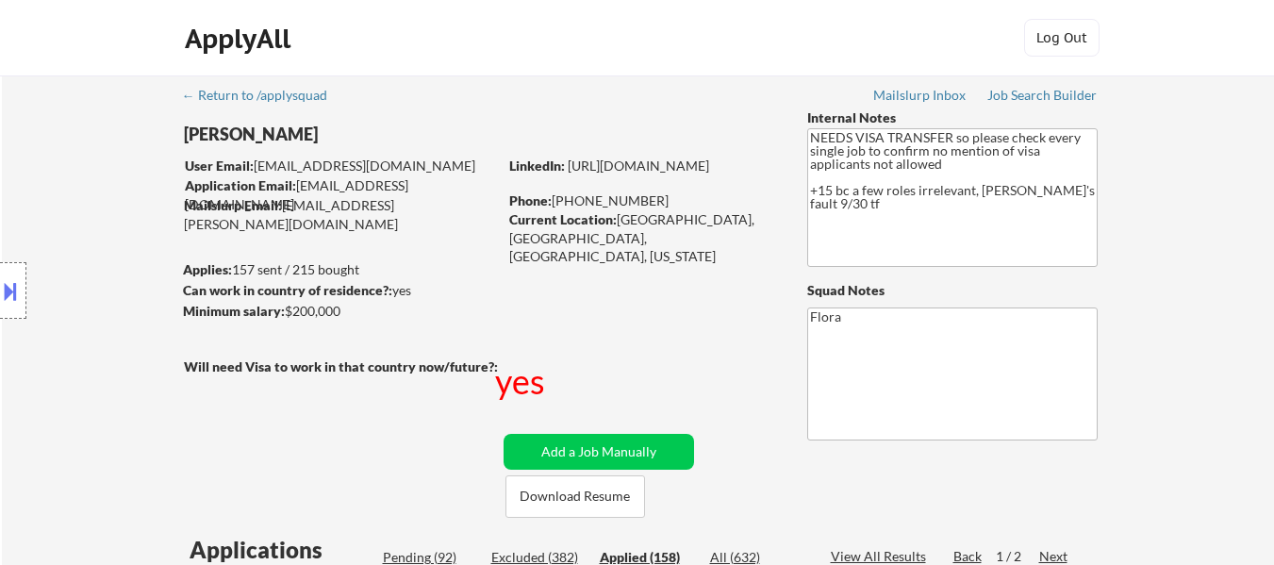
select select ""applied""
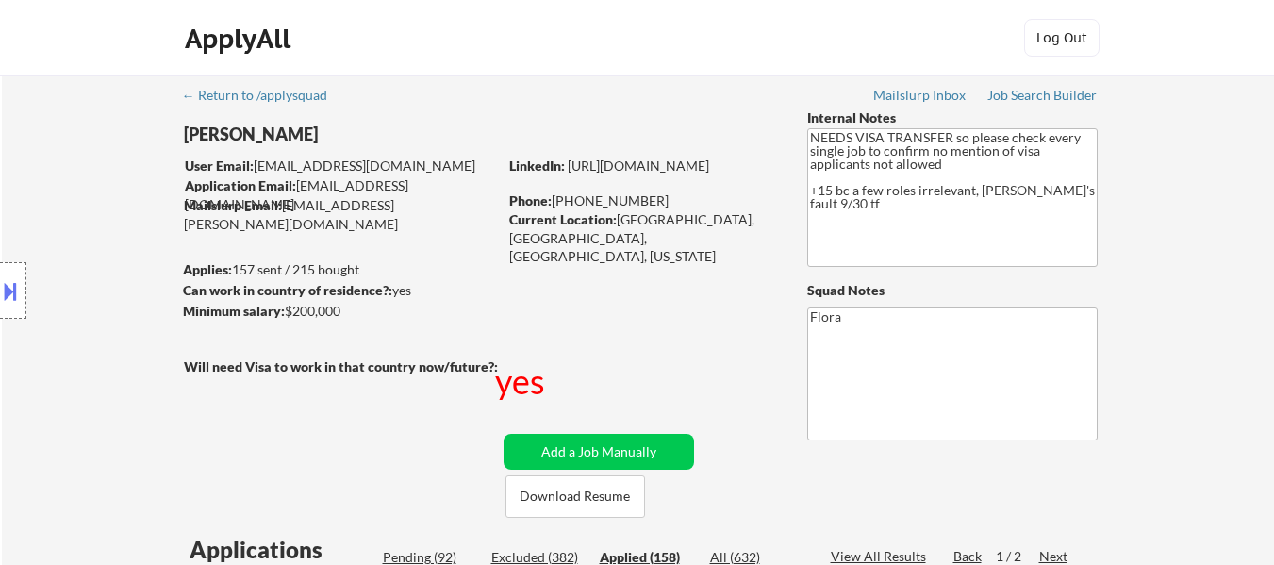
scroll to position [377, 0]
